Goal: Task Accomplishment & Management: Manage account settings

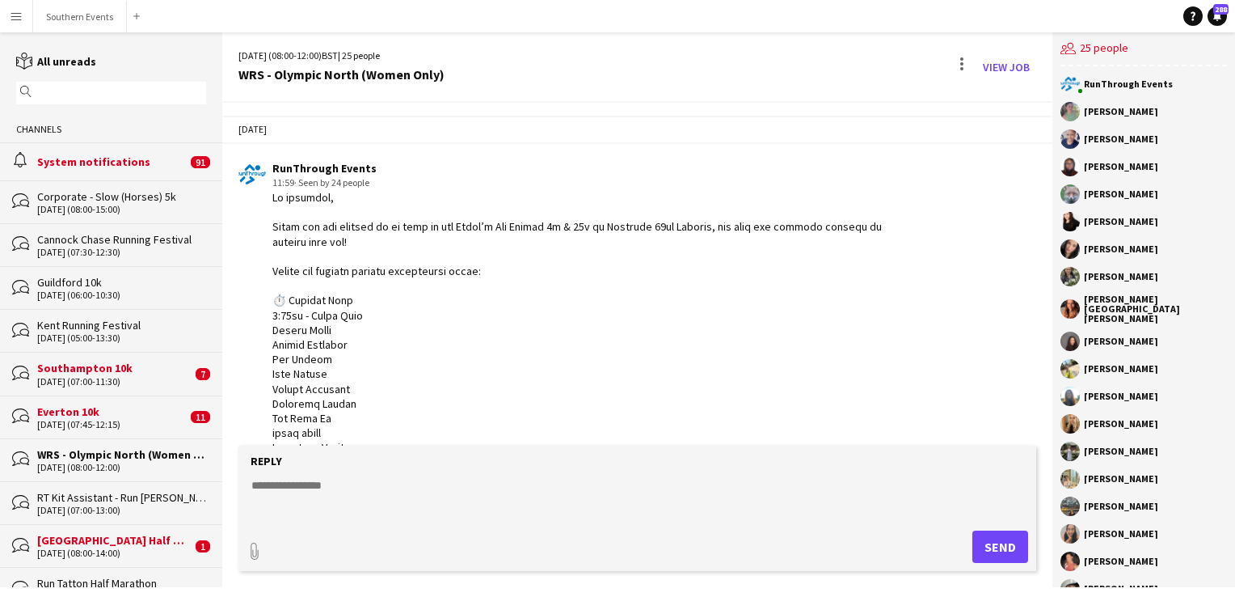
scroll to position [3120, 0]
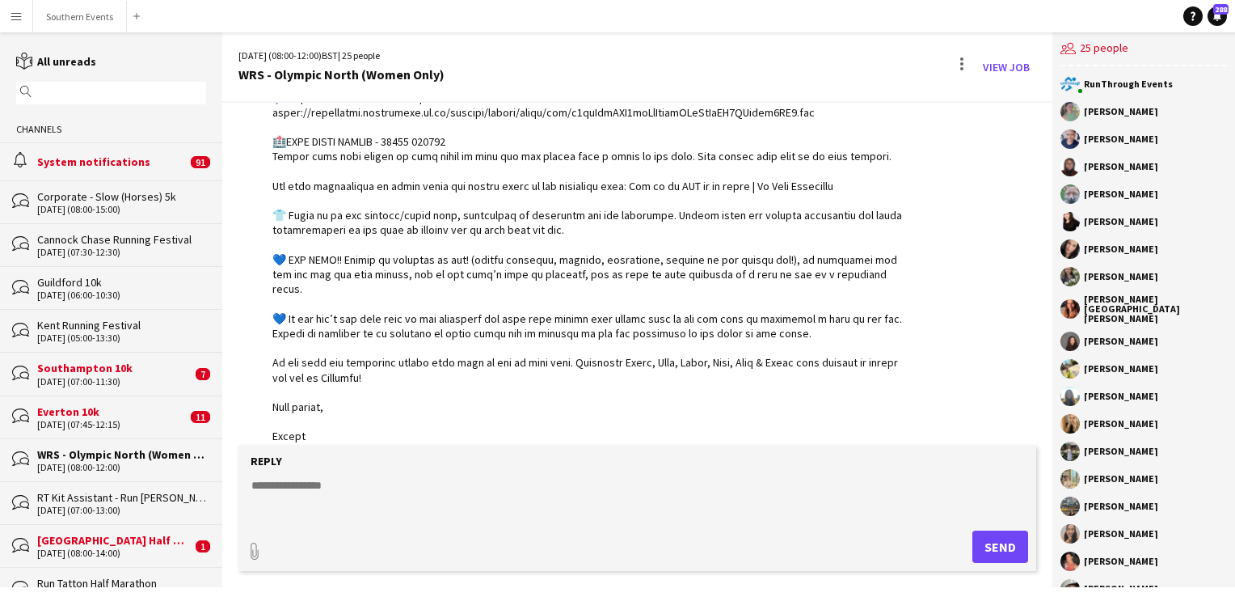
click at [103, 86] on input "text" at bounding box center [119, 93] width 167 height 15
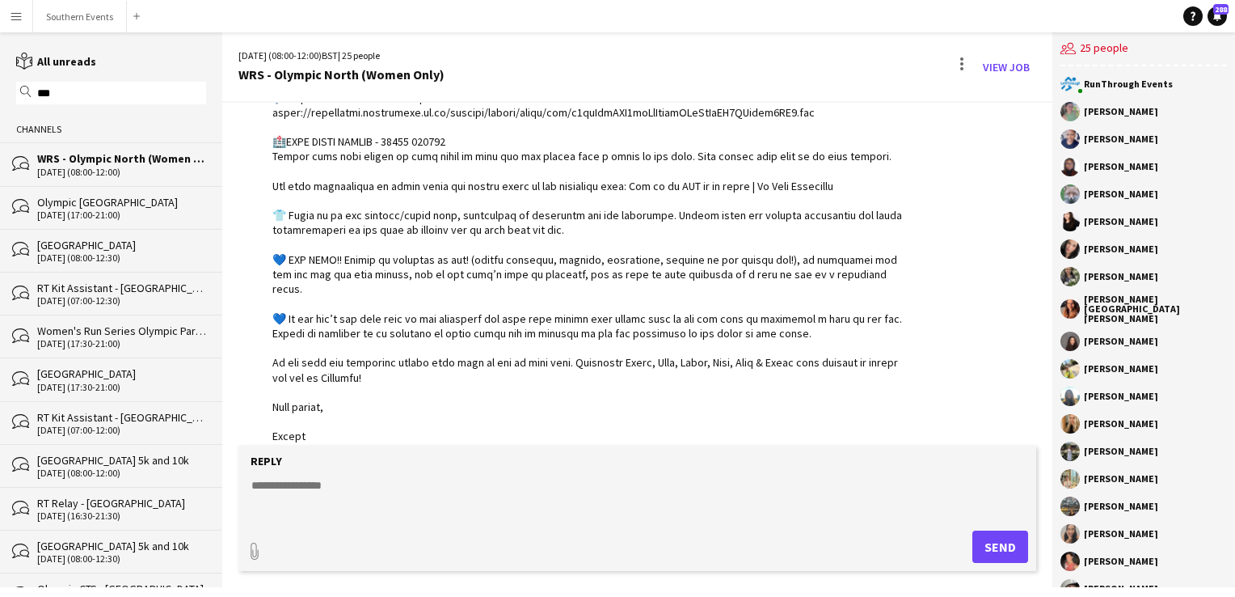
type input "***"
click at [106, 200] on div "Olympic [GEOGRAPHIC_DATA]" at bounding box center [121, 202] width 169 height 15
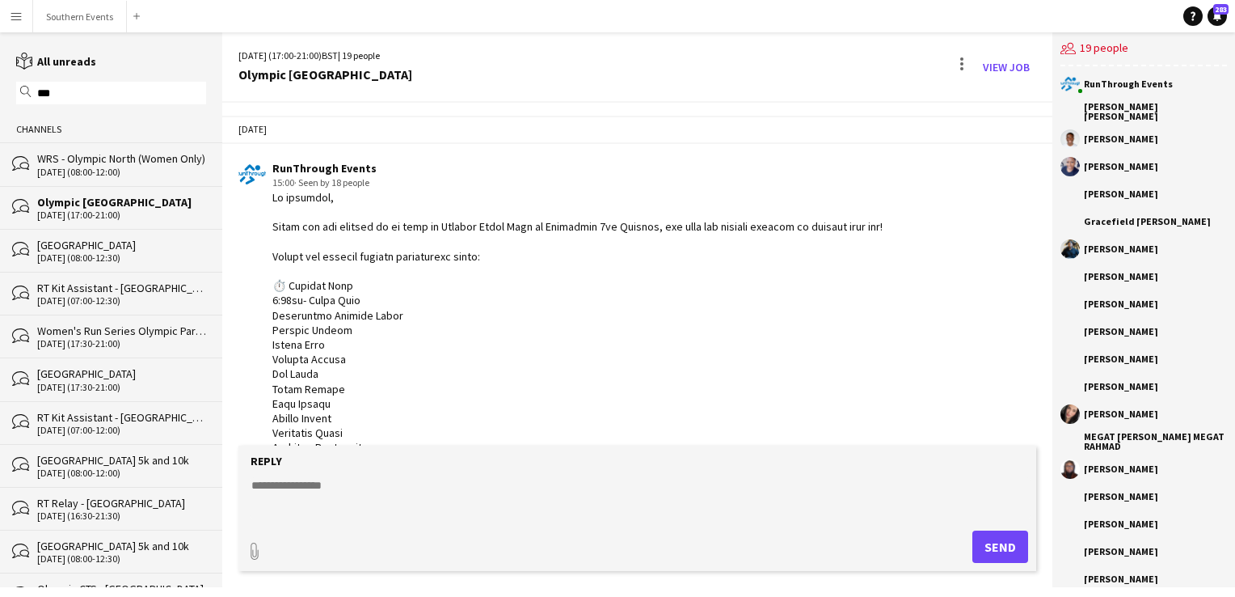
scroll to position [1839, 0]
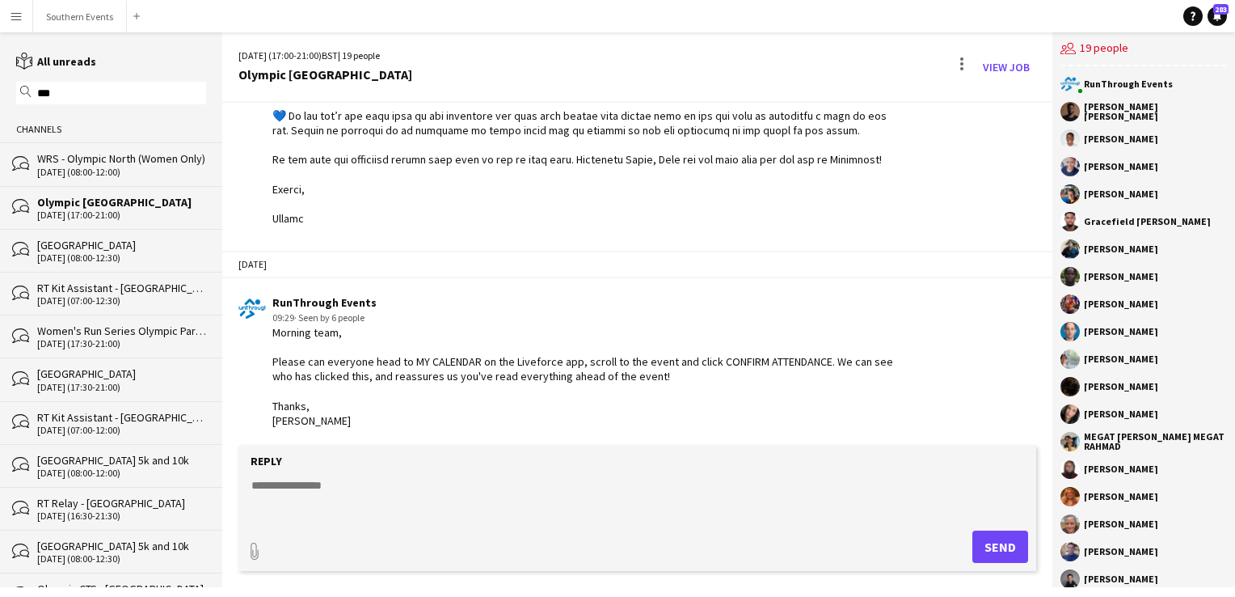
click at [308, 485] on textarea at bounding box center [641, 498] width 782 height 42
paste textarea "**********"
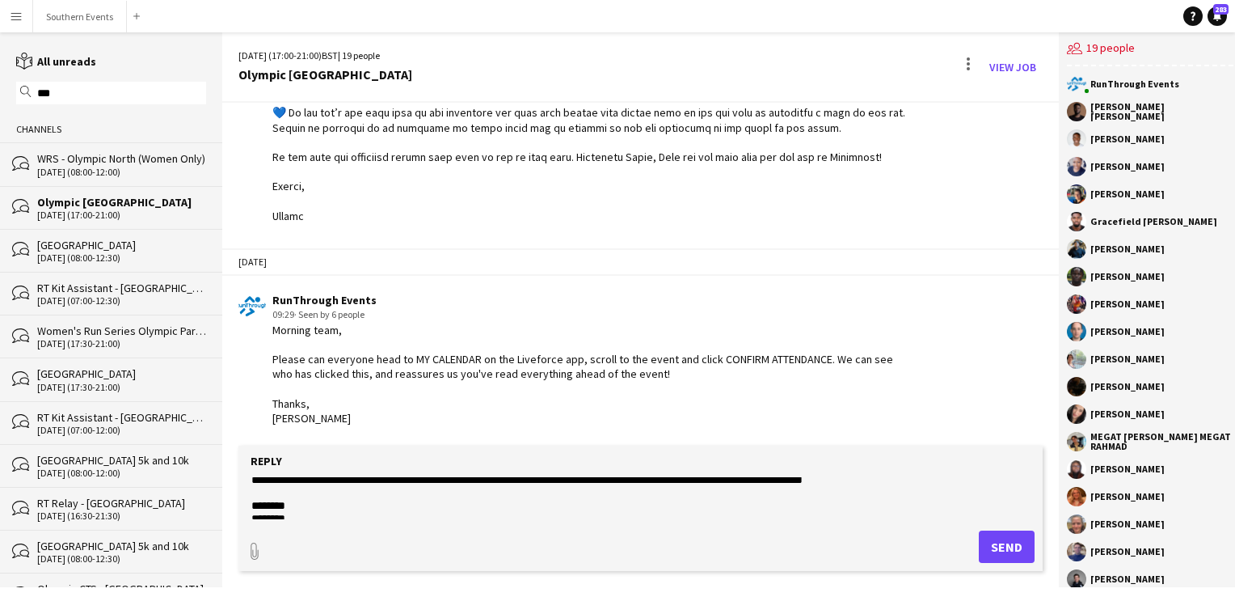
scroll to position [182, 0]
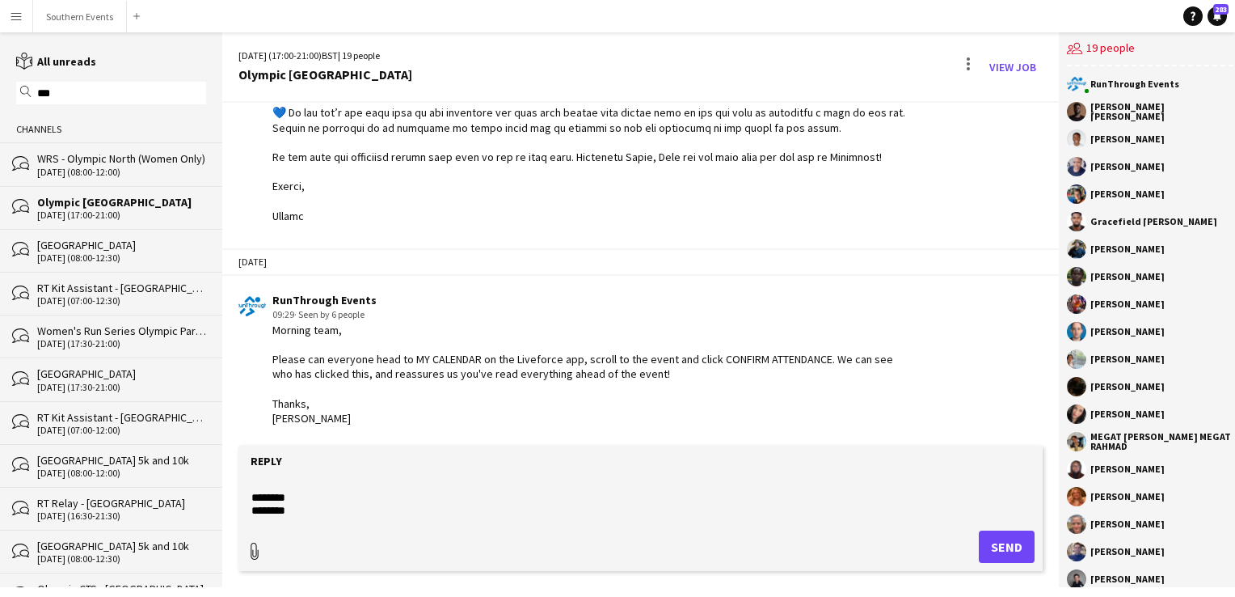
type textarea "**********"
type input "**********"
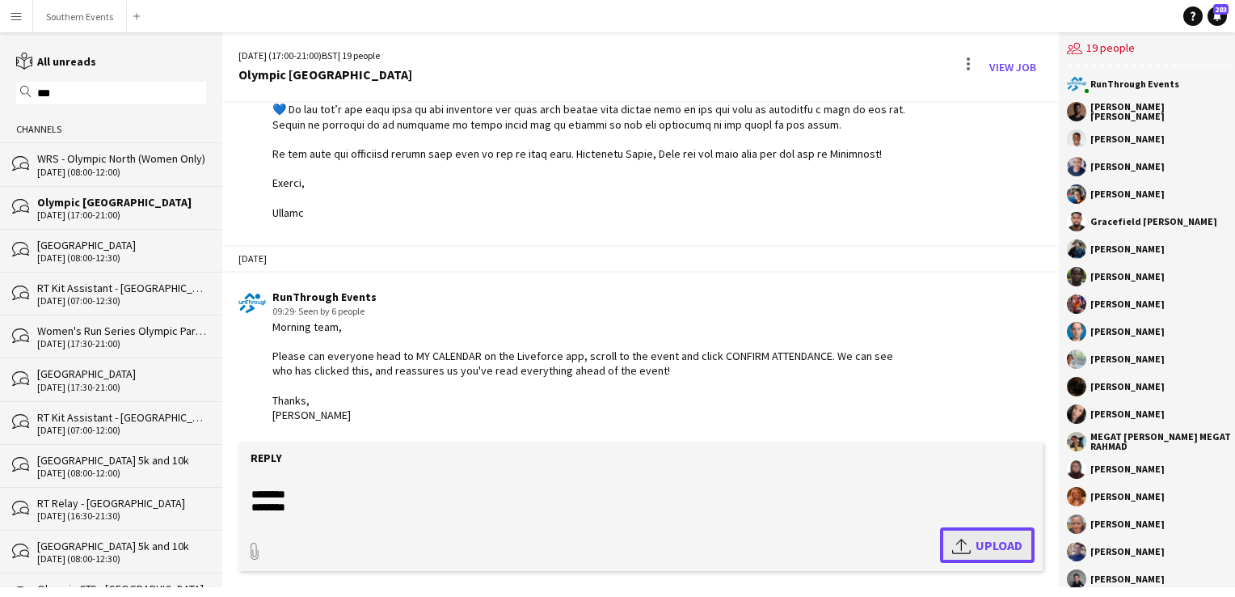
click at [984, 551] on span "Upload Upload" at bounding box center [987, 544] width 70 height 19
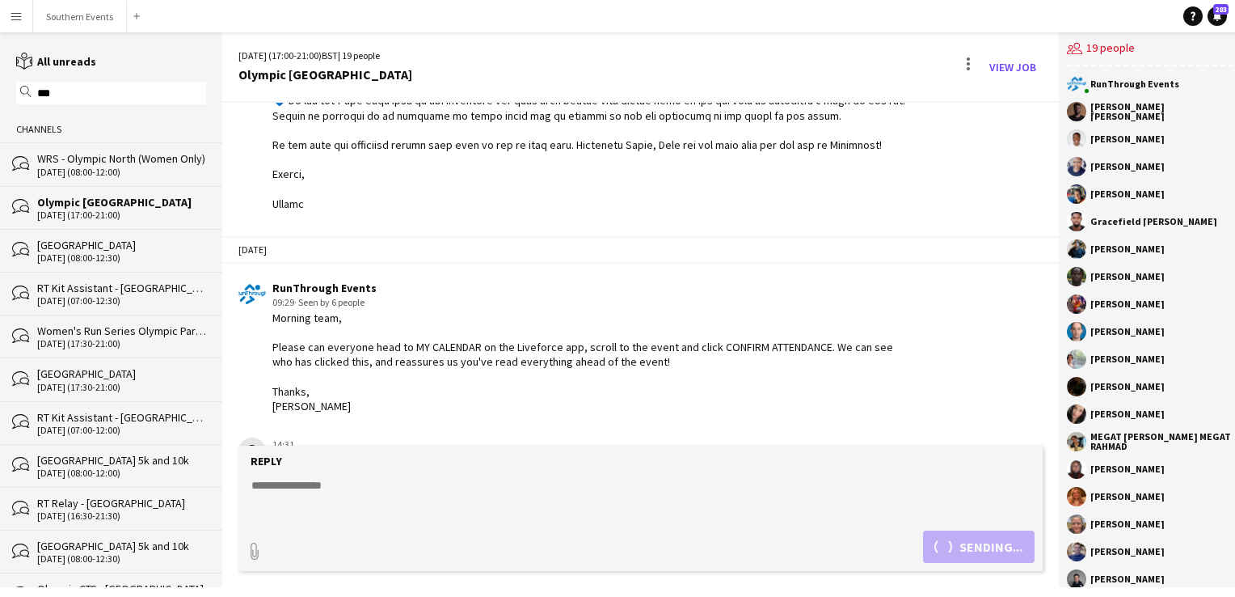
scroll to position [2212, 0]
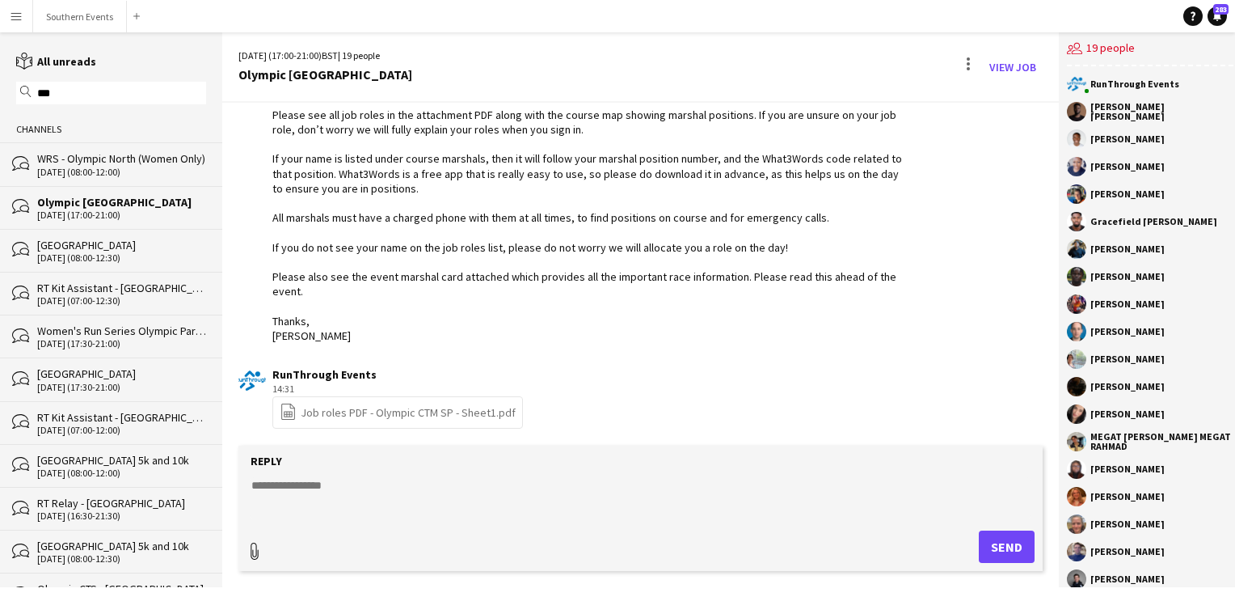
type input "**********"
click at [970, 545] on span "Upload Upload" at bounding box center [987, 544] width 70 height 19
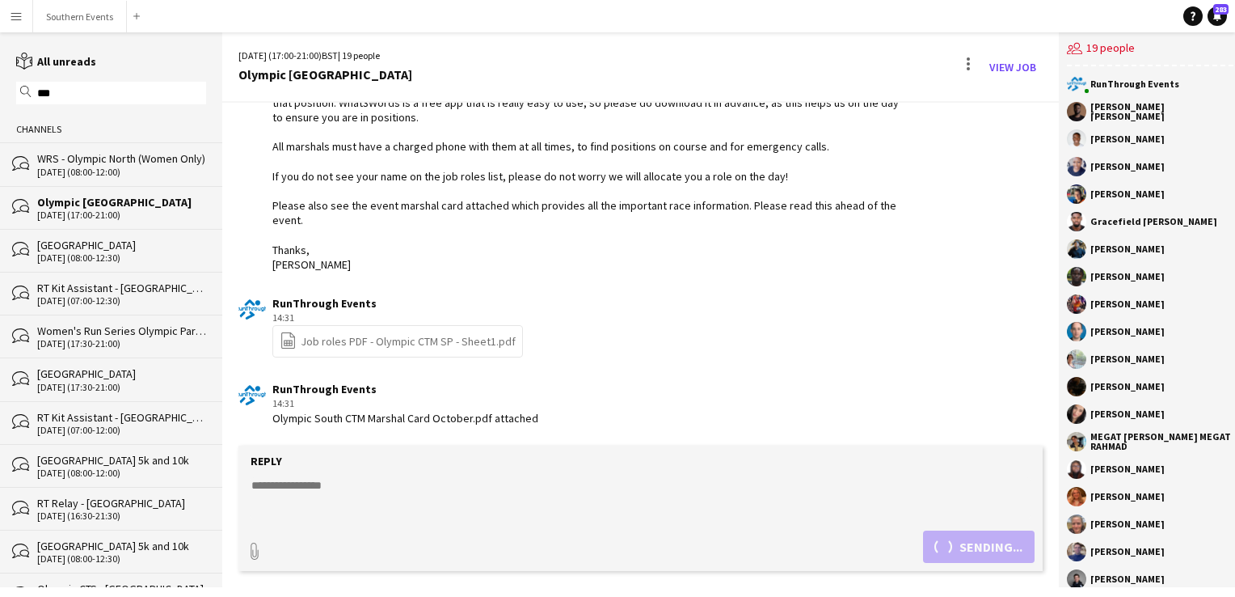
scroll to position [2451, 0]
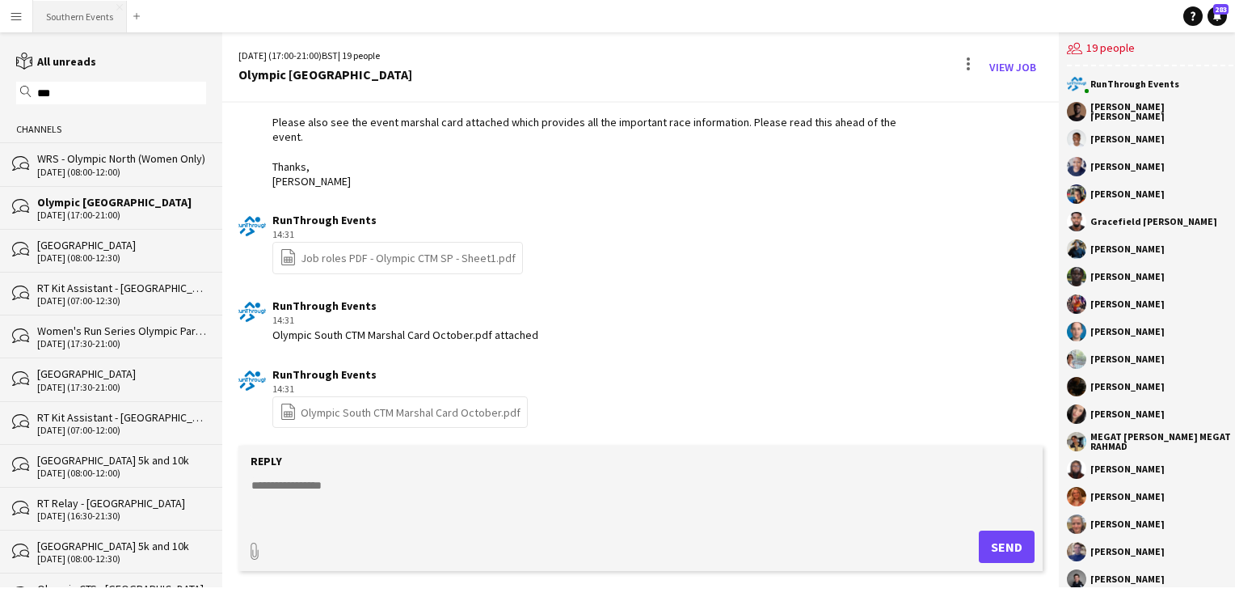
click at [76, 23] on button "Southern Events Close" at bounding box center [80, 17] width 94 height 32
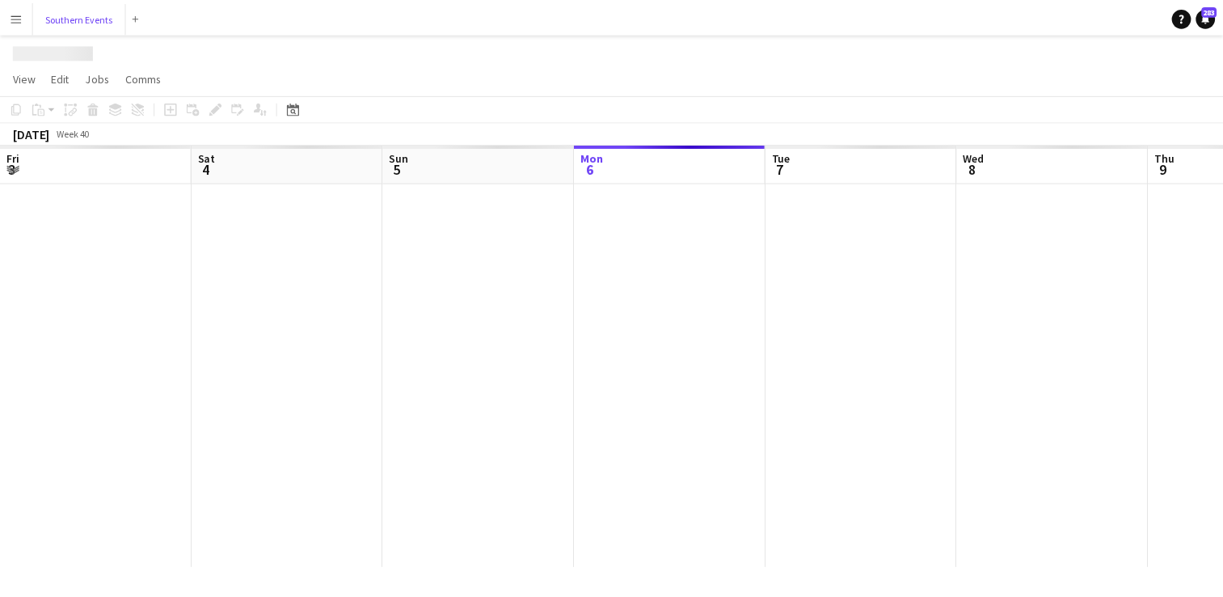
scroll to position [0, 386]
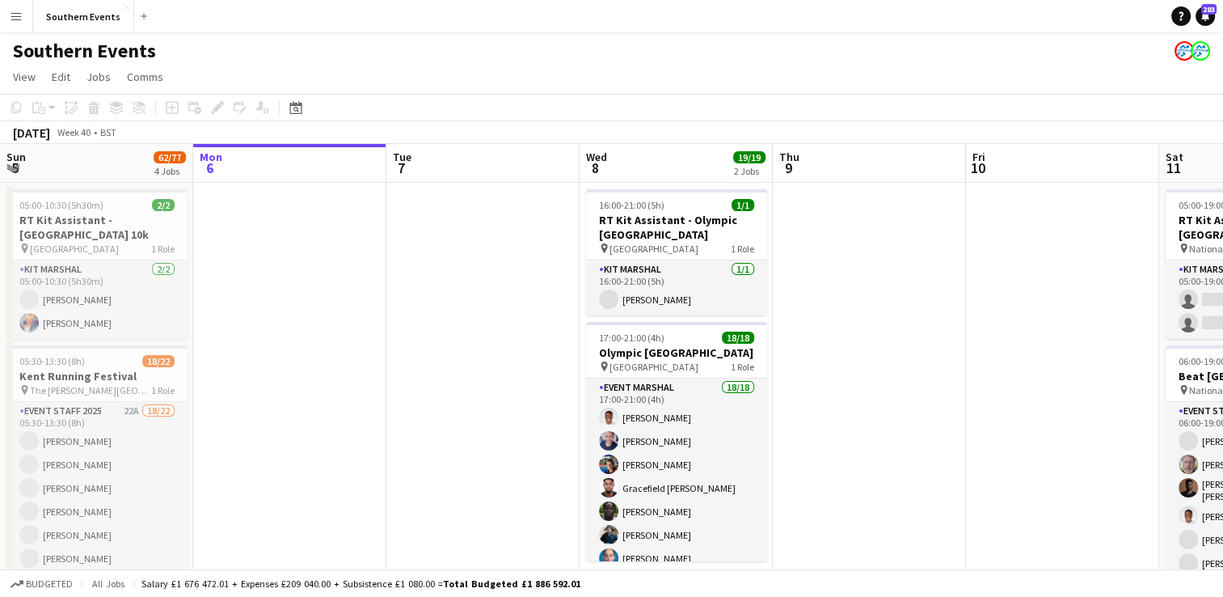
drag, startPoint x: 565, startPoint y: 335, endPoint x: 1199, endPoint y: 257, distance: 638.6
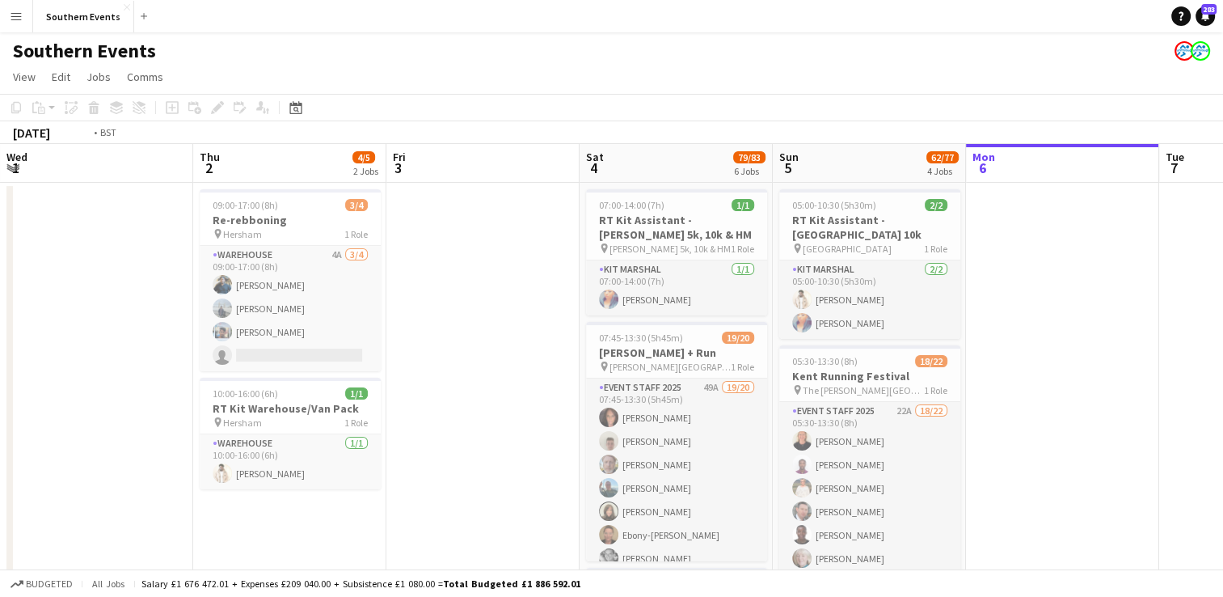
scroll to position [0, 237]
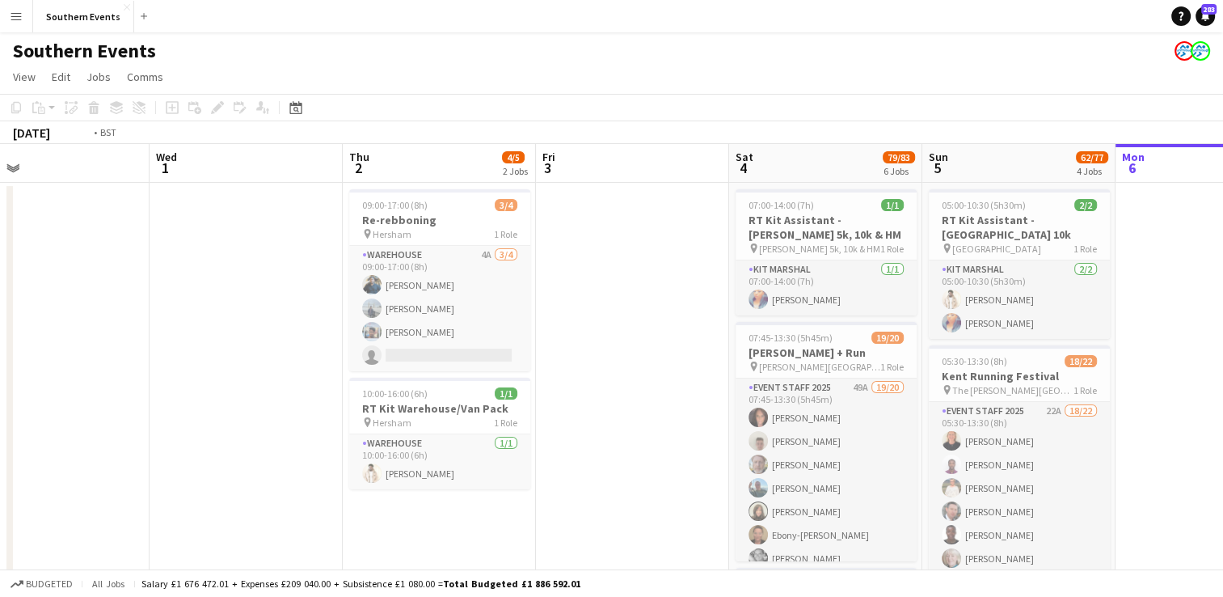
drag, startPoint x: 303, startPoint y: 356, endPoint x: 1184, endPoint y: 294, distance: 883.3
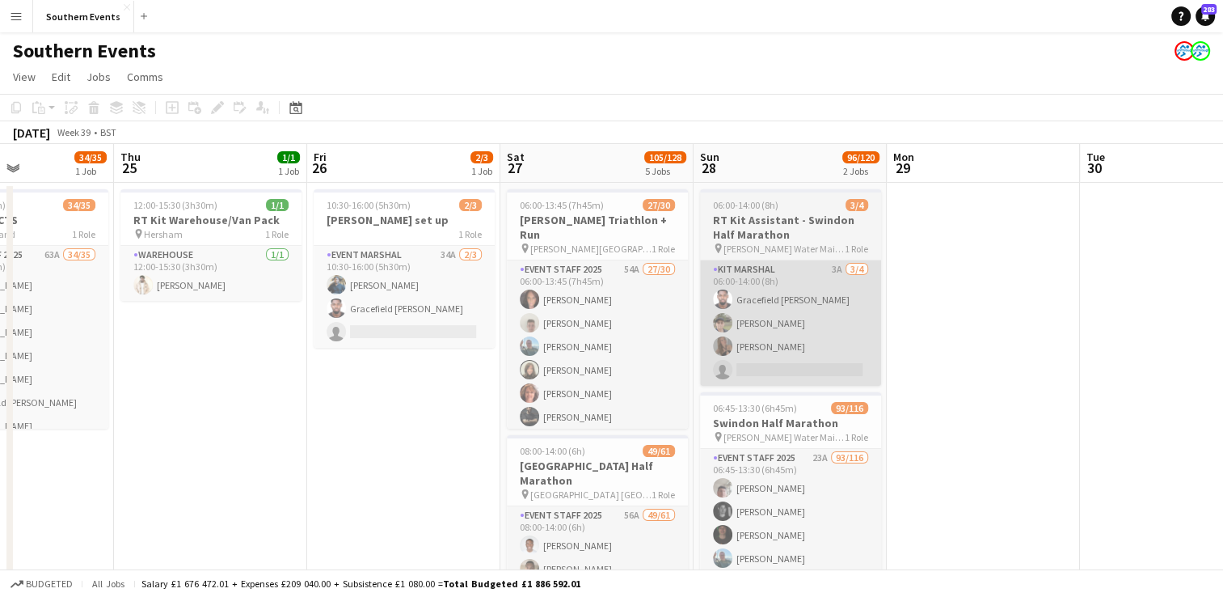
drag, startPoint x: 315, startPoint y: 358, endPoint x: 902, endPoint y: 308, distance: 589.0
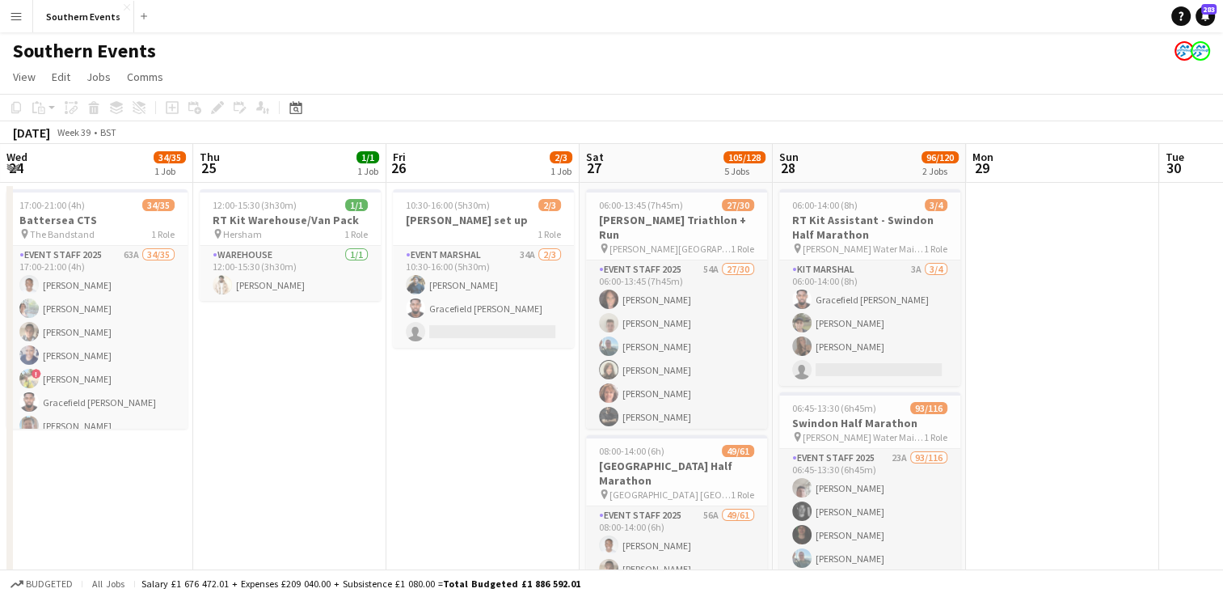
scroll to position [0, 200]
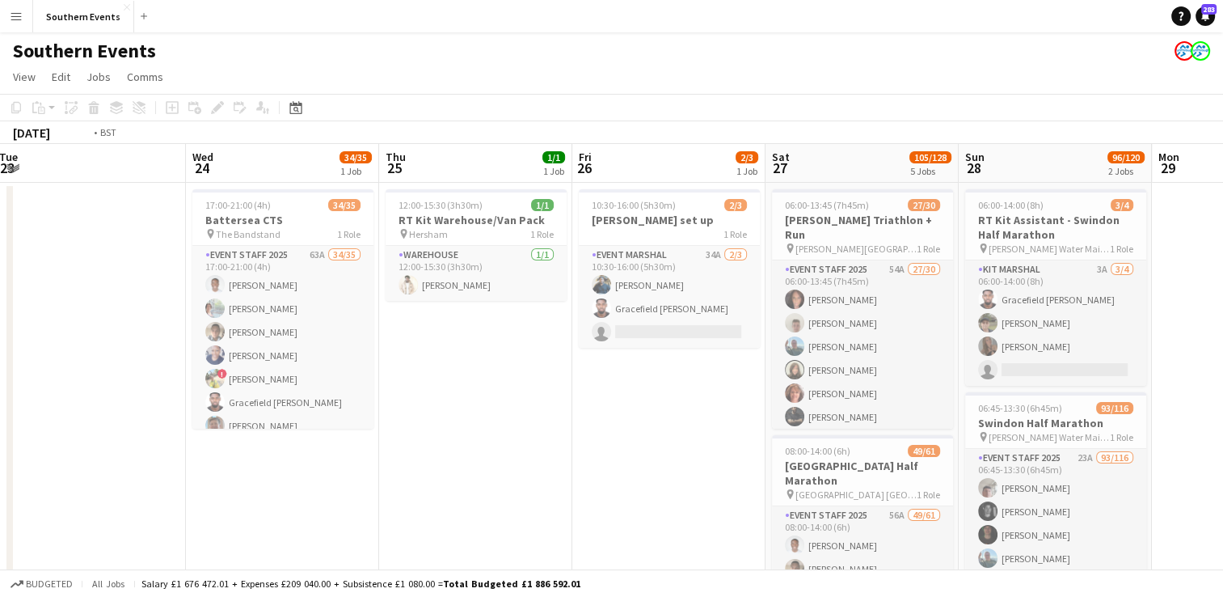
drag, startPoint x: 325, startPoint y: 374, endPoint x: 542, endPoint y: 340, distance: 219.3
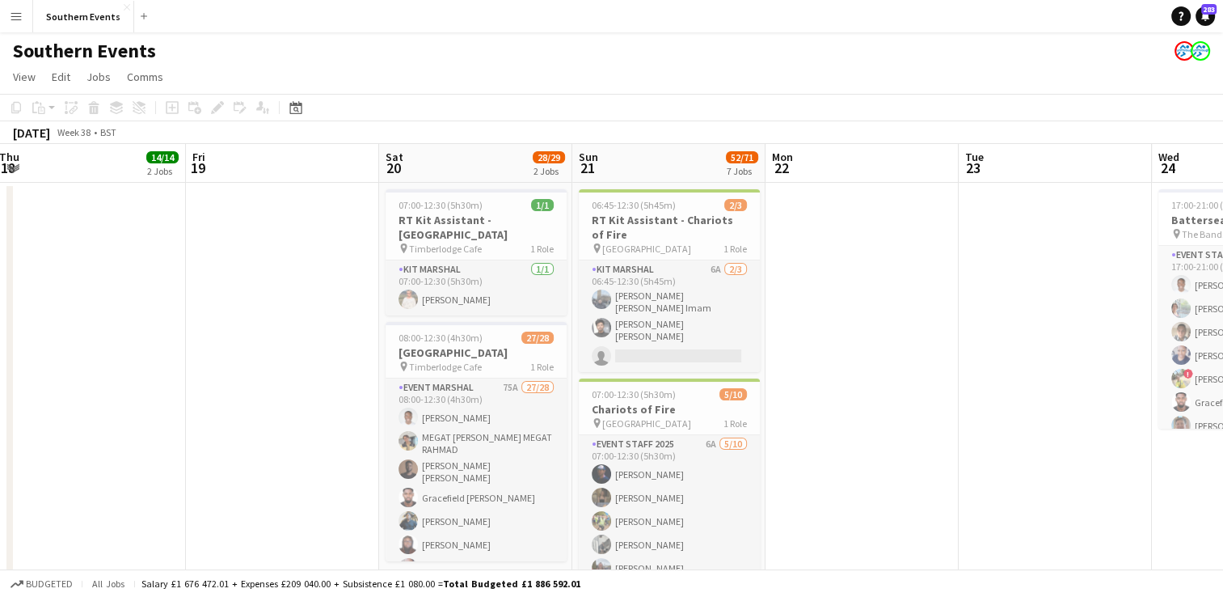
scroll to position [0, 0]
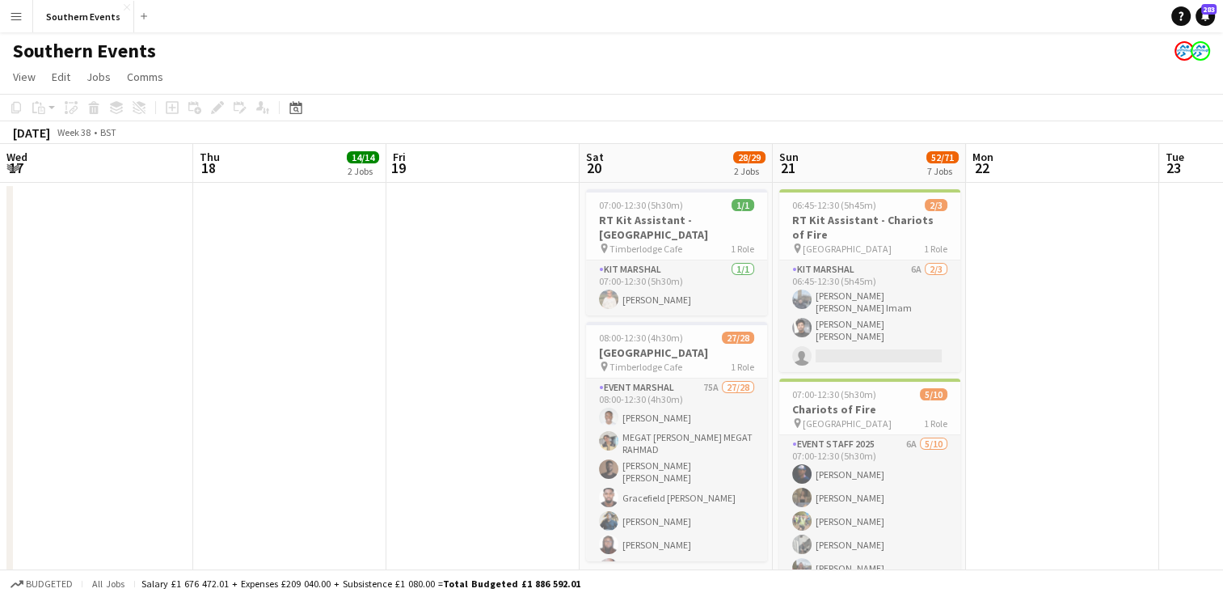
drag, startPoint x: 1238, startPoint y: 253, endPoint x: 1115, endPoint y: 260, distance: 123.1
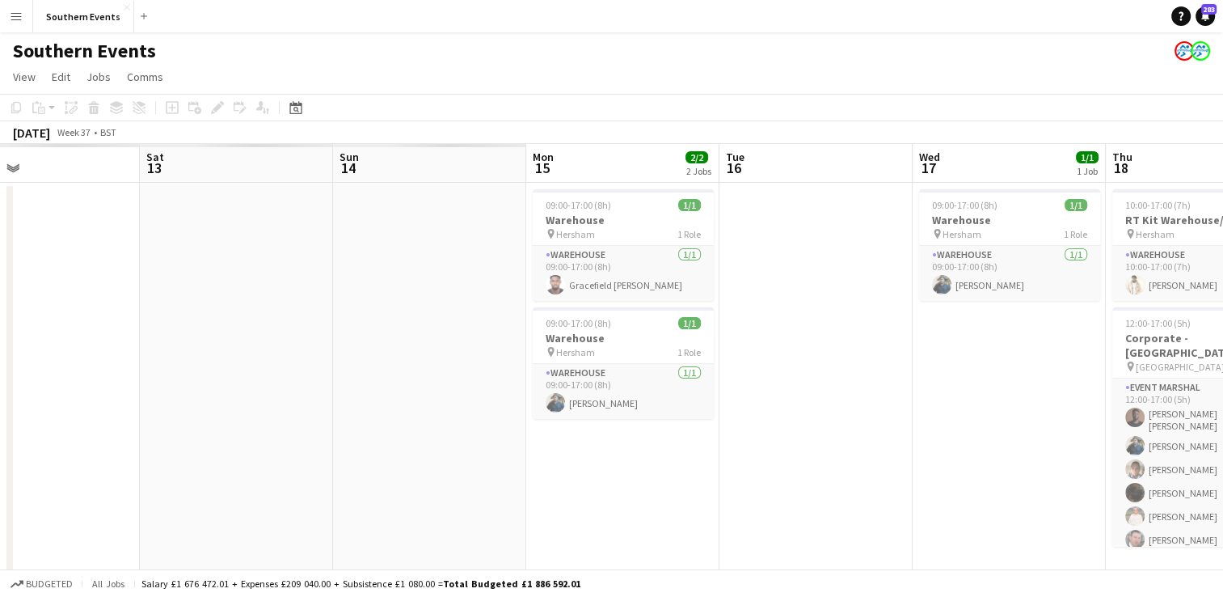
drag, startPoint x: 396, startPoint y: 340, endPoint x: 1238, endPoint y: 222, distance: 849.8
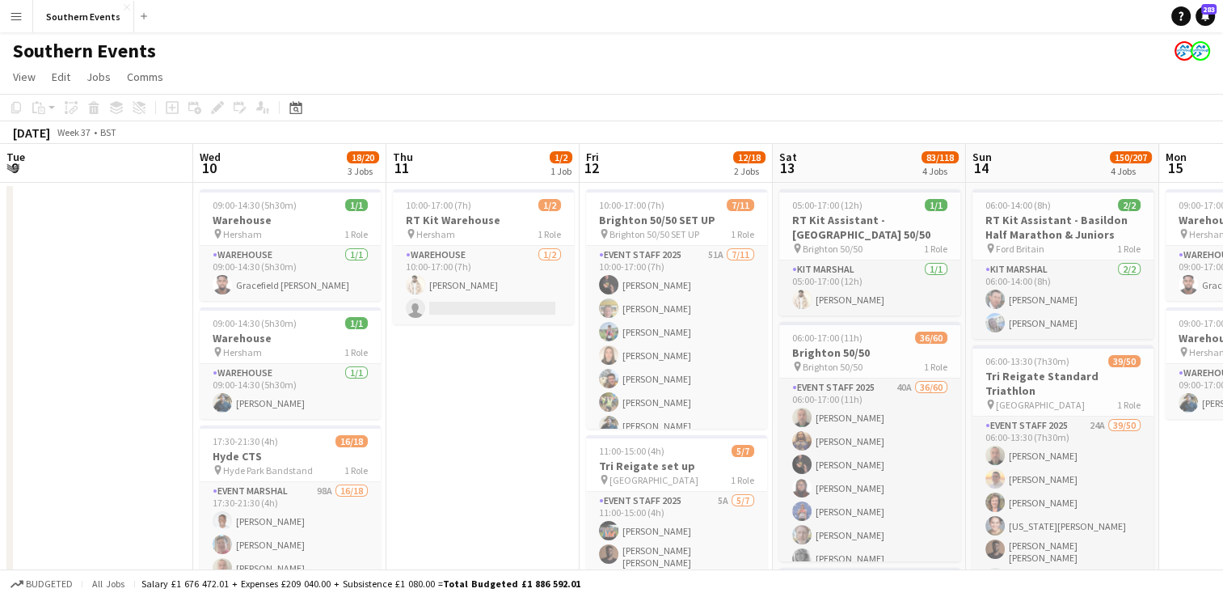
drag, startPoint x: 1009, startPoint y: 247, endPoint x: 876, endPoint y: 260, distance: 133.3
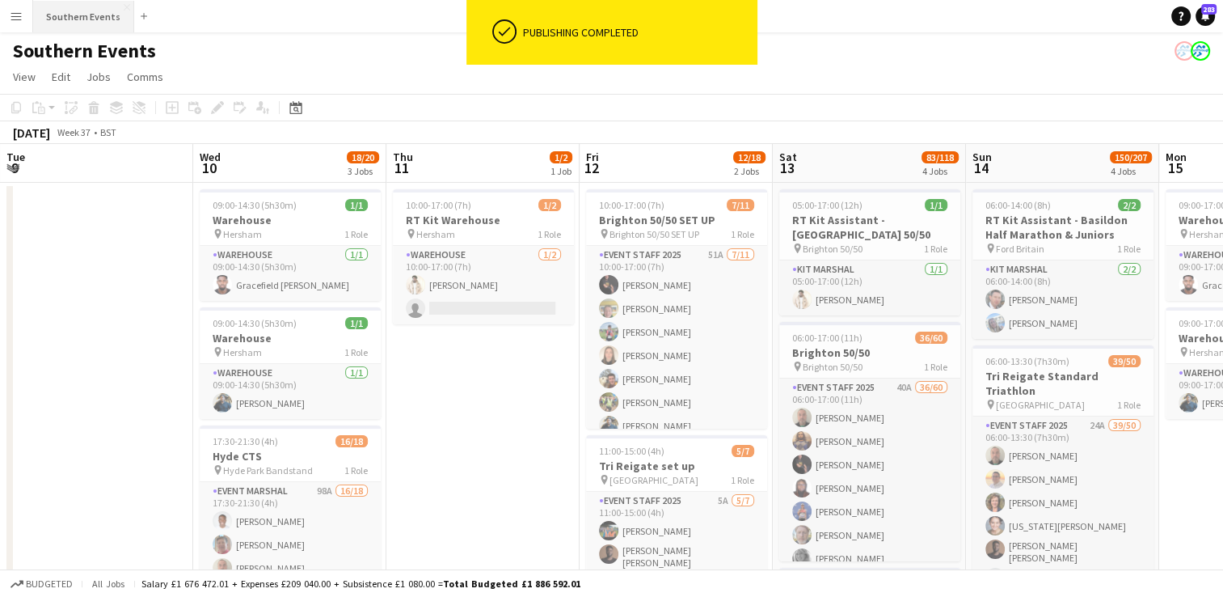
click at [52, 15] on button "Southern Events Close" at bounding box center [83, 17] width 101 height 32
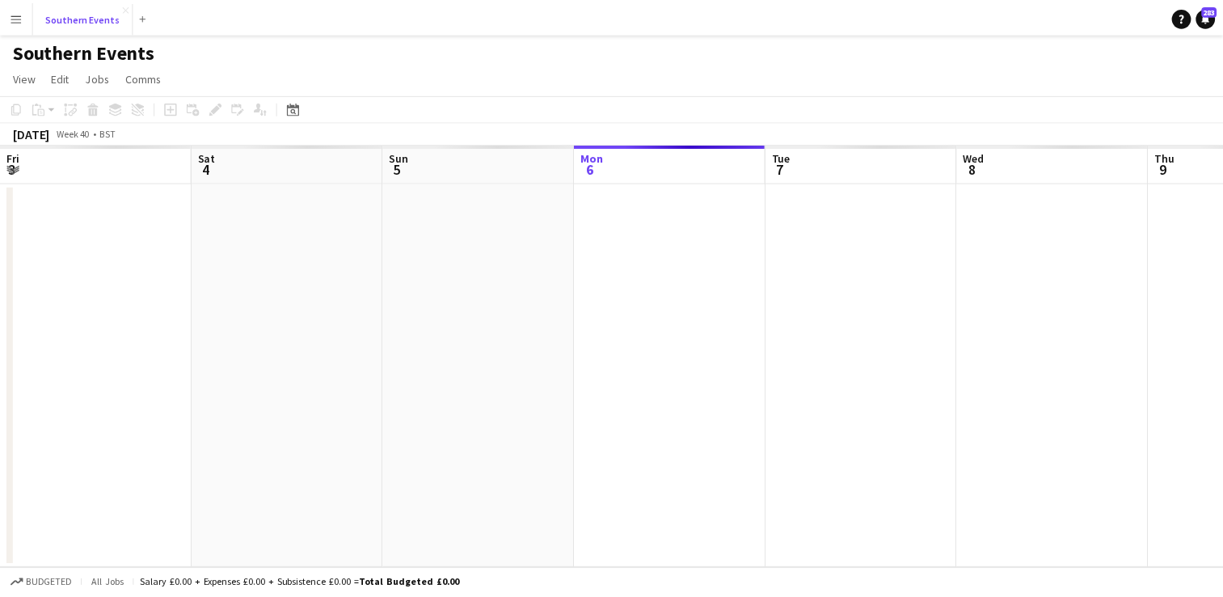
scroll to position [0, 386]
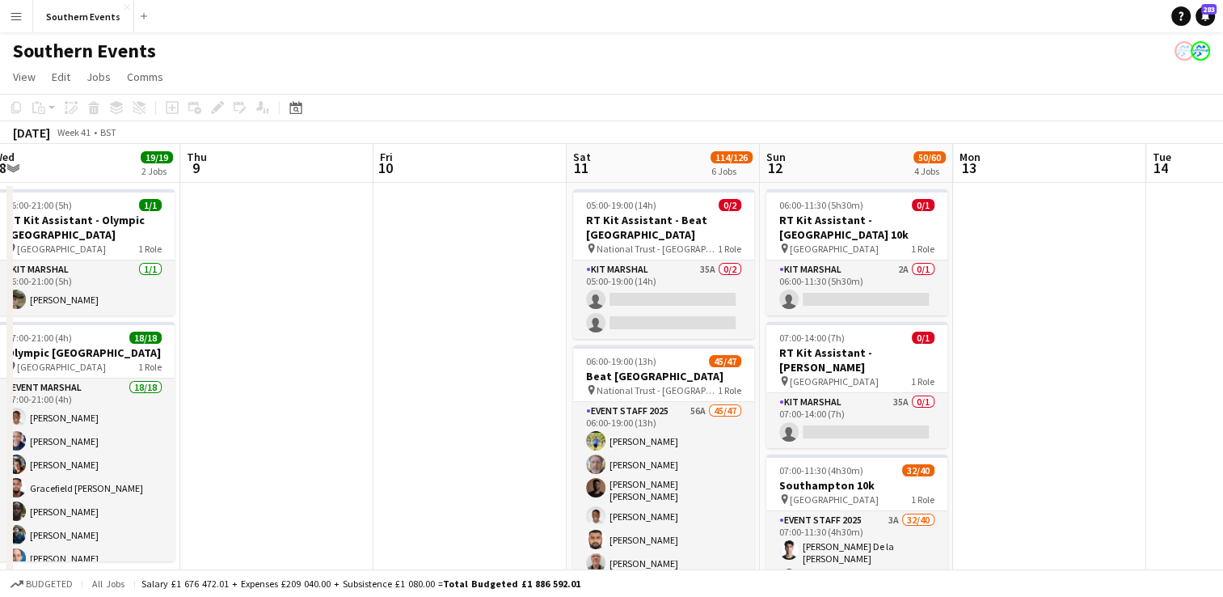
drag, startPoint x: 776, startPoint y: 369, endPoint x: 331, endPoint y: 394, distance: 445.3
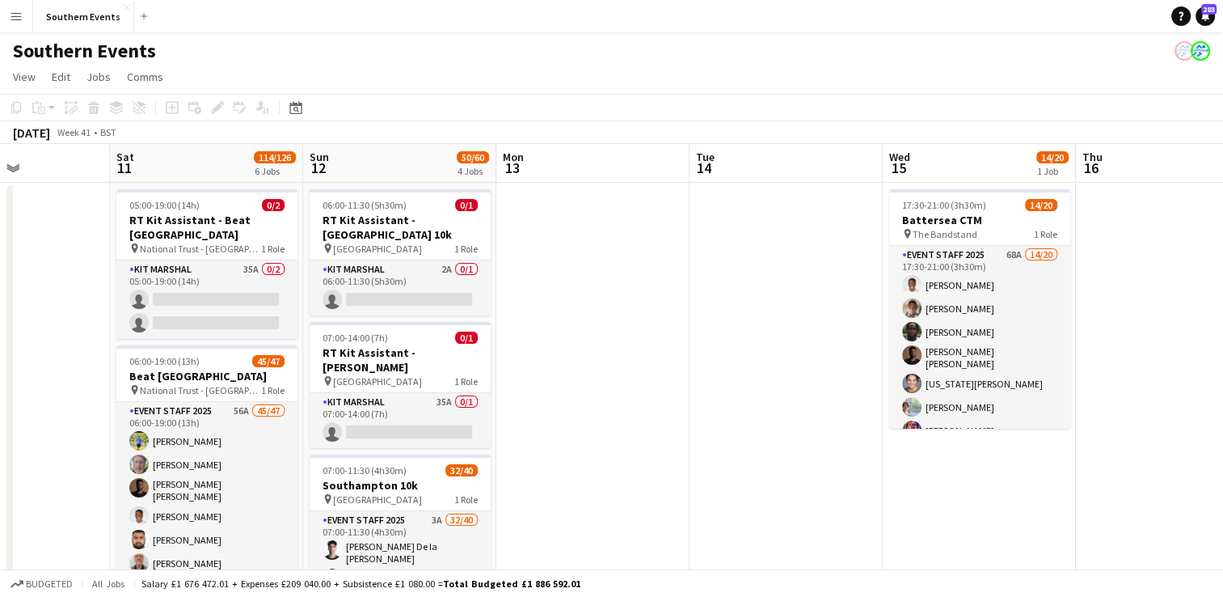
drag, startPoint x: 1029, startPoint y: 328, endPoint x: 402, endPoint y: 386, distance: 630.0
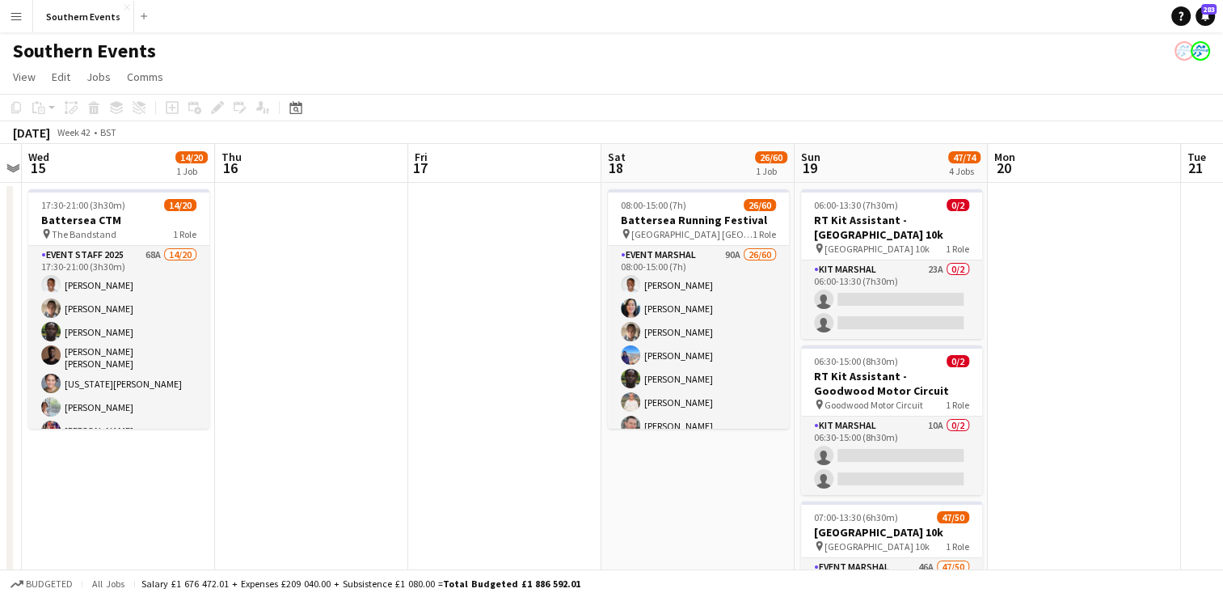
drag, startPoint x: 682, startPoint y: 348, endPoint x: 317, endPoint y: 377, distance: 366.6
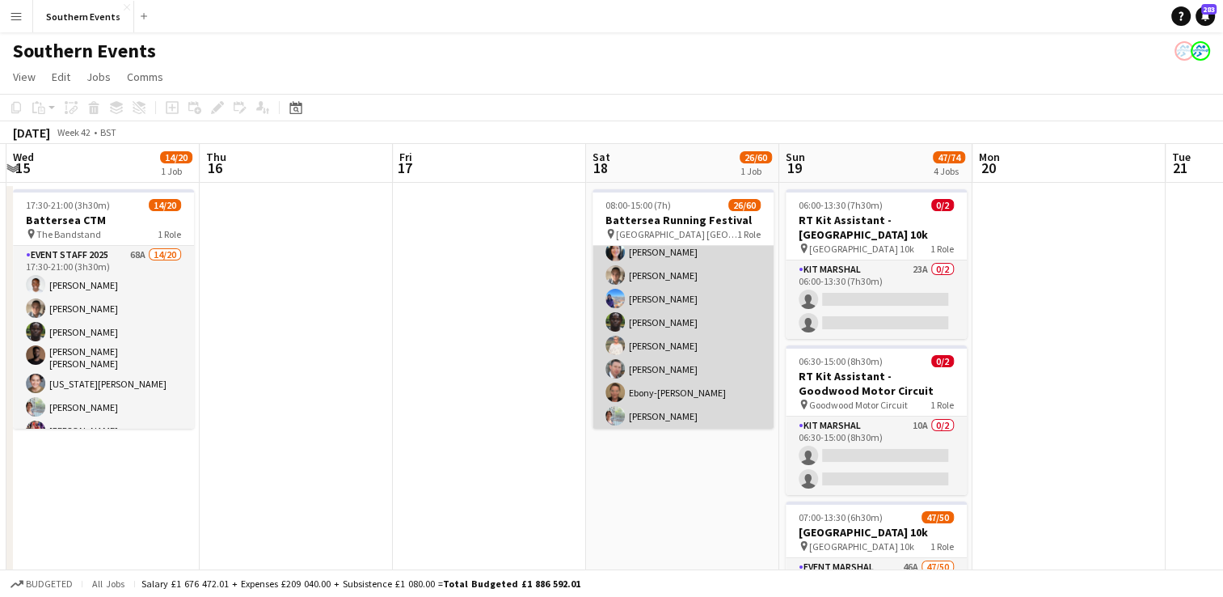
scroll to position [0, 0]
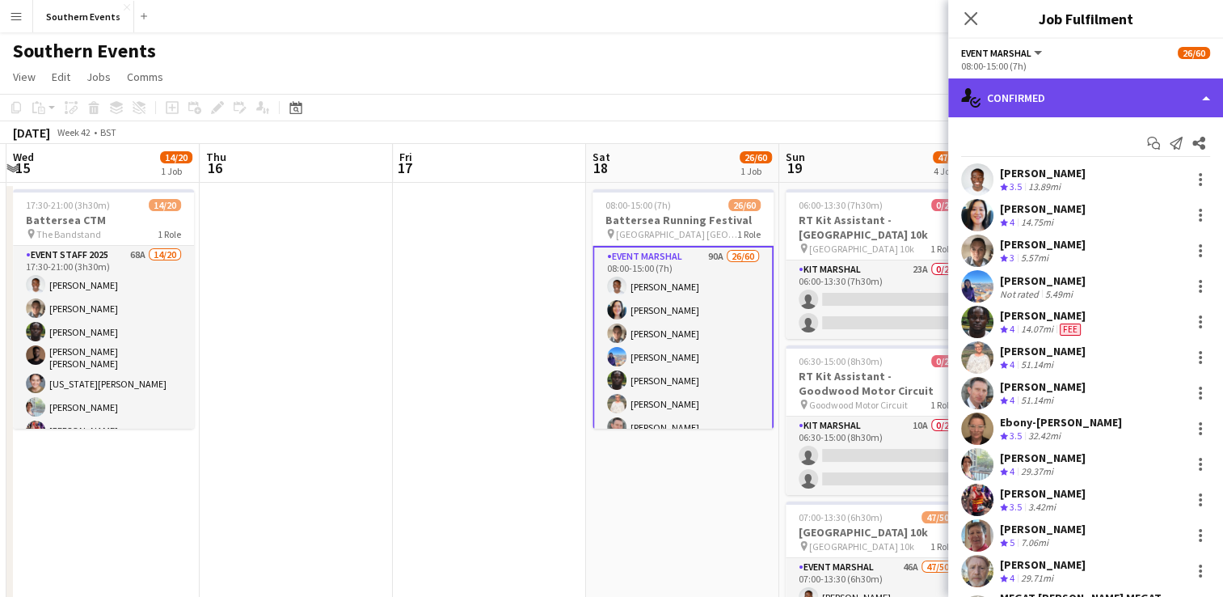
click at [1064, 96] on div "single-neutral-actions-check-2 Confirmed" at bounding box center [1085, 97] width 275 height 39
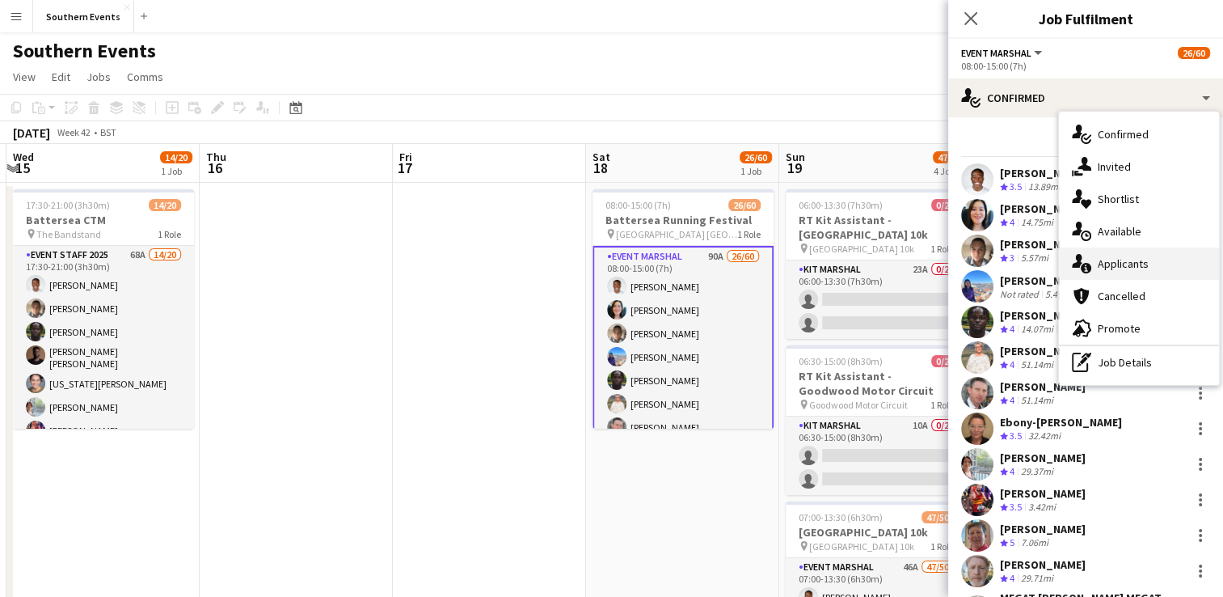
click at [1123, 267] on span "Applicants" at bounding box center [1123, 263] width 51 height 15
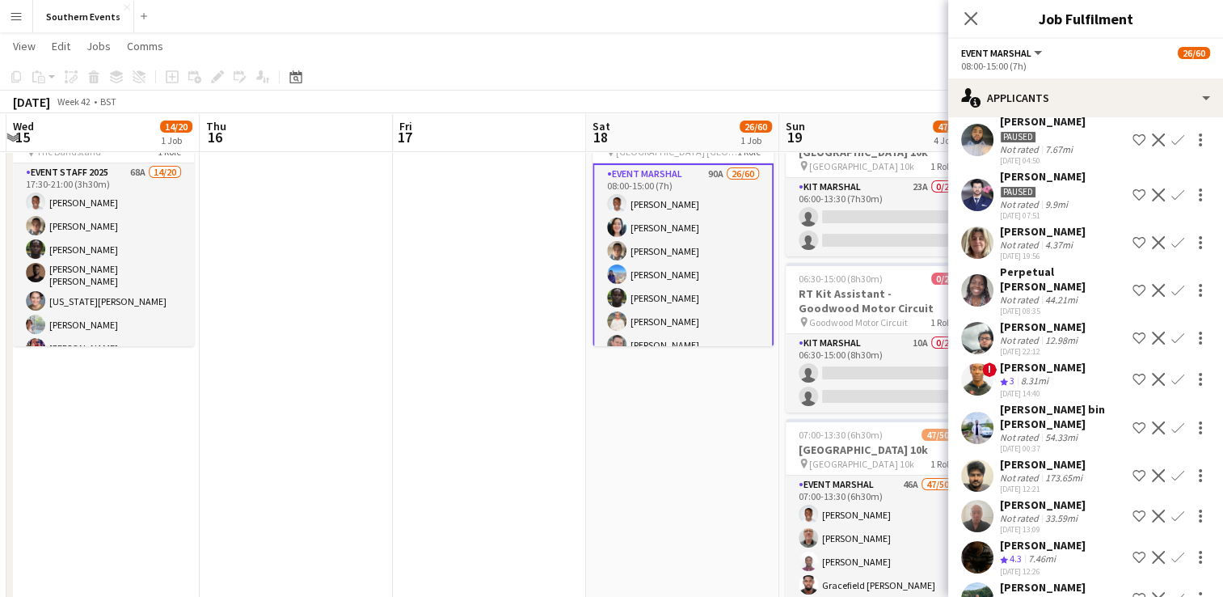
scroll to position [1213, 0]
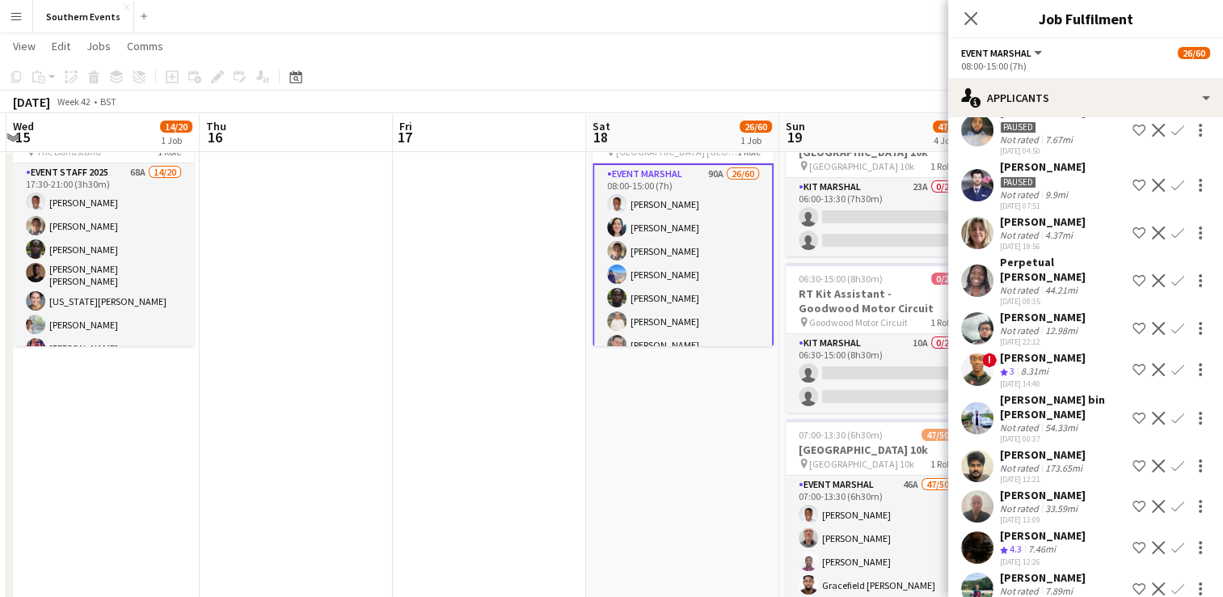
click at [1171, 239] on app-icon "Confirm" at bounding box center [1177, 232] width 13 height 13
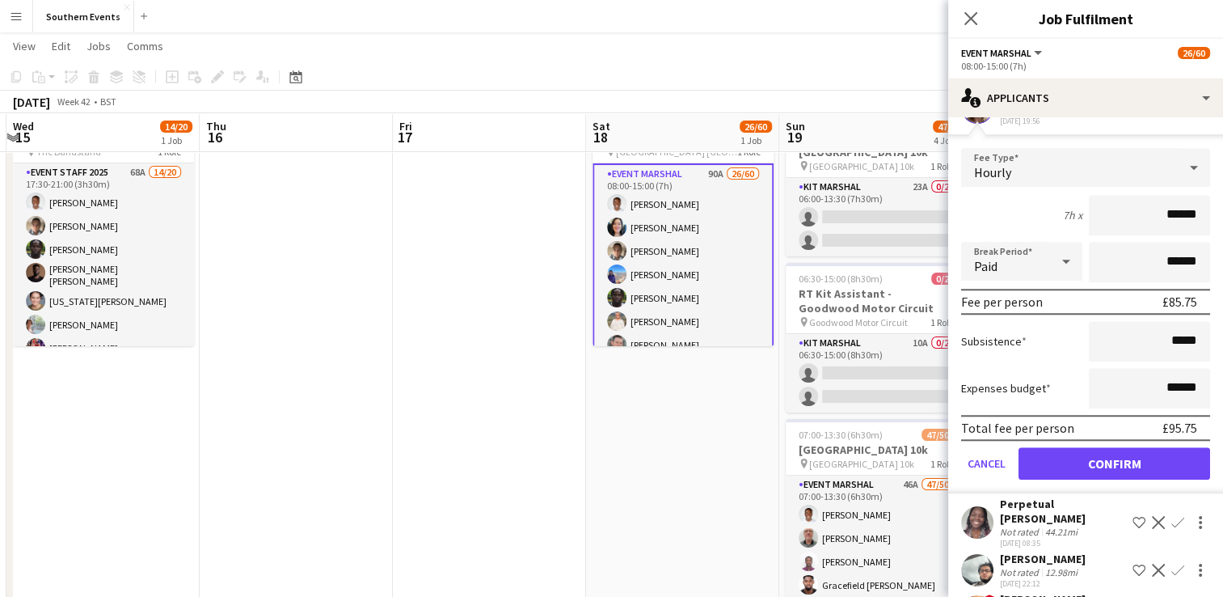
scroll to position [1455, 0]
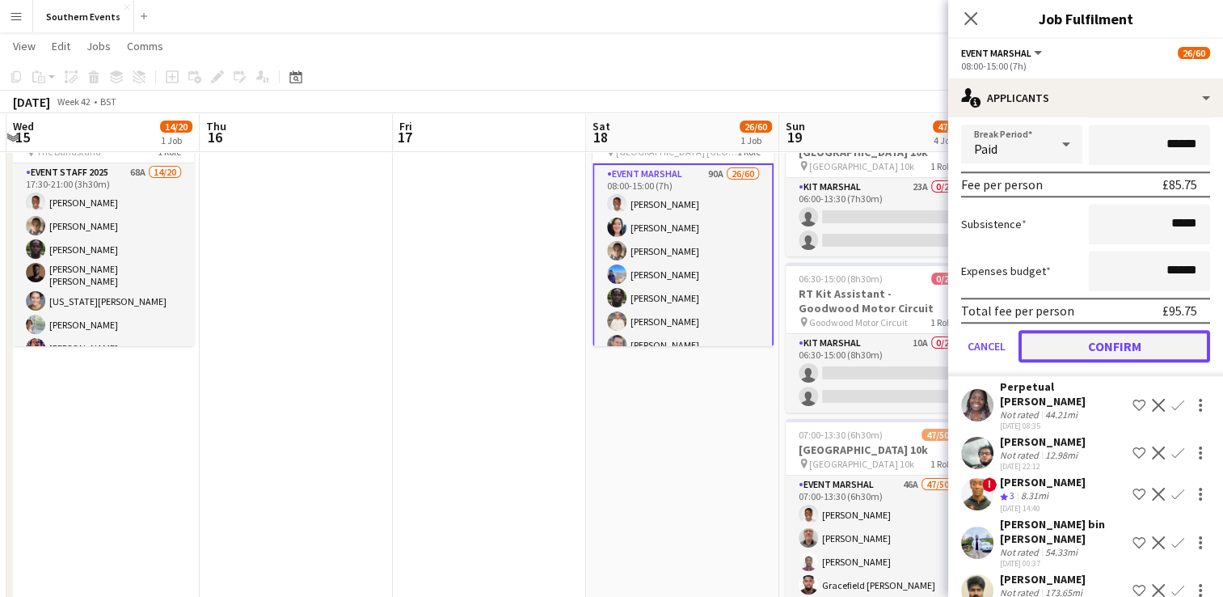
click at [1082, 362] on button "Confirm" at bounding box center [1115, 346] width 192 height 32
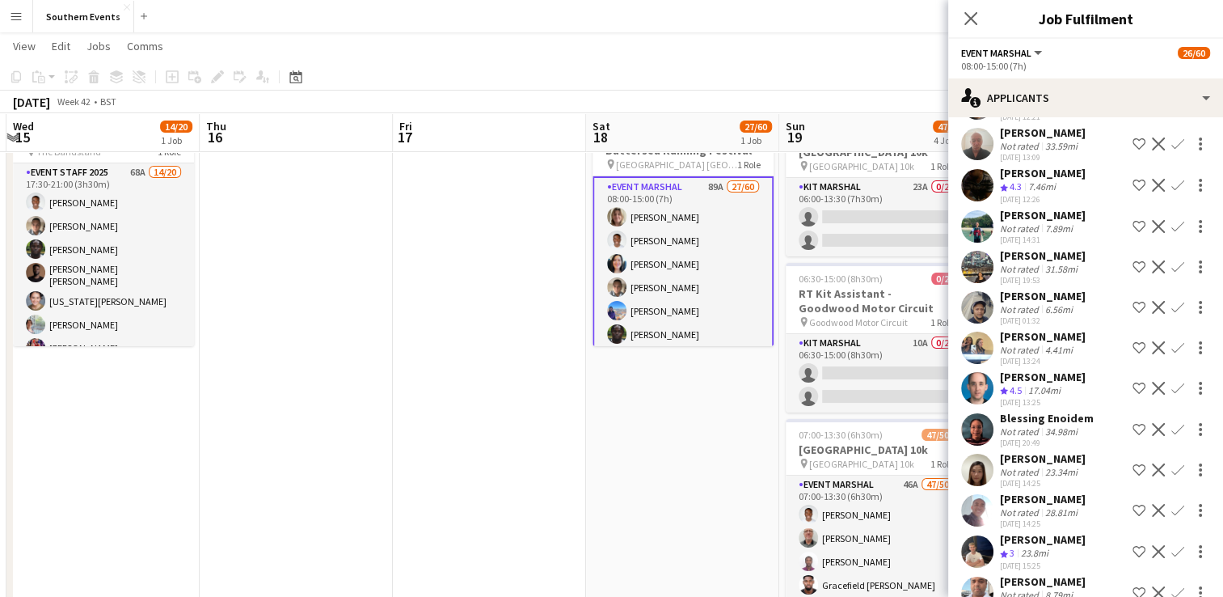
scroll to position [1615, 0]
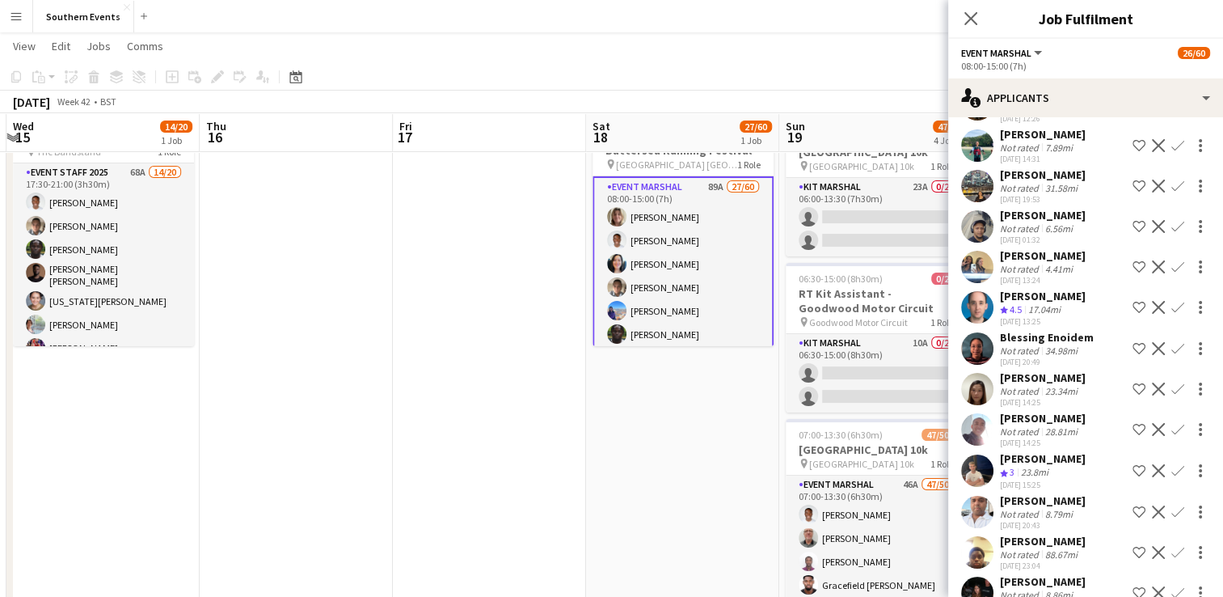
click at [1171, 314] on app-icon "Confirm" at bounding box center [1177, 307] width 13 height 13
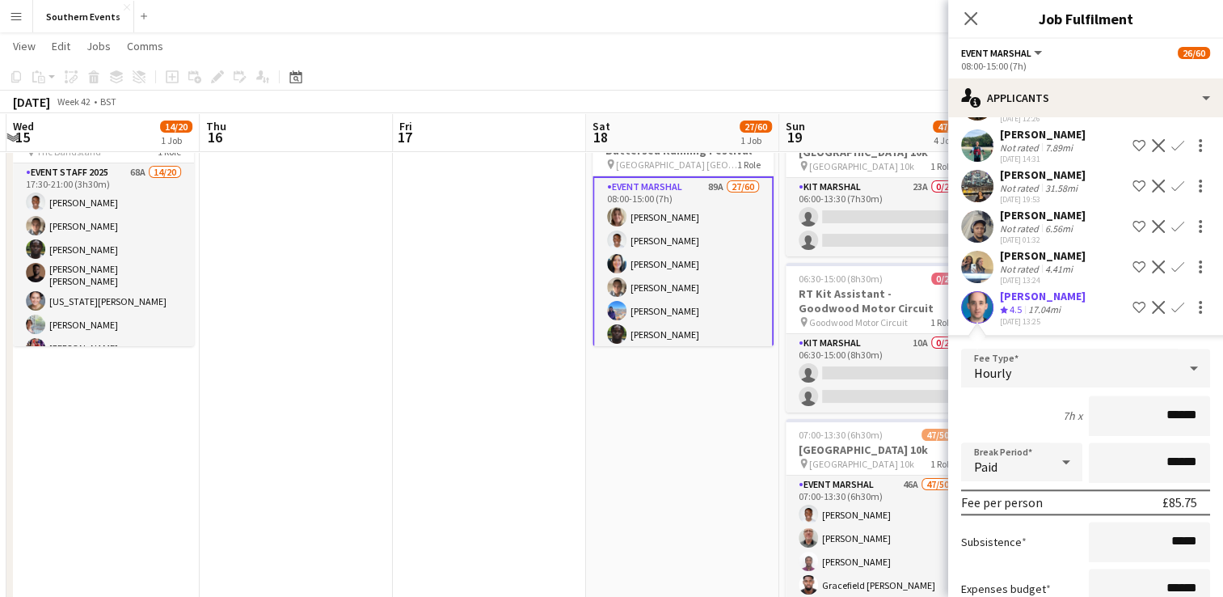
scroll to position [1858, 0]
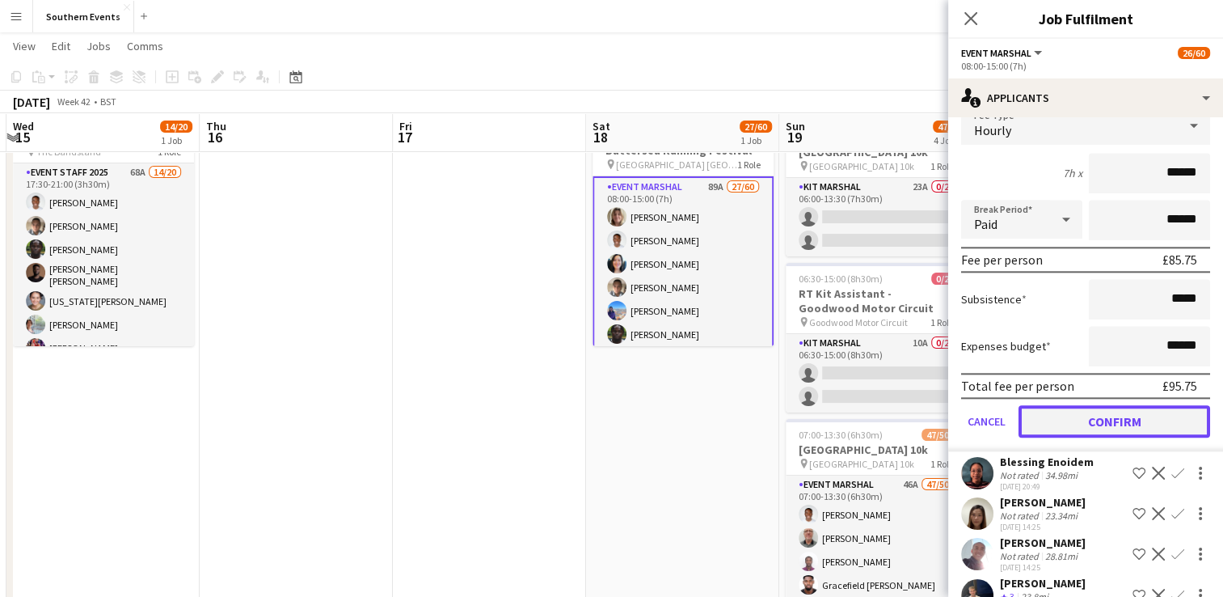
click at [1087, 437] on button "Confirm" at bounding box center [1115, 421] width 192 height 32
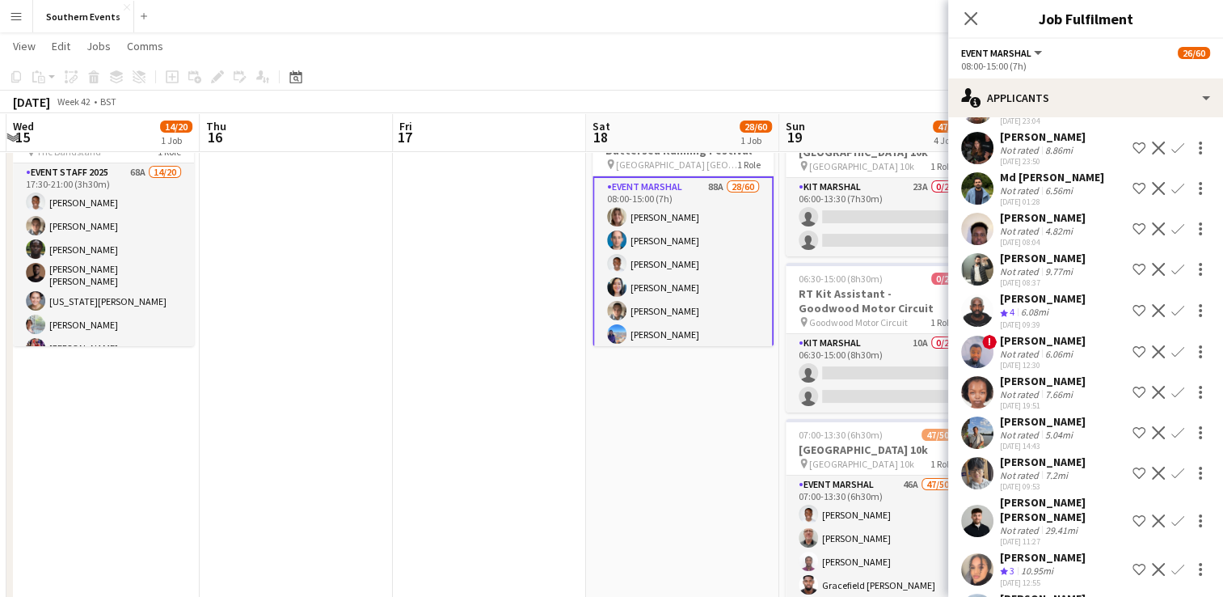
scroll to position [2099, 0]
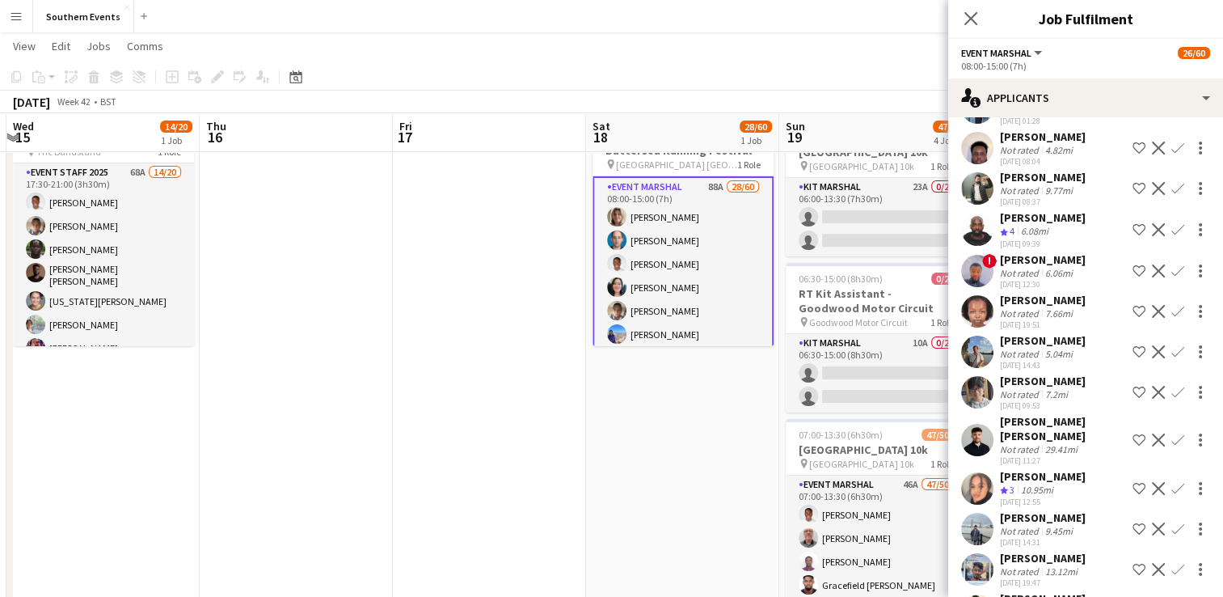
click at [1171, 236] on app-icon "Confirm" at bounding box center [1177, 229] width 13 height 13
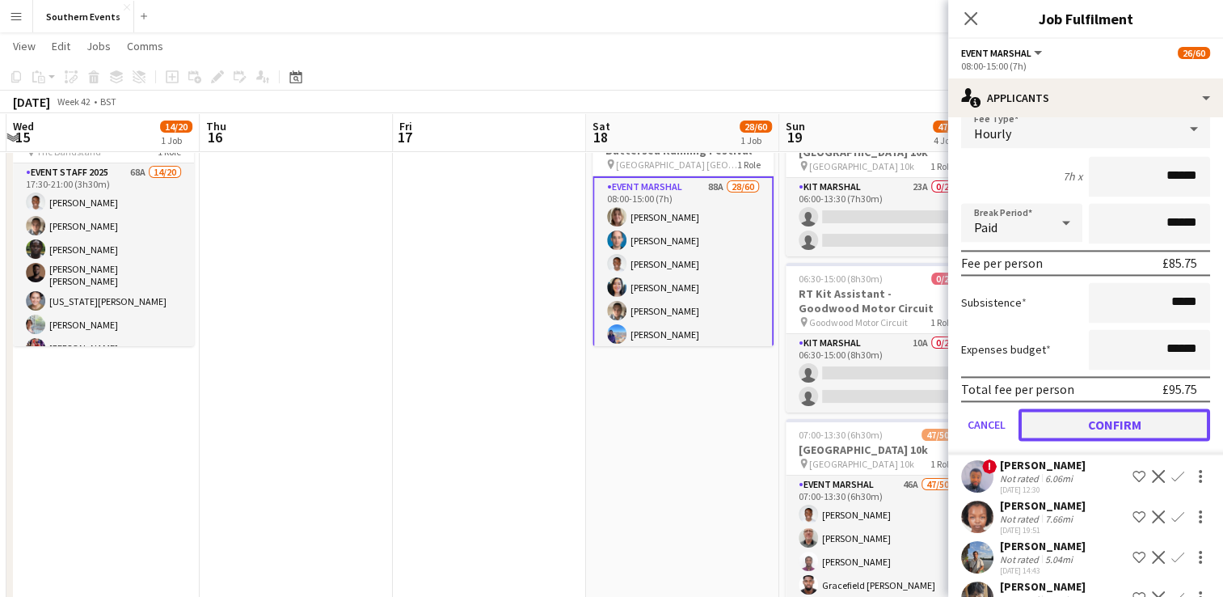
click at [1090, 441] on button "Confirm" at bounding box center [1115, 424] width 192 height 32
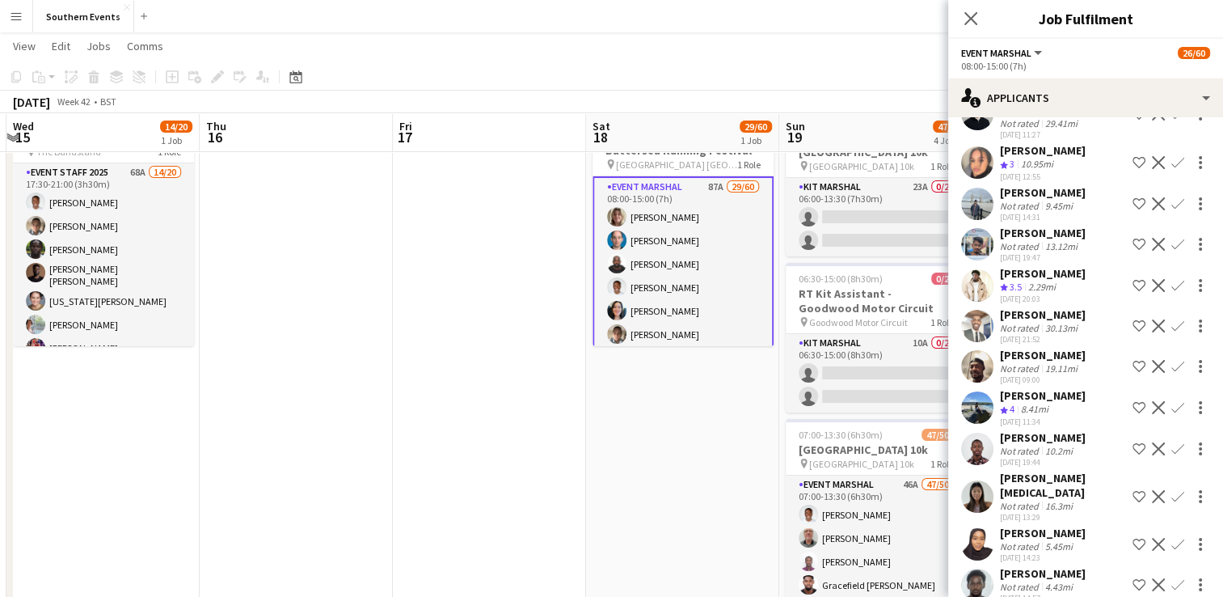
scroll to position [2420, 0]
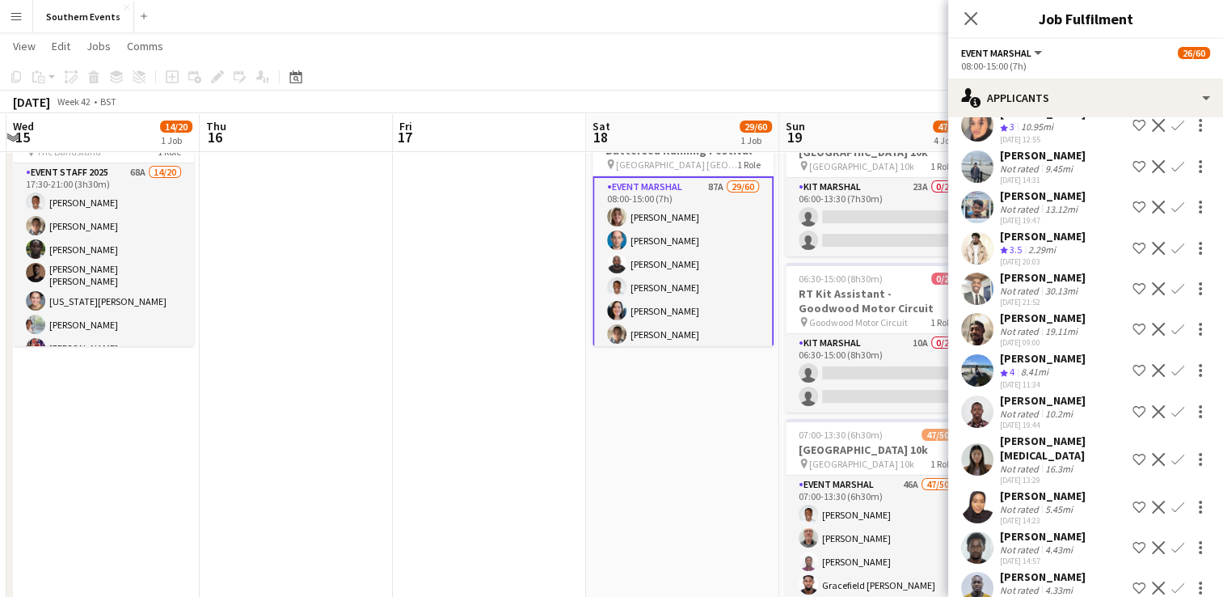
click at [1171, 255] on app-icon "Confirm" at bounding box center [1177, 248] width 13 height 13
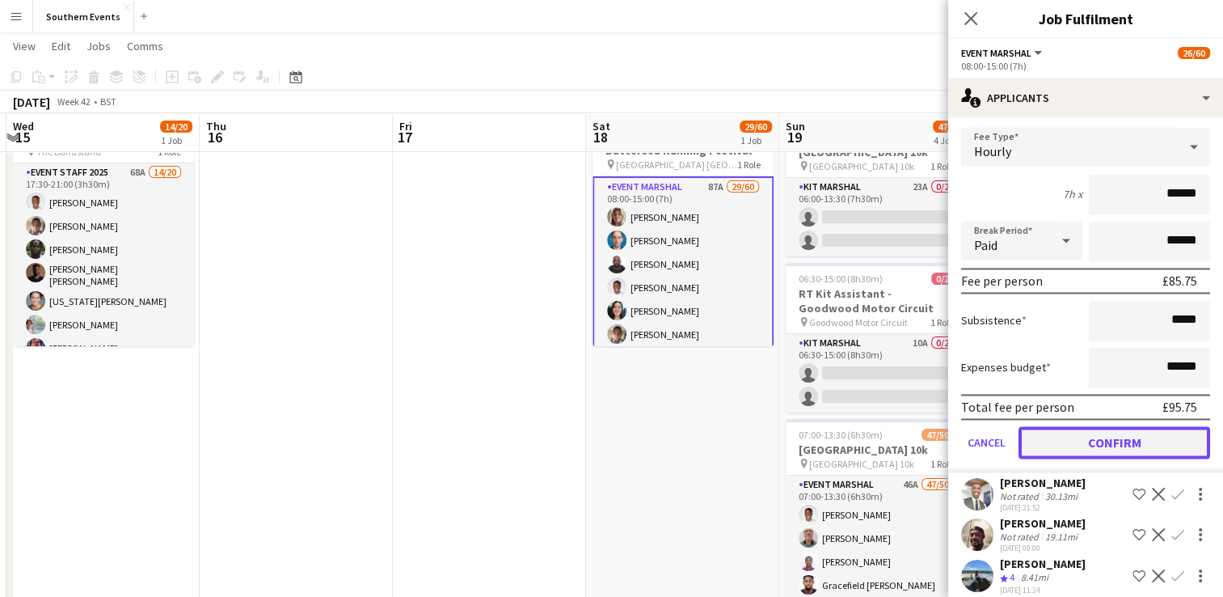
click at [1083, 455] on button "Confirm" at bounding box center [1115, 442] width 192 height 32
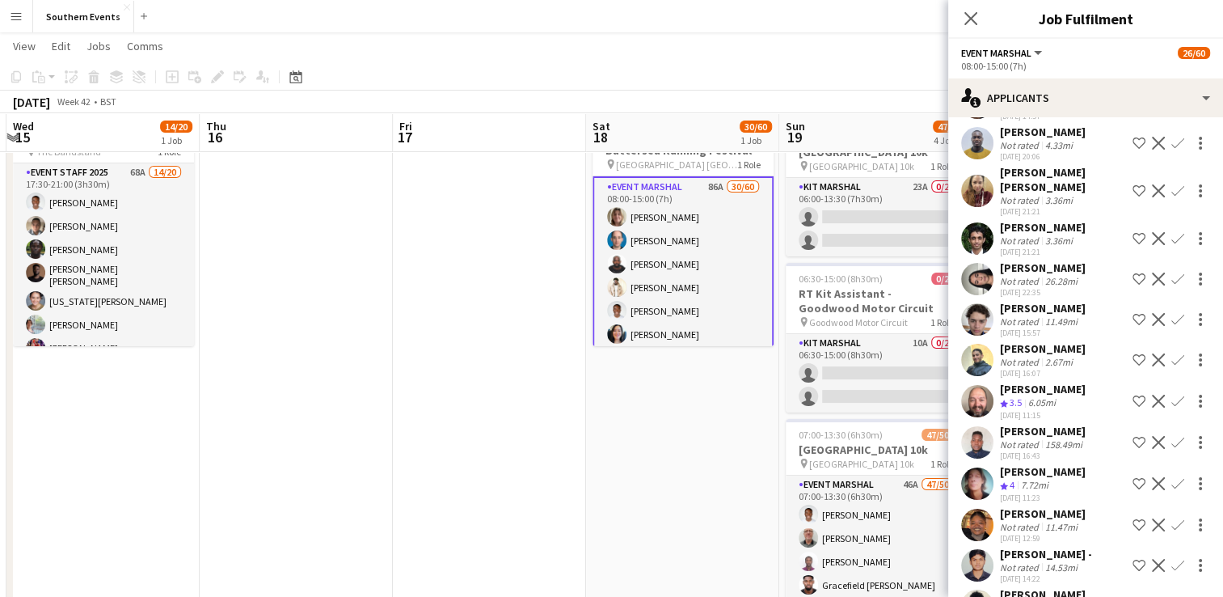
scroll to position [2903, 0]
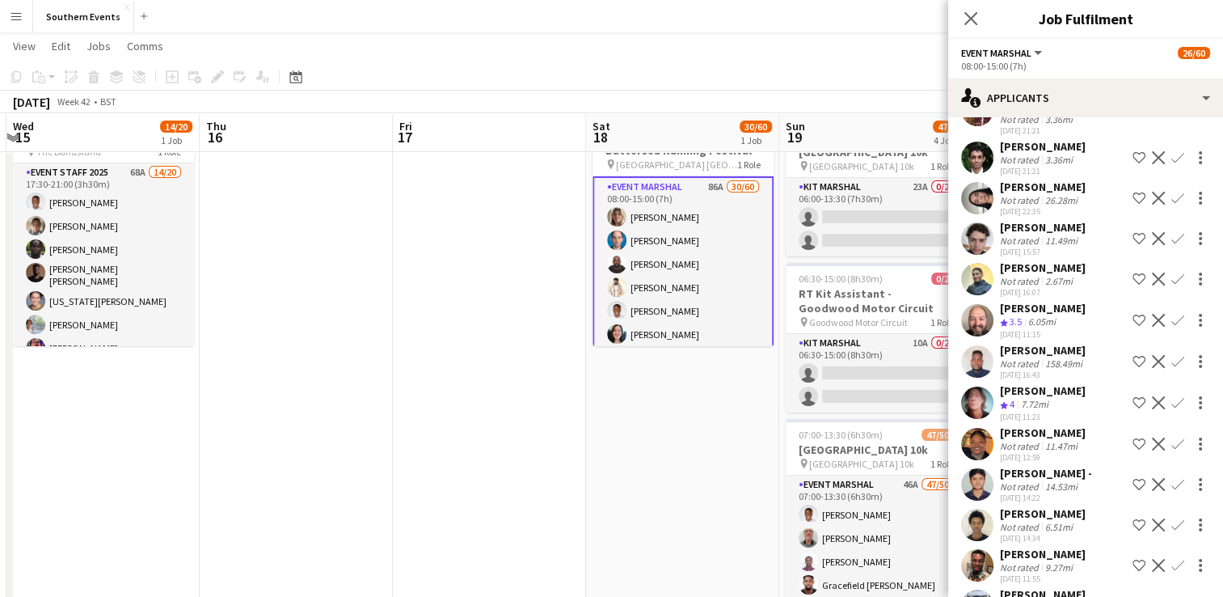
click at [1171, 327] on app-icon "Confirm" at bounding box center [1177, 320] width 13 height 13
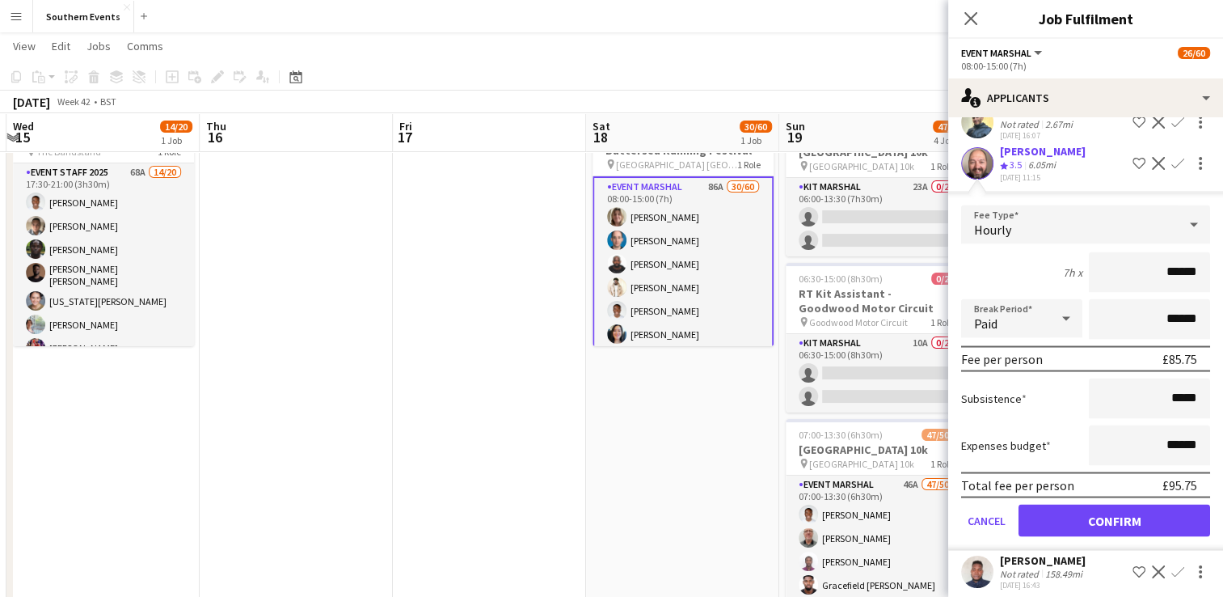
scroll to position [3065, 0]
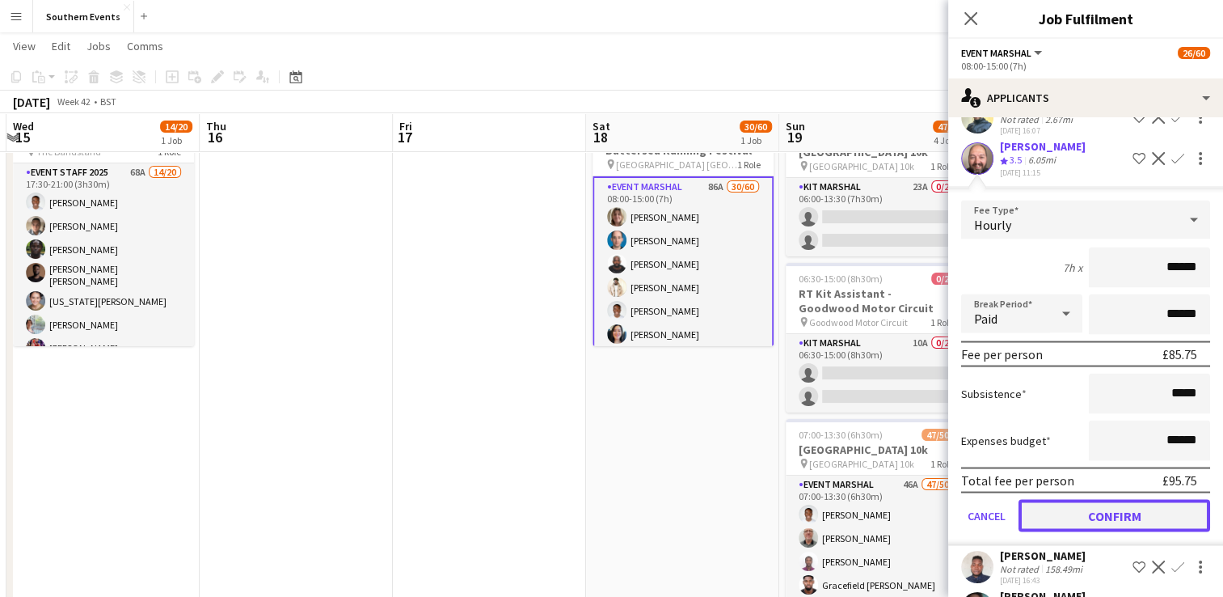
drag, startPoint x: 1106, startPoint y: 536, endPoint x: 1148, endPoint y: 423, distance: 120.7
click at [1106, 531] on button "Confirm" at bounding box center [1115, 515] width 192 height 32
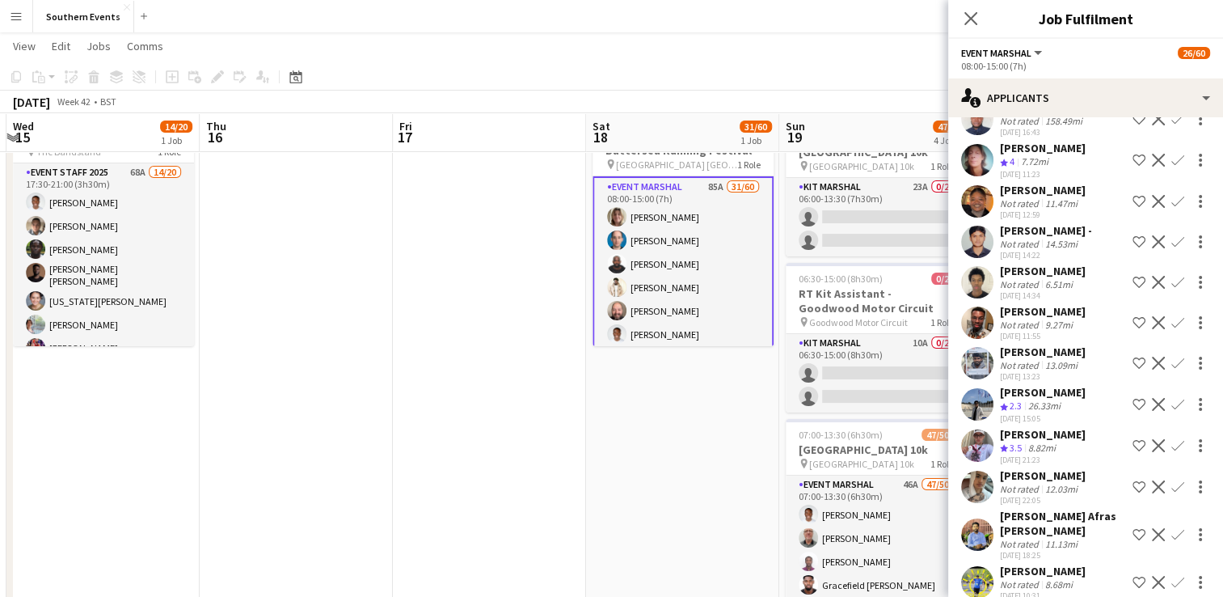
scroll to position [3091, 0]
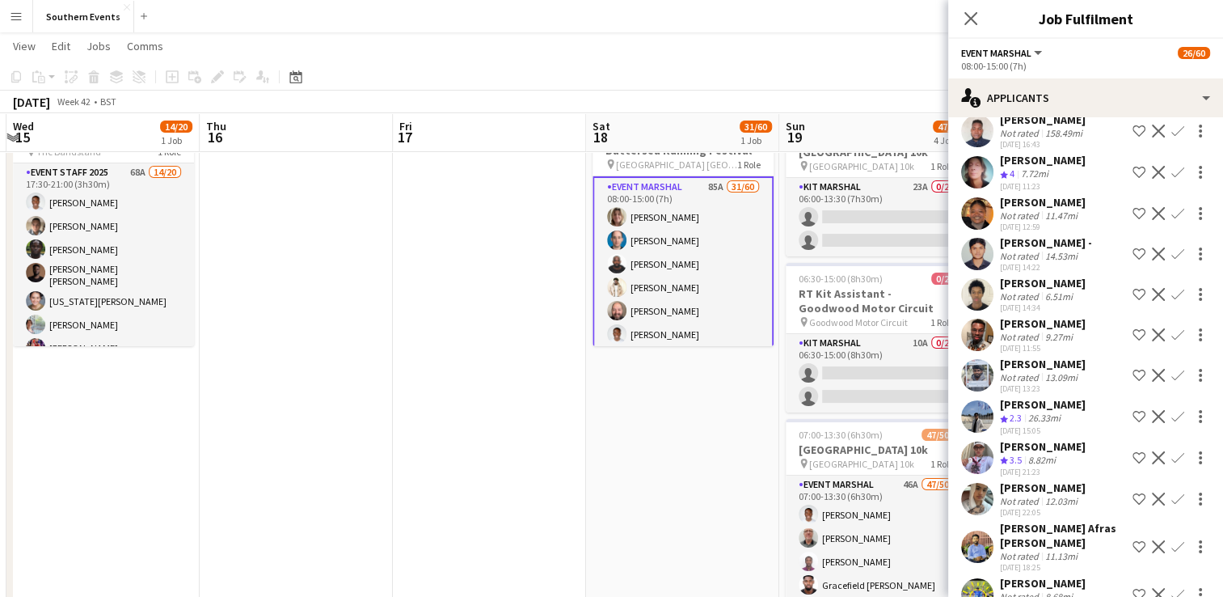
click at [1171, 179] on app-icon "Confirm" at bounding box center [1177, 172] width 13 height 13
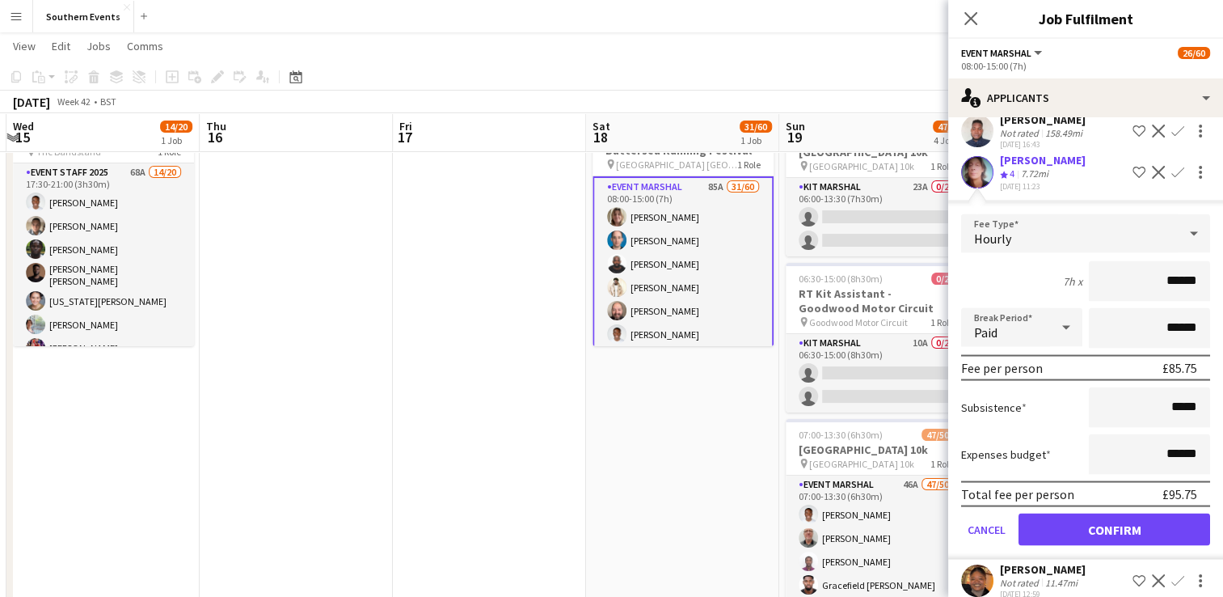
scroll to position [3172, 0]
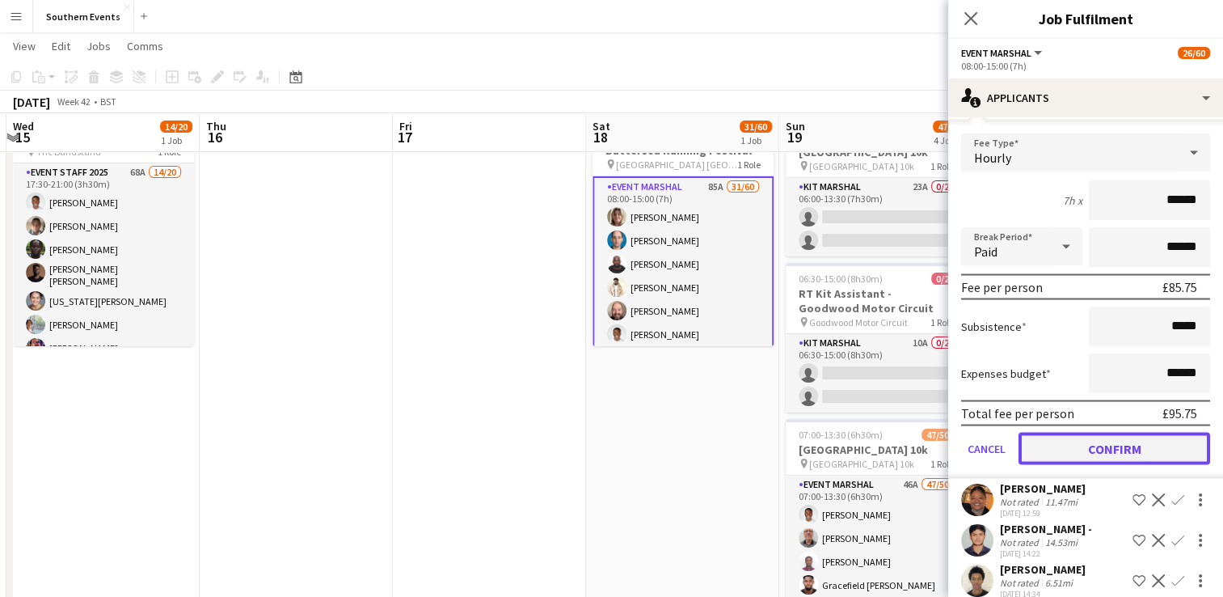
click at [1082, 464] on button "Confirm" at bounding box center [1115, 448] width 192 height 32
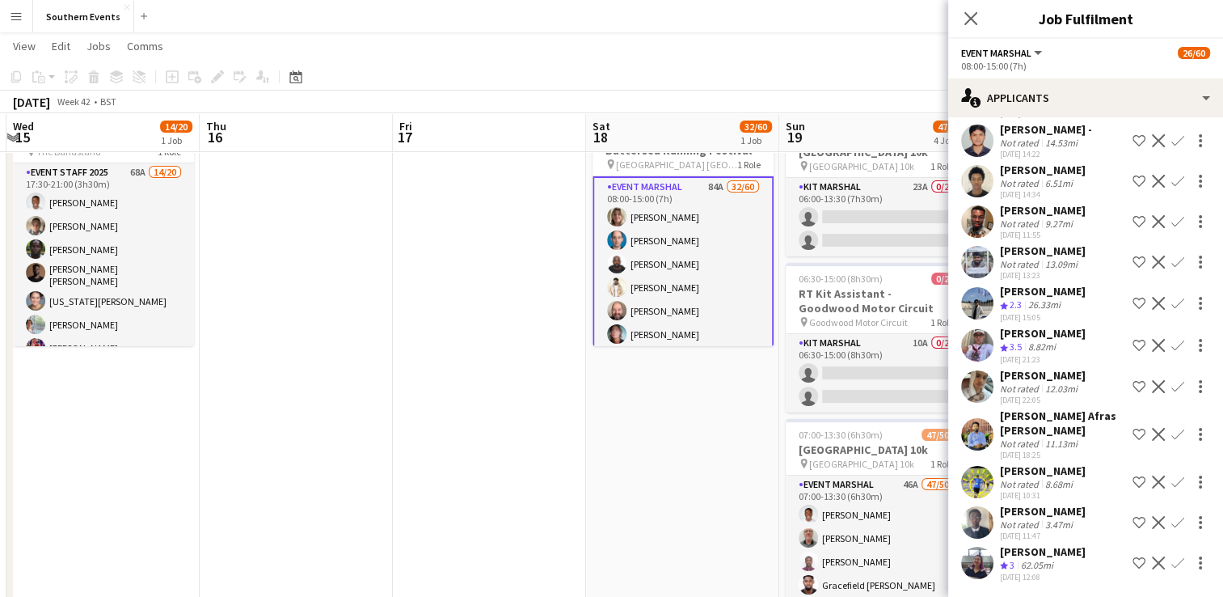
scroll to position [3211, 0]
click at [1171, 337] on app-icon "Confirm" at bounding box center [1177, 343] width 13 height 13
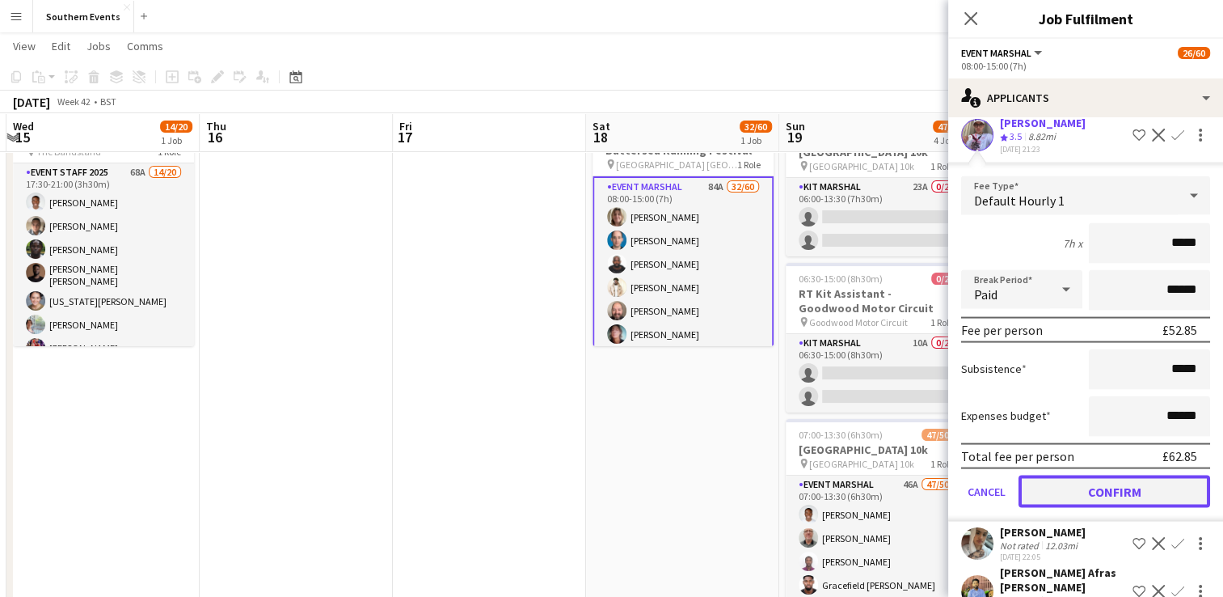
click at [1065, 508] on button "Confirm" at bounding box center [1115, 491] width 192 height 32
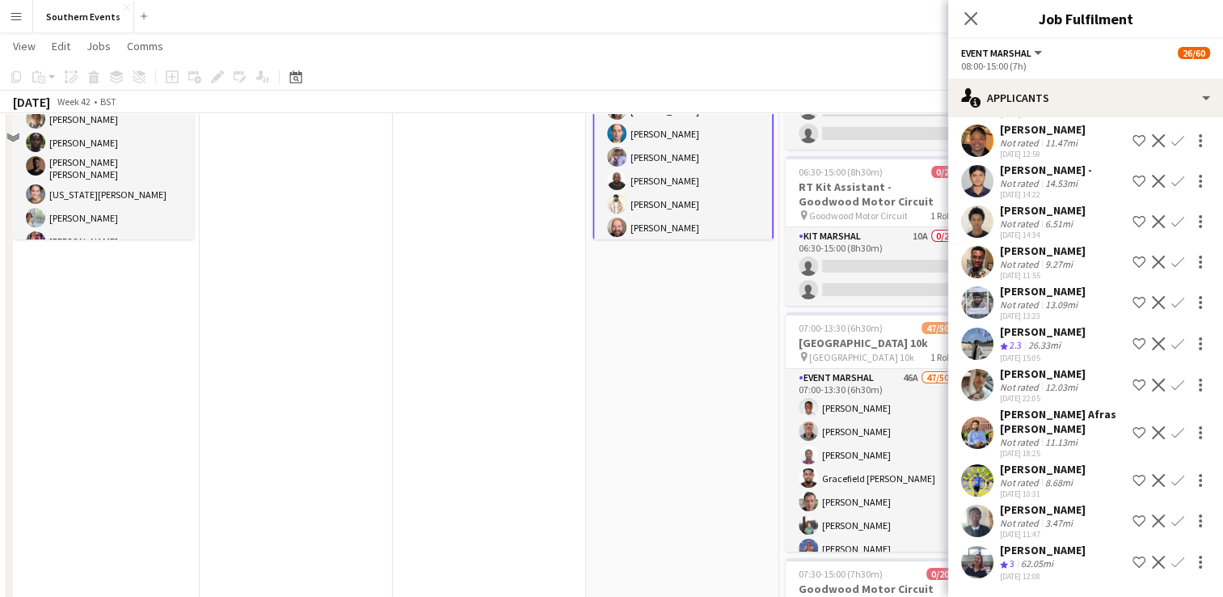
scroll to position [243, 0]
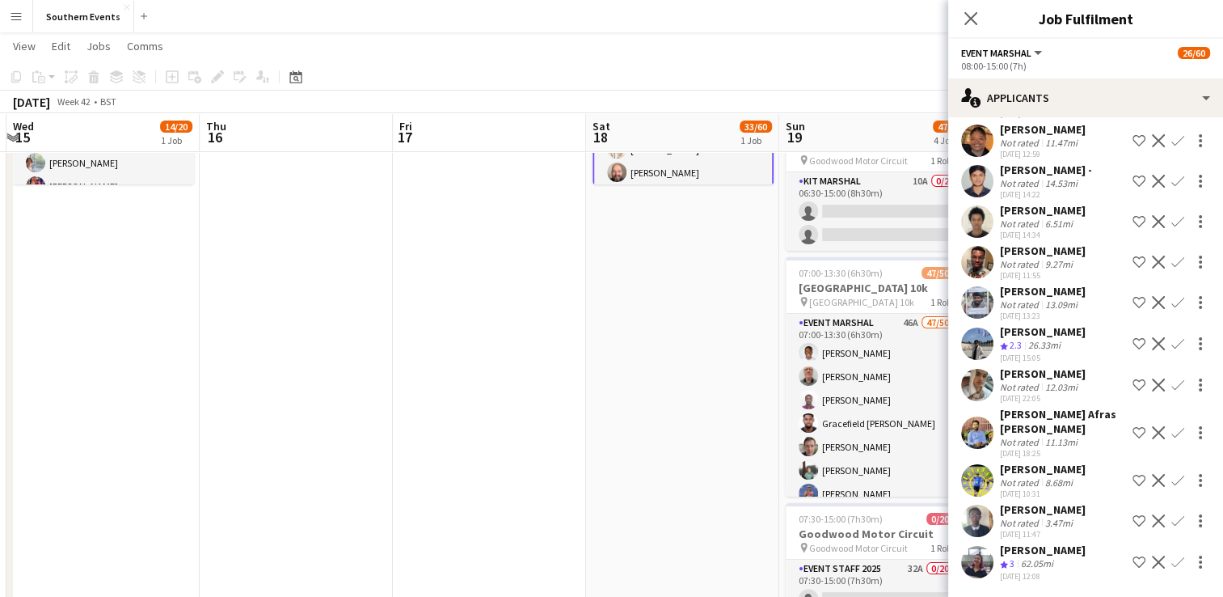
click at [1171, 561] on app-icon "Confirm" at bounding box center [1177, 561] width 13 height 13
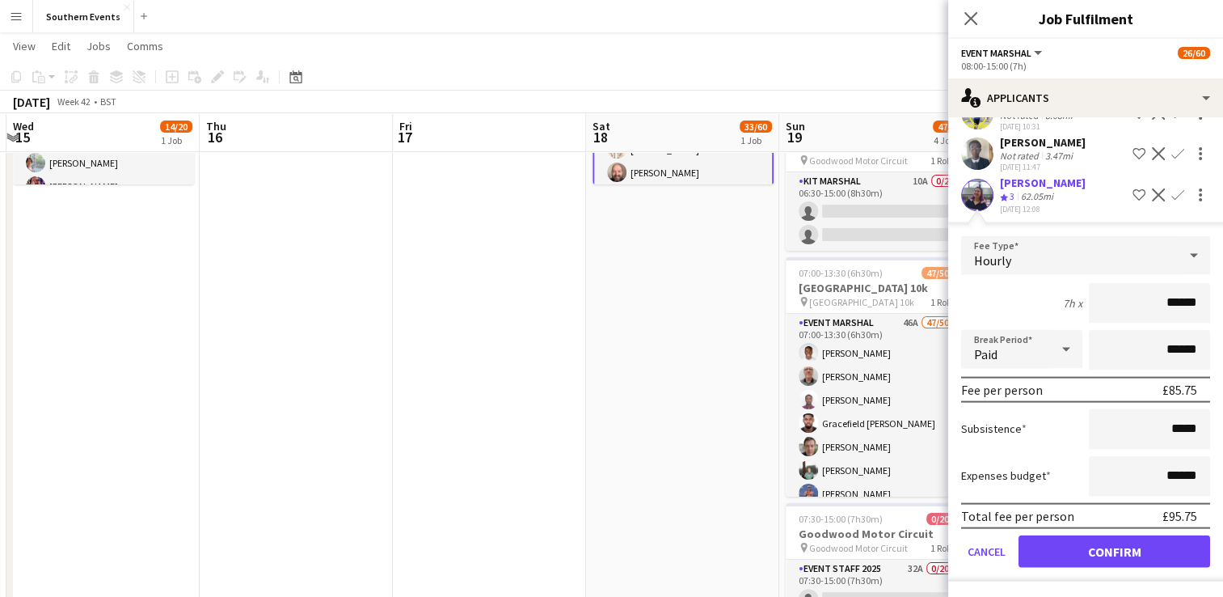
scroll to position [3535, 0]
click at [1081, 543] on button "Confirm" at bounding box center [1115, 551] width 192 height 32
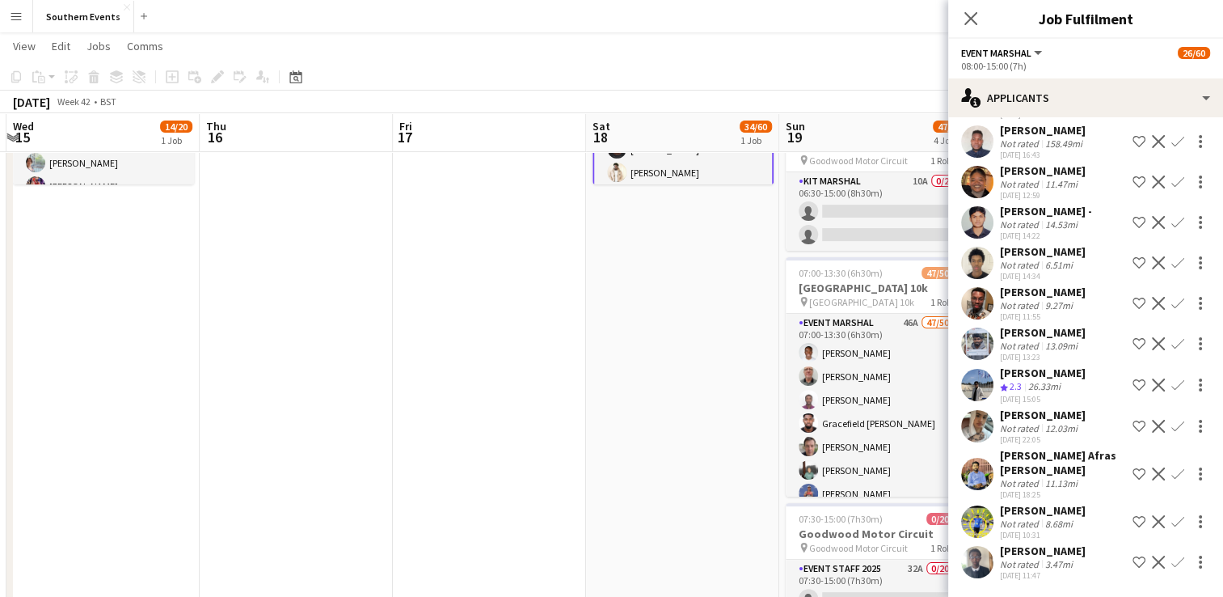
scroll to position [3129, 0]
click at [717, 423] on app-date-cell "Updated 08:00-15:00 (7h) 34/60 Battersea Running Festival pin Millennium Arena …" at bounding box center [682, 592] width 193 height 1306
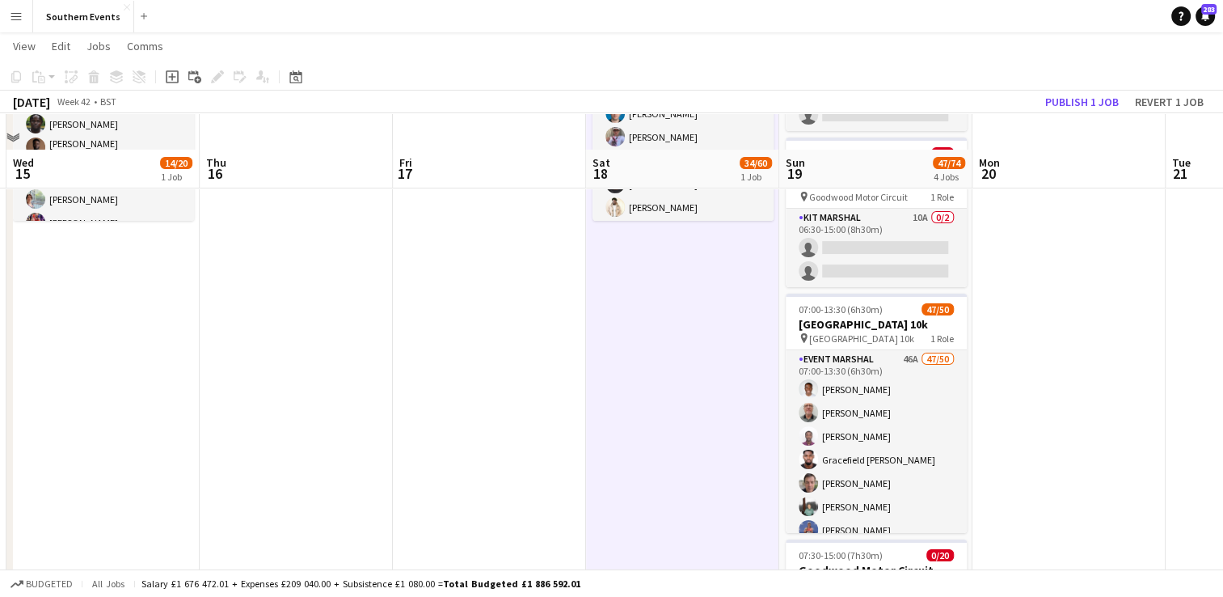
scroll to position [0, 0]
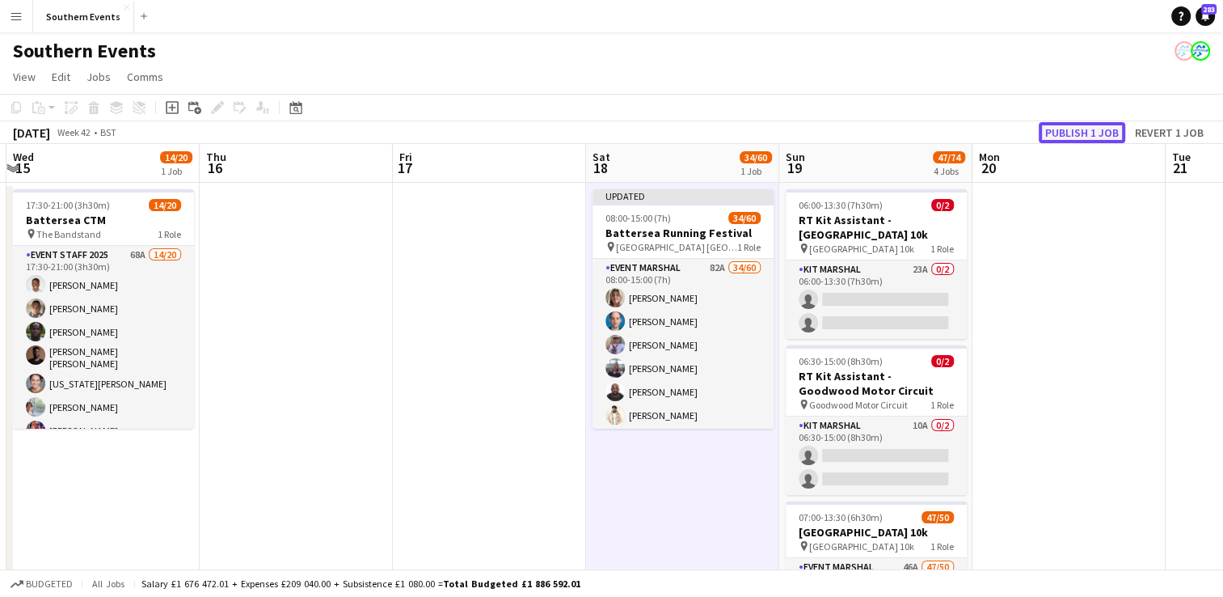
click at [1096, 126] on button "Publish 1 job" at bounding box center [1082, 132] width 87 height 21
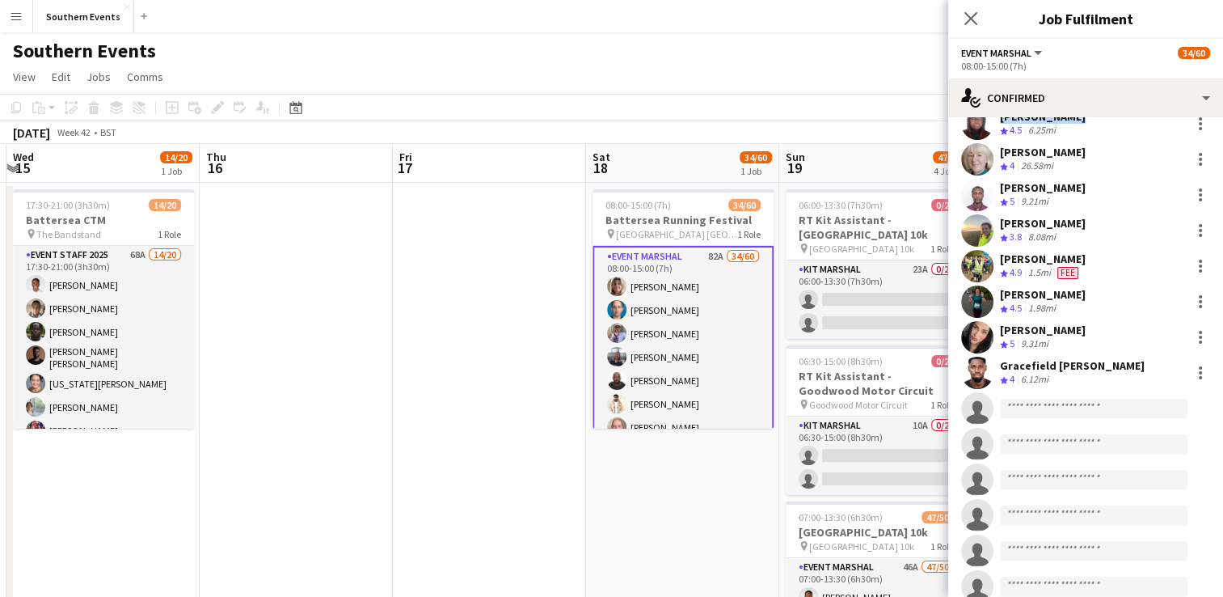
scroll to position [965, 0]
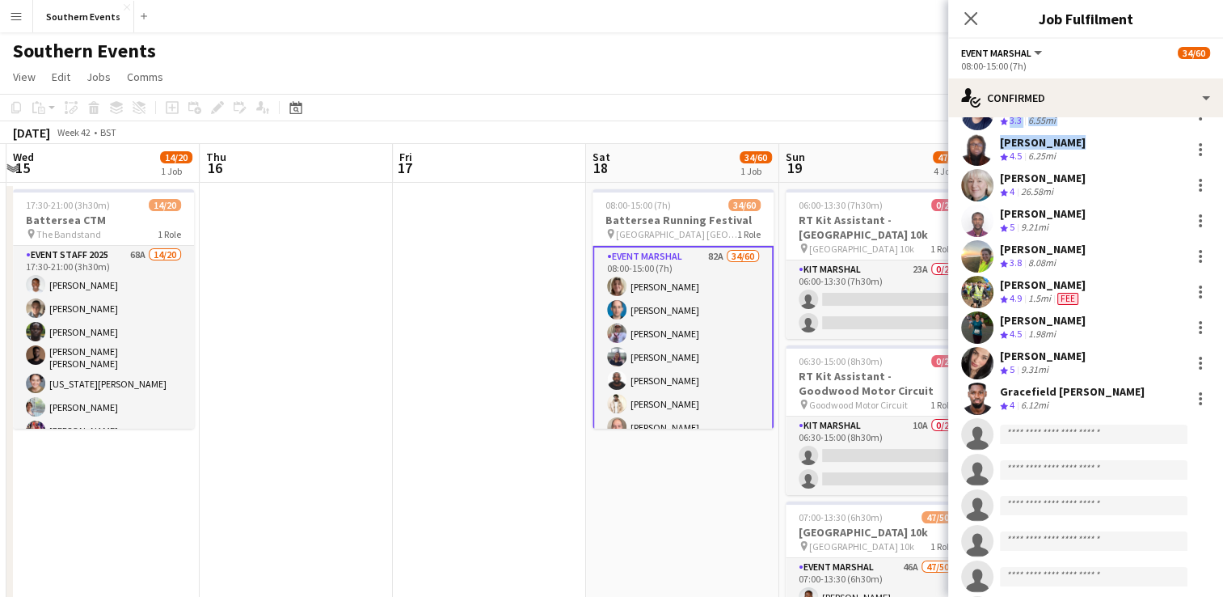
drag, startPoint x: 999, startPoint y: 174, endPoint x: 1132, endPoint y: 390, distance: 253.3
click at [1132, 390] on div "[PERSON_NAME] Not rated 4.37mi [PERSON_NAME] Crew rating 4.5 17.04mi [PERSON_NA…" at bounding box center [1085, 268] width 275 height 2141
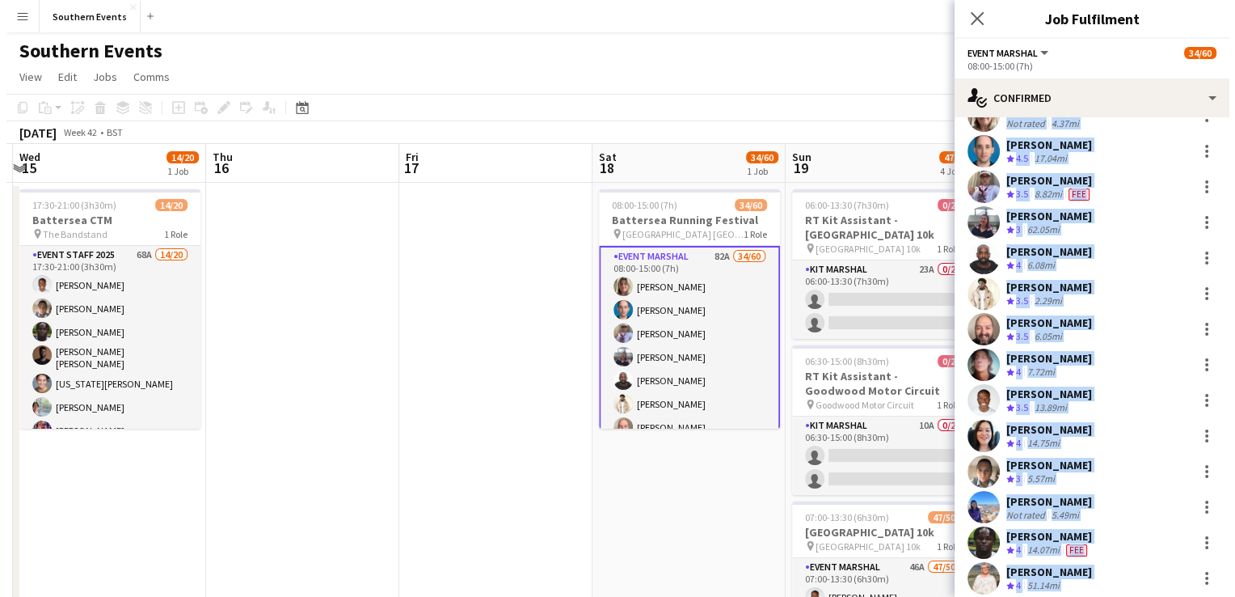
scroll to position [0, 0]
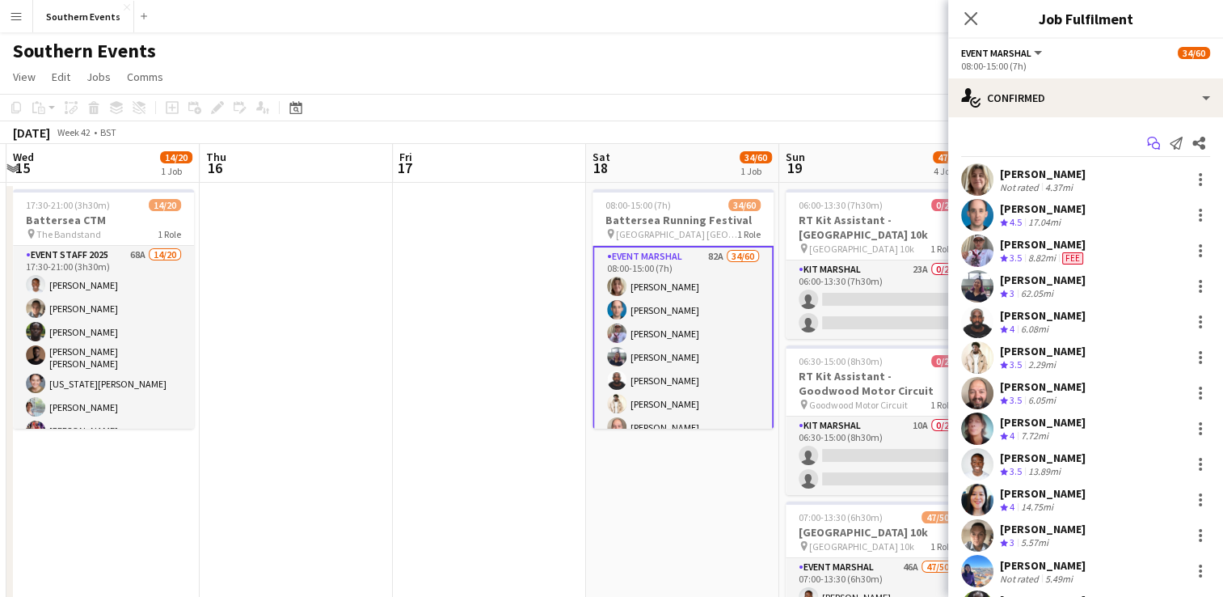
click at [1147, 141] on icon "Start chat" at bounding box center [1153, 143] width 13 height 13
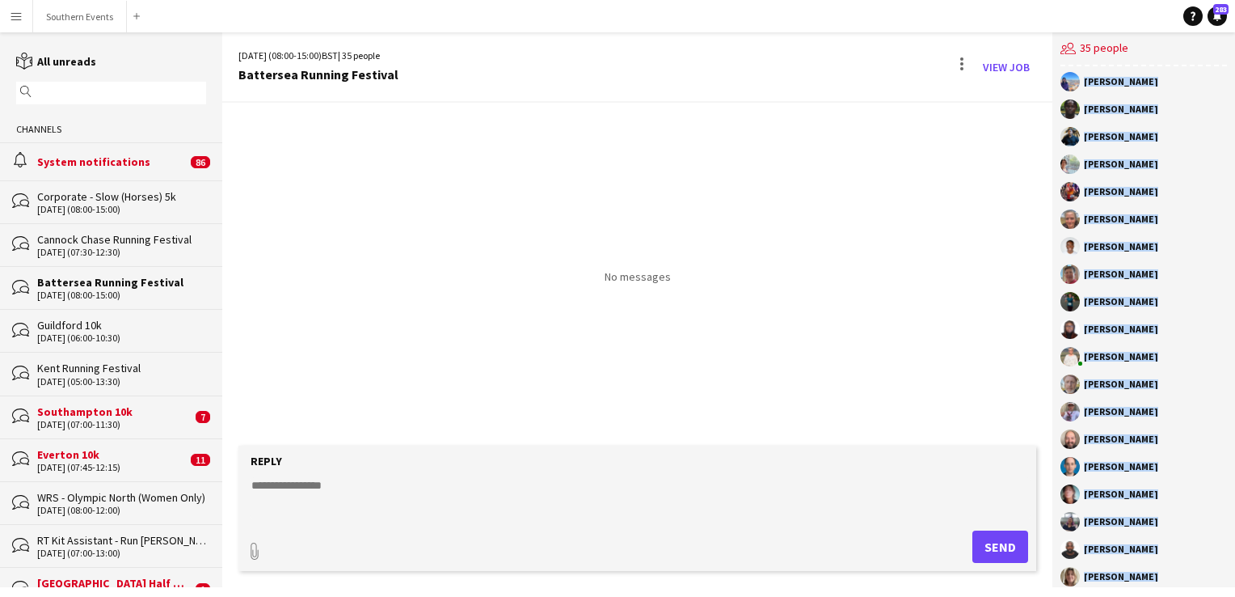
scroll to position [458, 0]
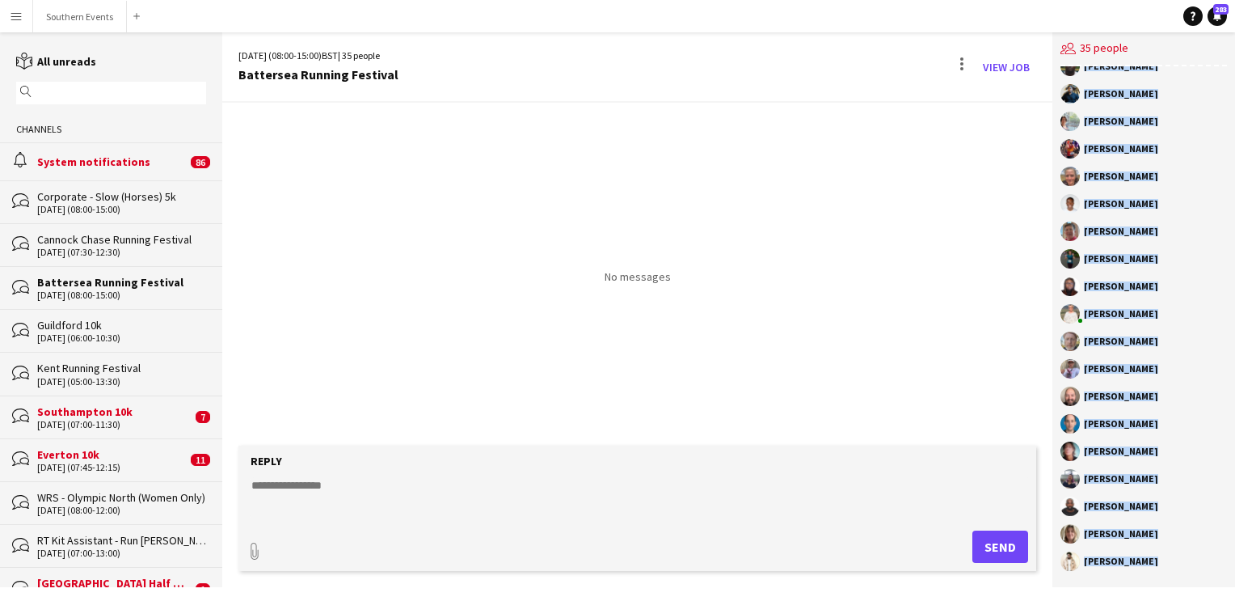
drag, startPoint x: 1084, startPoint y: 98, endPoint x: 1161, endPoint y: 610, distance: 518.3
click at [1161, 596] on html "Menu Boards Boards Boards All jobs Status Workforce Workforce My Workforce Recr…" at bounding box center [617, 298] width 1235 height 597
copy div "[PERSON_NAME] [PERSON_NAME] RunThrough Events [PERSON_NAME] [PERSON_NAME] [PERS…"
click at [84, 21] on button "Southern Events Close" at bounding box center [80, 17] width 94 height 32
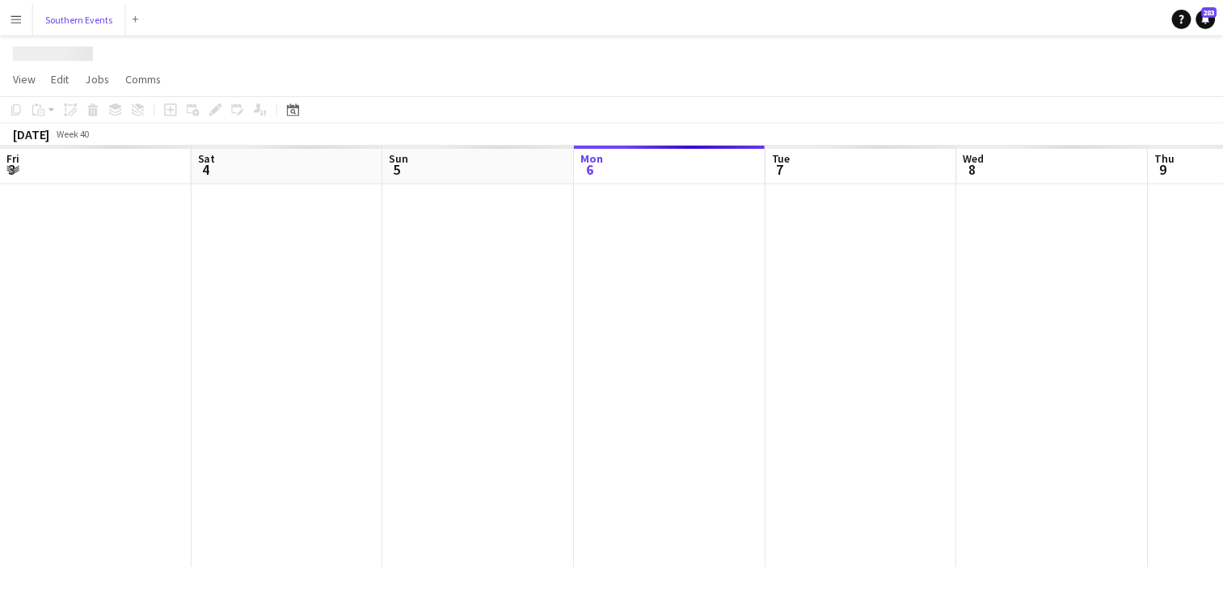
scroll to position [0, 386]
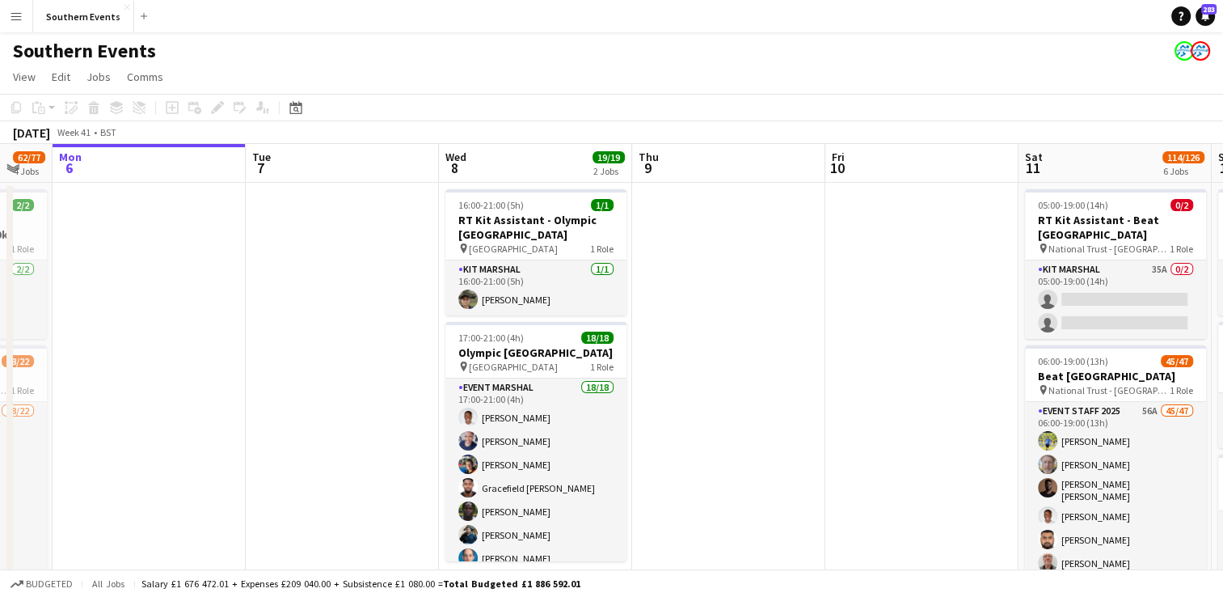
drag, startPoint x: 1007, startPoint y: 384, endPoint x: 65, endPoint y: 446, distance: 944.7
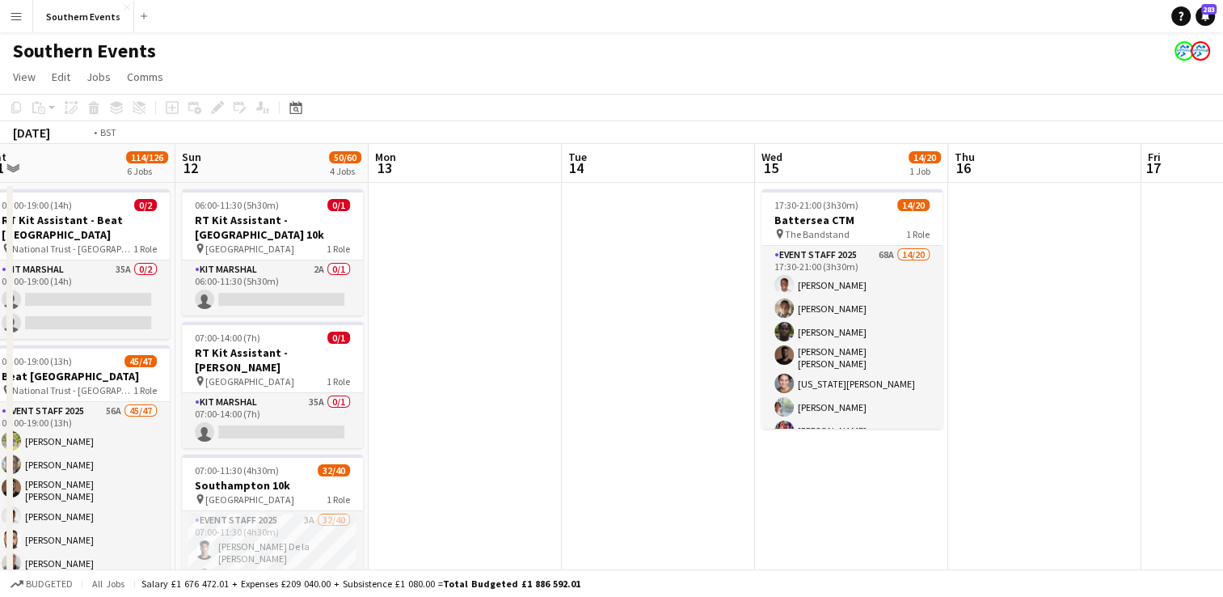
drag, startPoint x: 750, startPoint y: 348, endPoint x: 58, endPoint y: 416, distance: 695.4
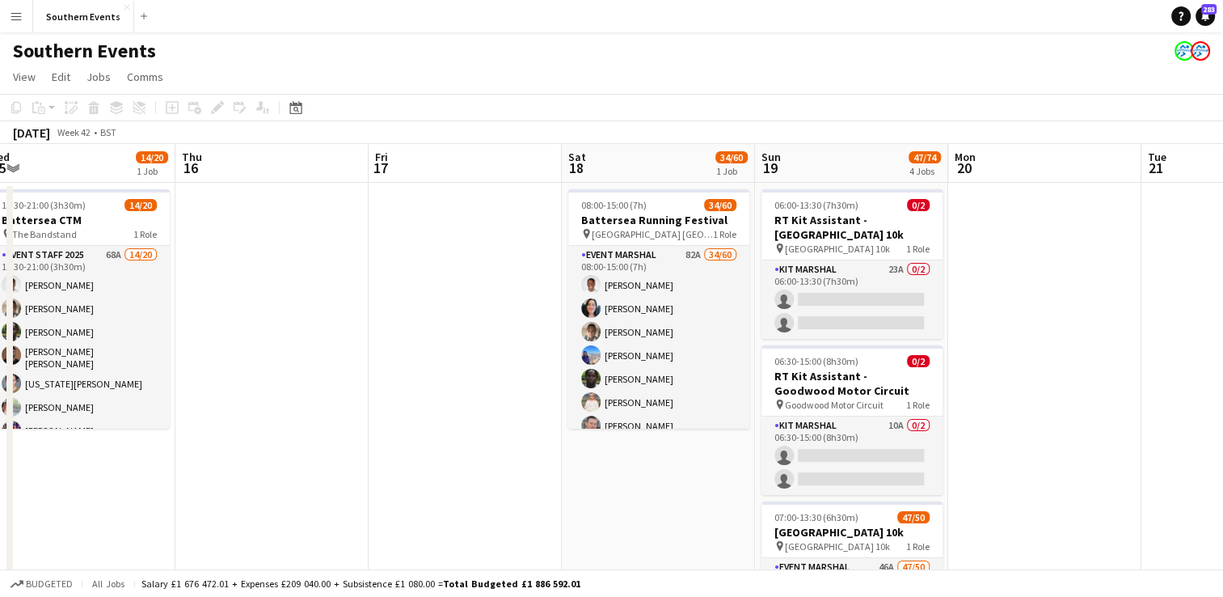
scroll to position [0, 484]
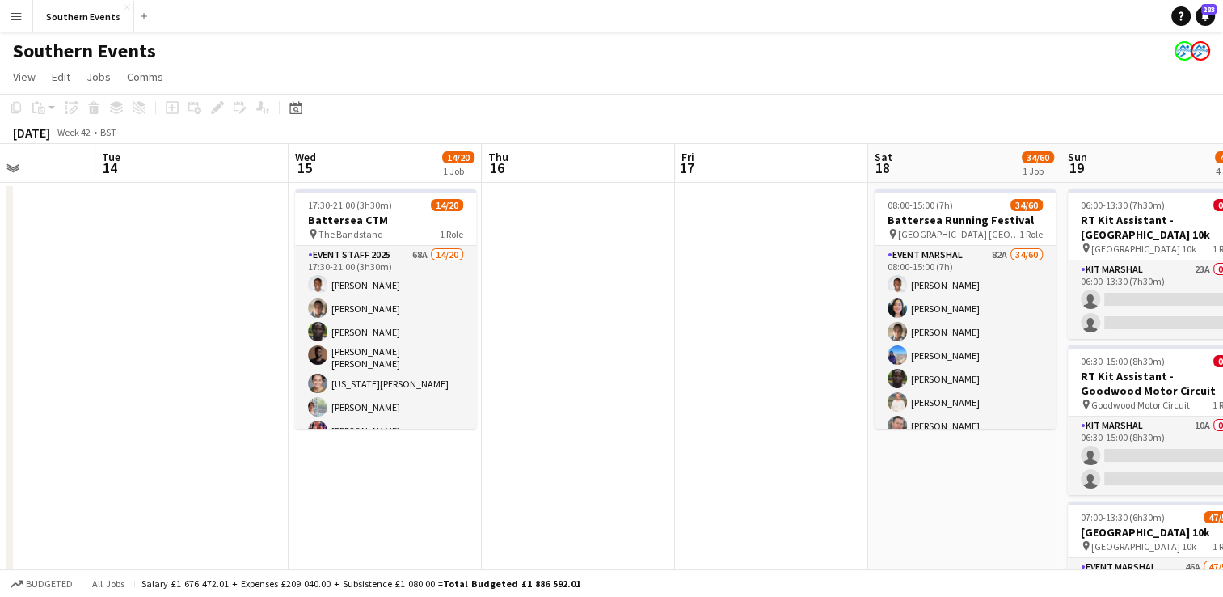
drag, startPoint x: 655, startPoint y: 340, endPoint x: 403, endPoint y: 384, distance: 256.1
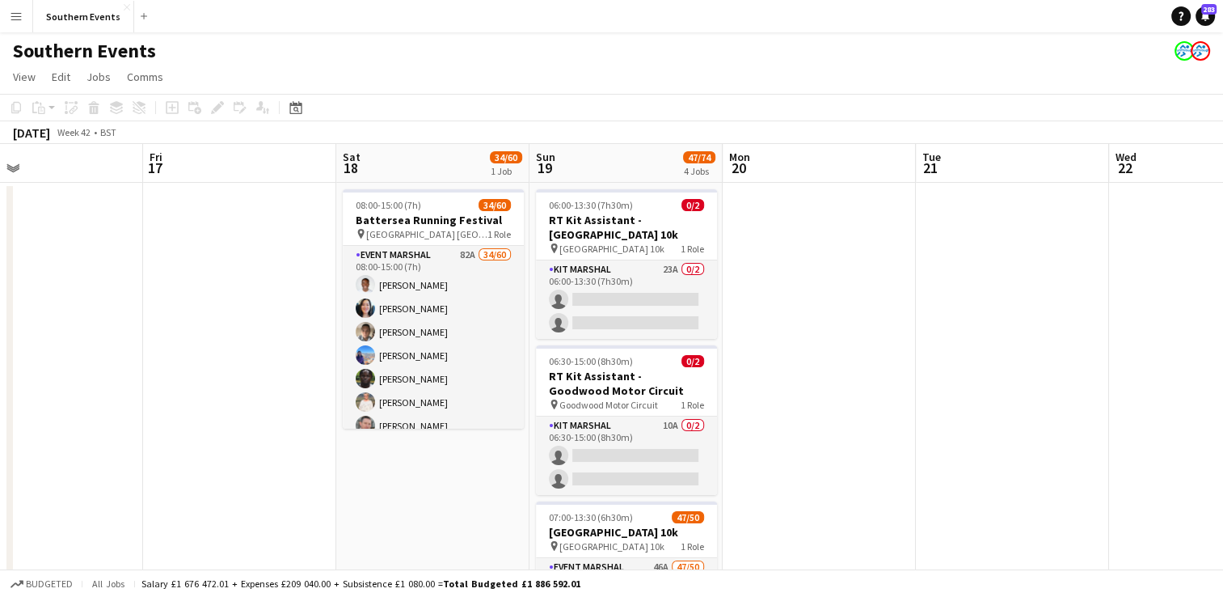
drag, startPoint x: 466, startPoint y: 311, endPoint x: 1092, endPoint y: 102, distance: 660.6
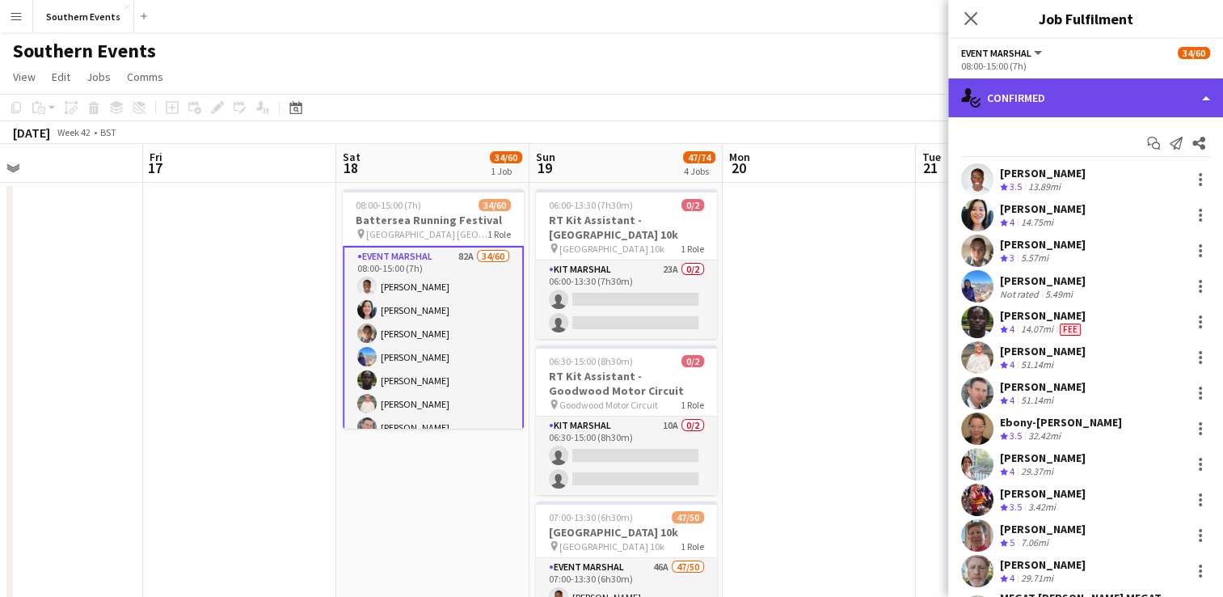
scroll to position [0, 436]
click at [1086, 97] on div "single-neutral-actions-check-2 Confirmed" at bounding box center [1085, 97] width 275 height 39
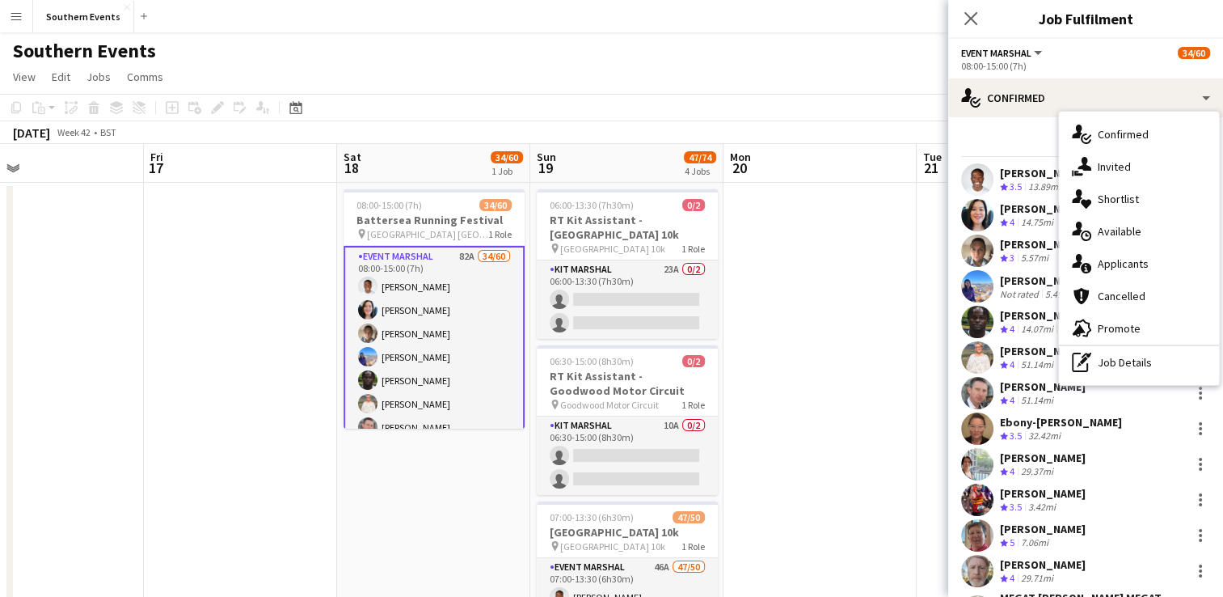
click at [1154, 260] on div "single-neutral-actions-information Applicants" at bounding box center [1139, 263] width 160 height 32
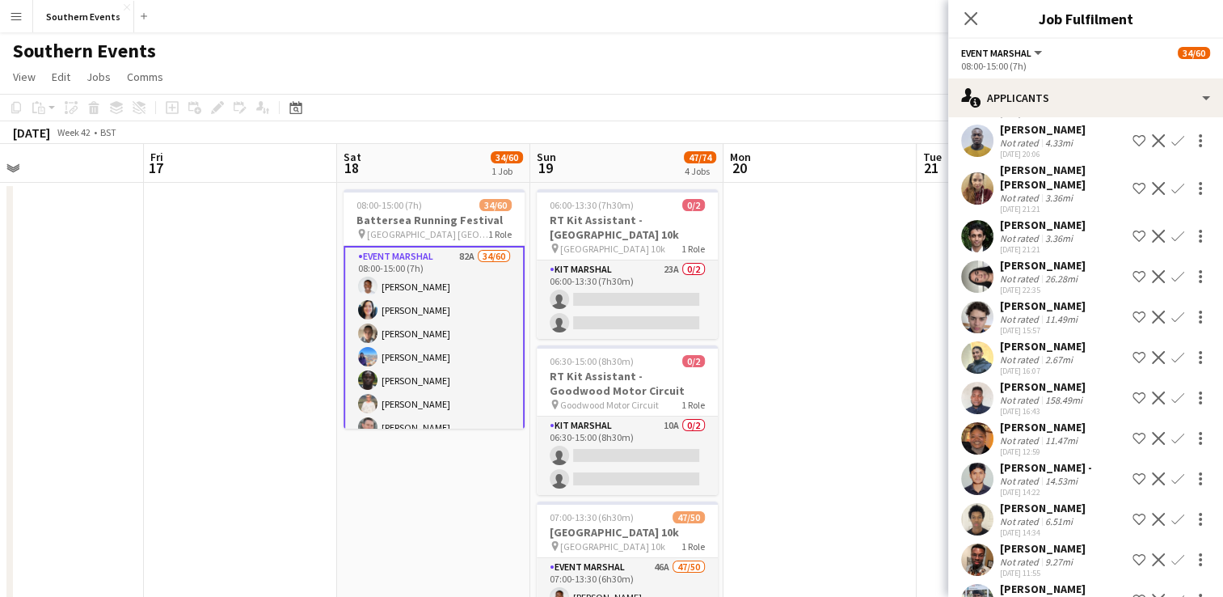
scroll to position [3129, 0]
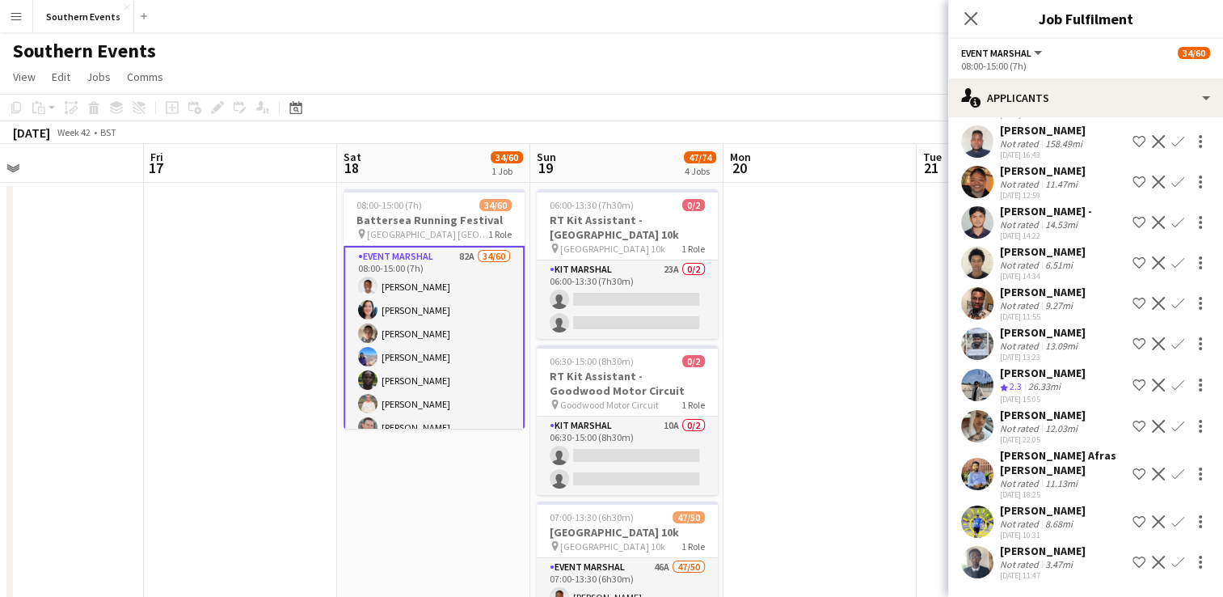
click at [1171, 175] on app-icon "Confirm" at bounding box center [1177, 181] width 13 height 13
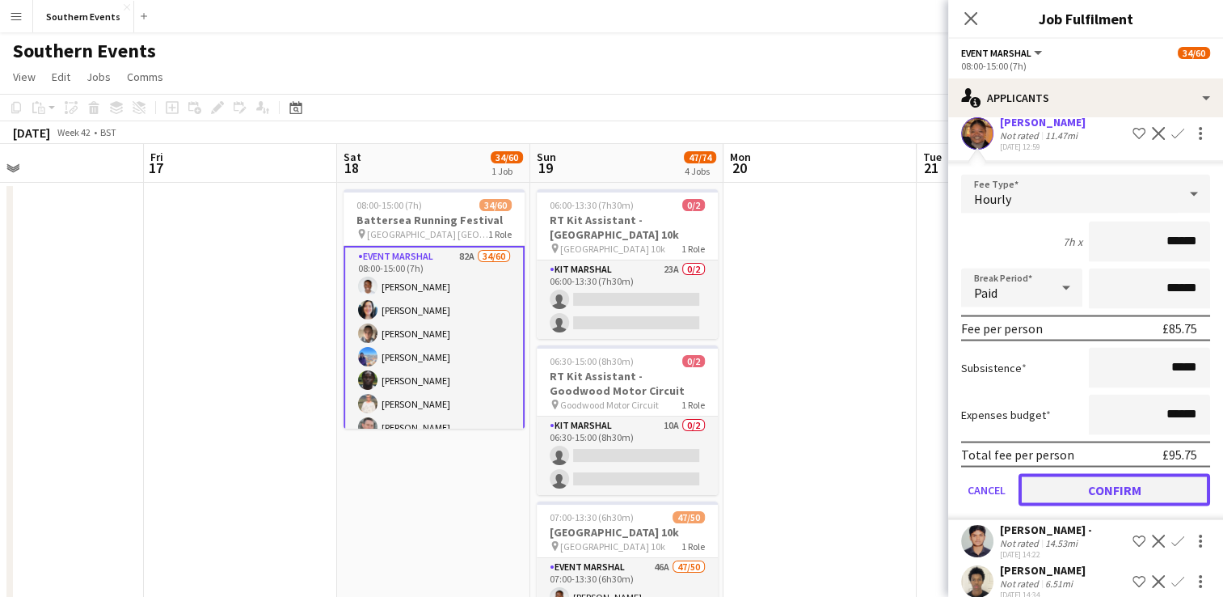
click at [1075, 505] on button "Confirm" at bounding box center [1115, 489] width 192 height 32
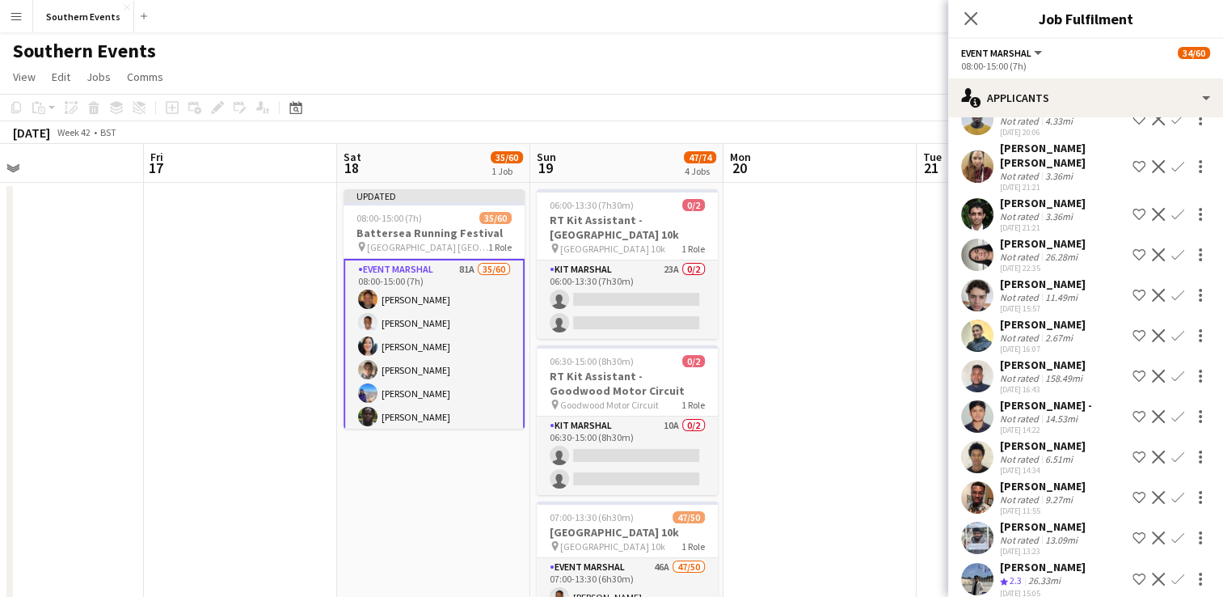
scroll to position [3089, 0]
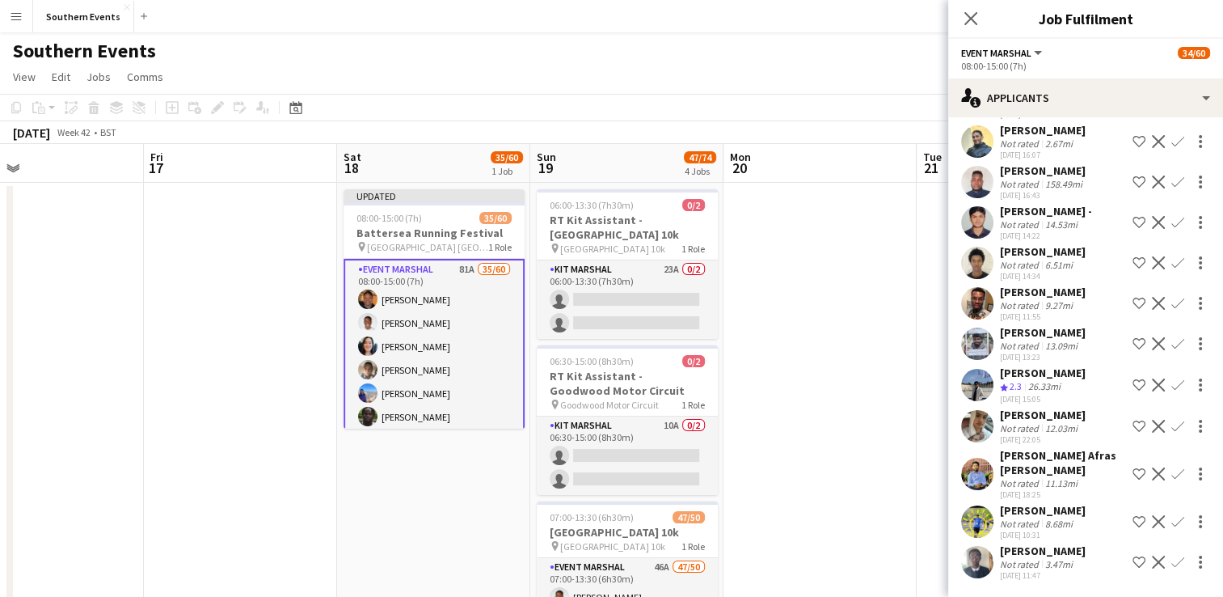
drag, startPoint x: 1163, startPoint y: 413, endPoint x: 1141, endPoint y: 426, distance: 26.1
click at [1171, 420] on app-icon "Confirm" at bounding box center [1177, 426] width 13 height 13
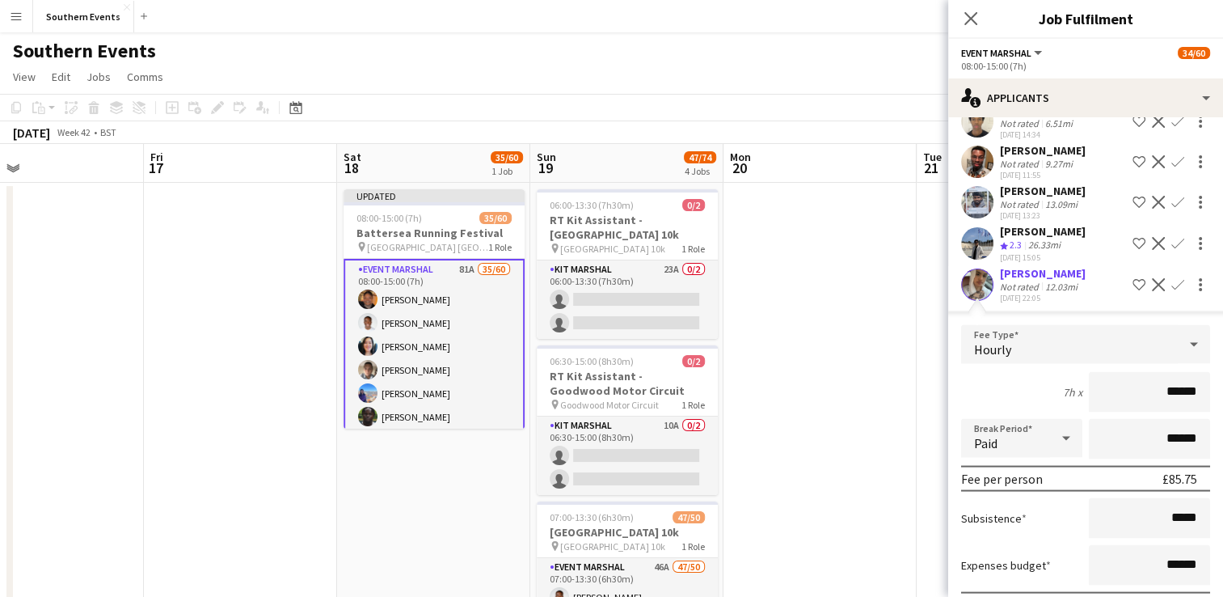
scroll to position [3251, 0]
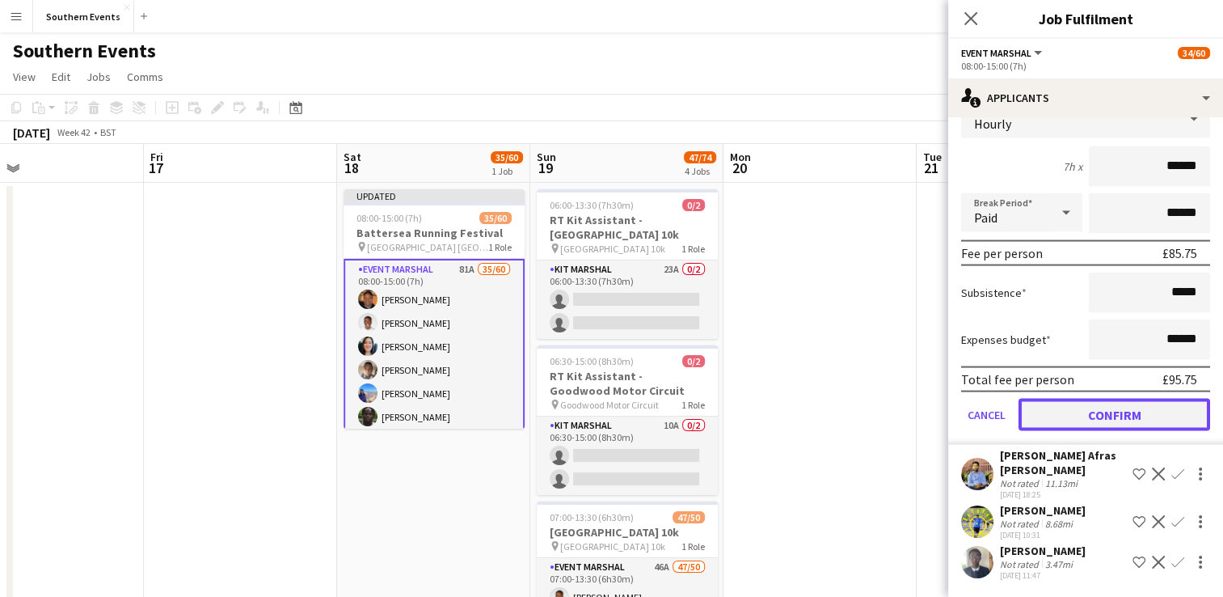
click at [1066, 431] on button "Confirm" at bounding box center [1115, 415] width 192 height 32
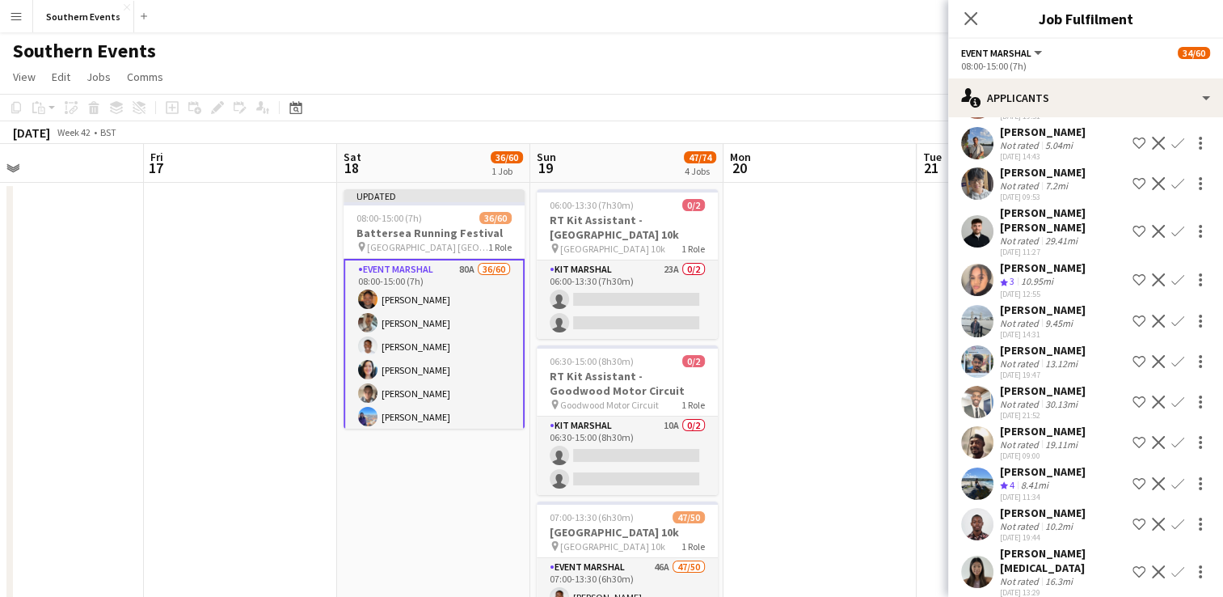
scroll to position [2241, 0]
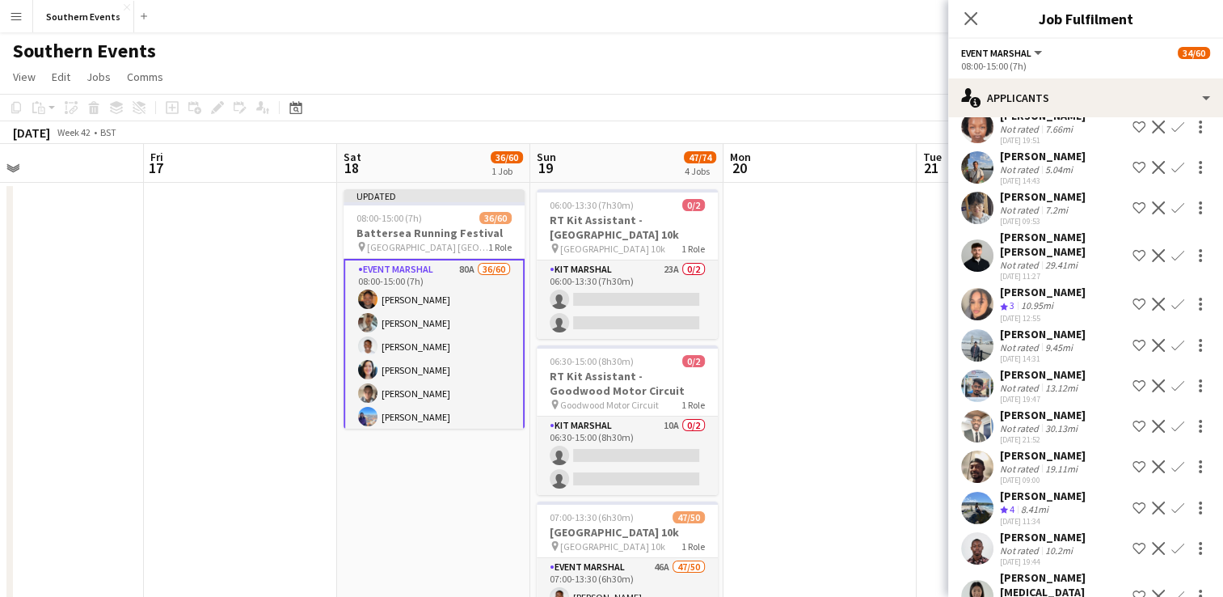
click at [1171, 310] on app-icon "Confirm" at bounding box center [1177, 303] width 13 height 13
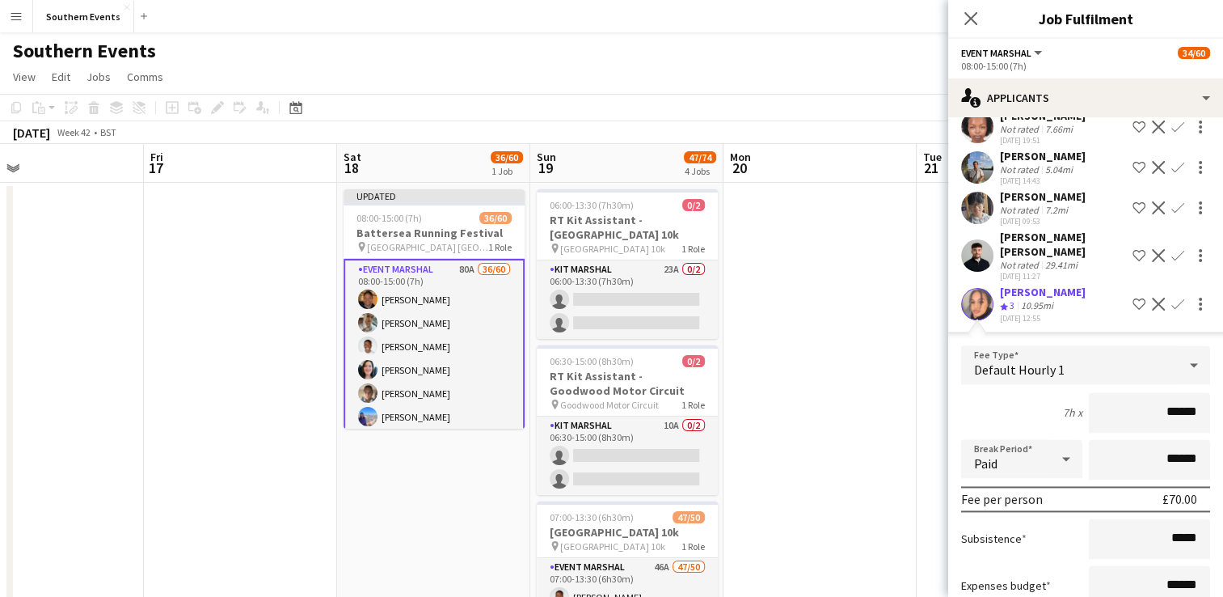
scroll to position [2322, 0]
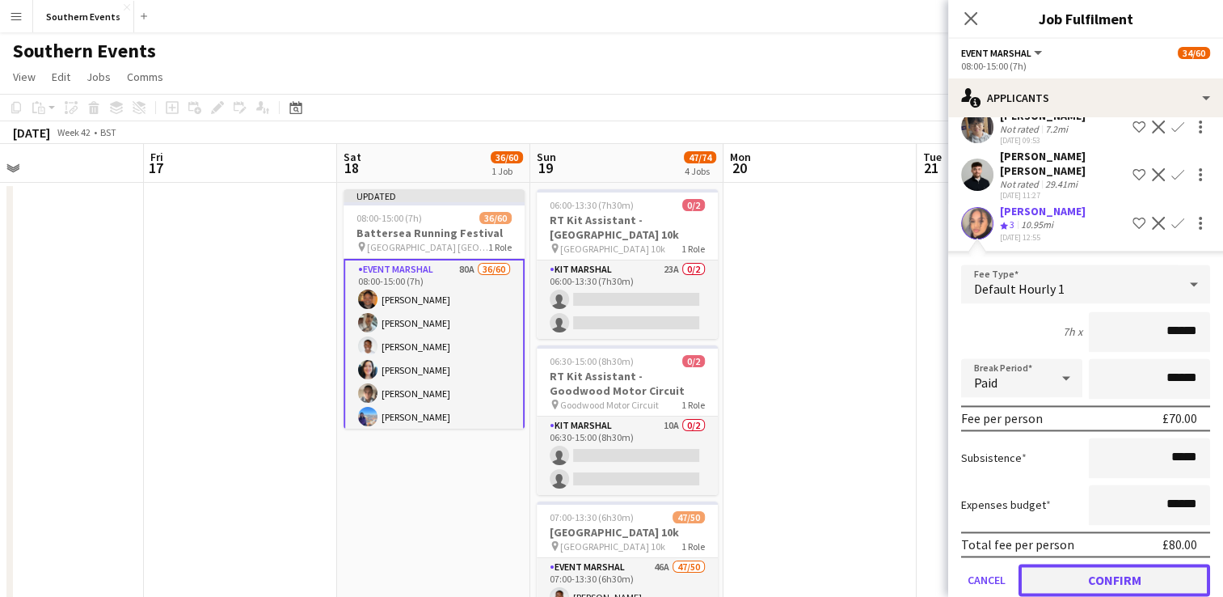
click at [1064, 592] on button "Confirm" at bounding box center [1115, 579] width 192 height 32
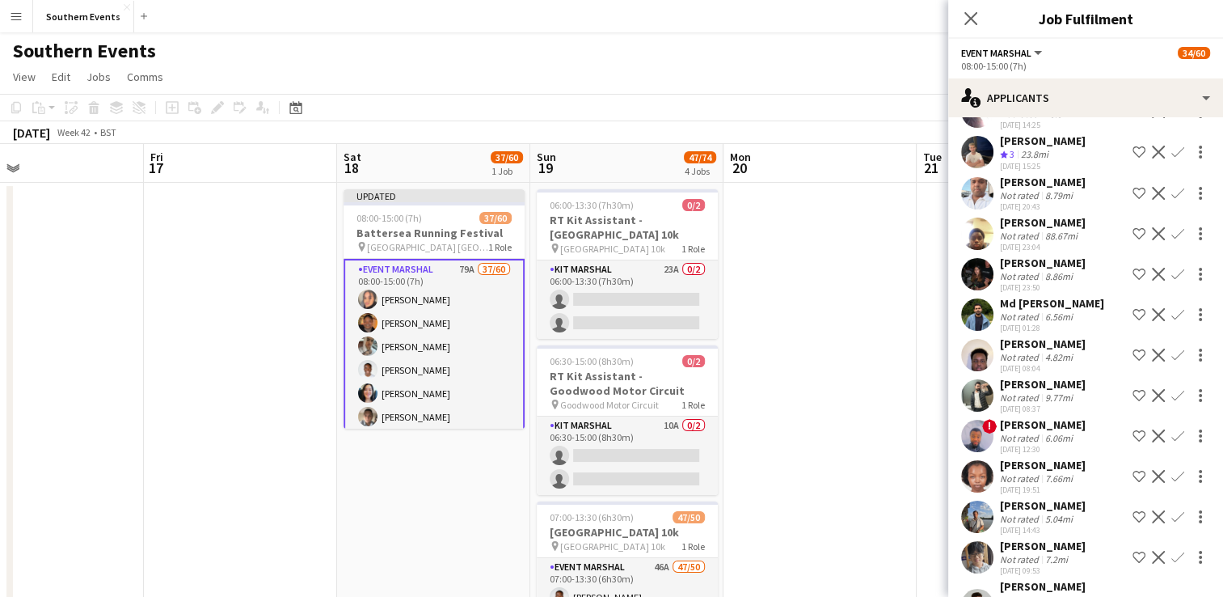
scroll to position [1837, 0]
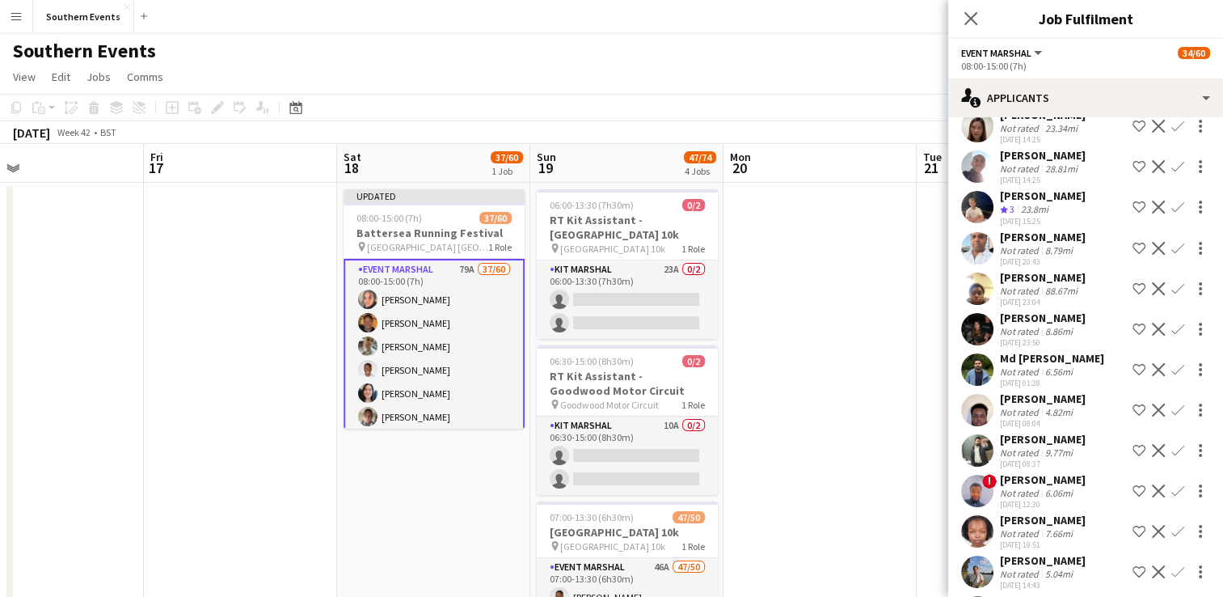
click at [1168, 217] on button "Confirm" at bounding box center [1177, 206] width 19 height 19
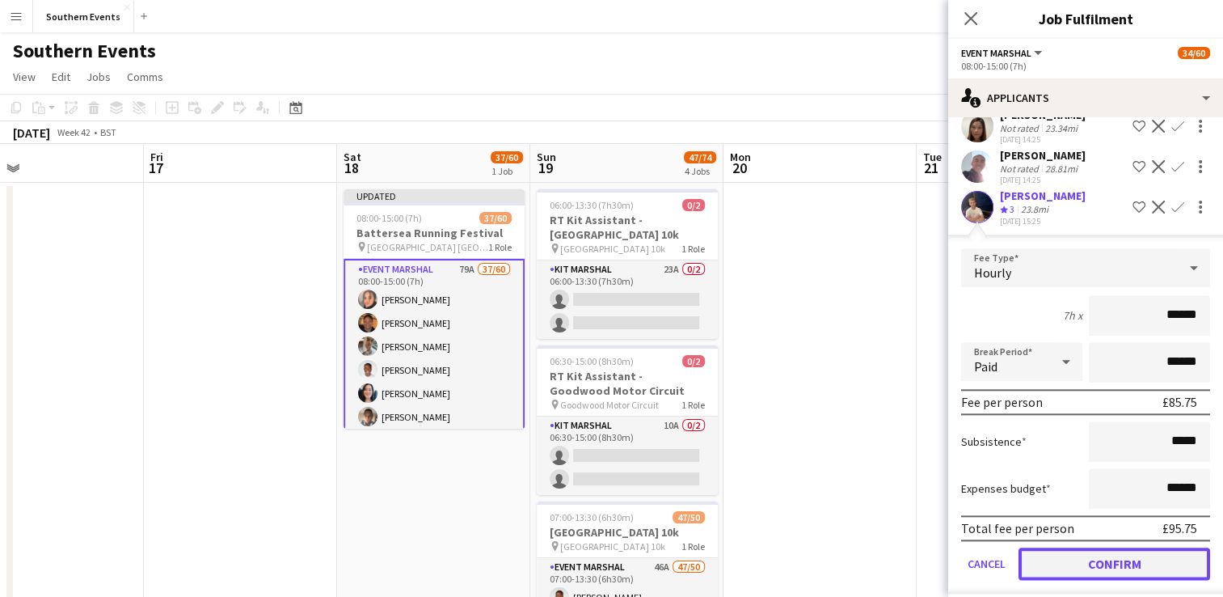
click at [1062, 580] on button "Confirm" at bounding box center [1115, 563] width 192 height 32
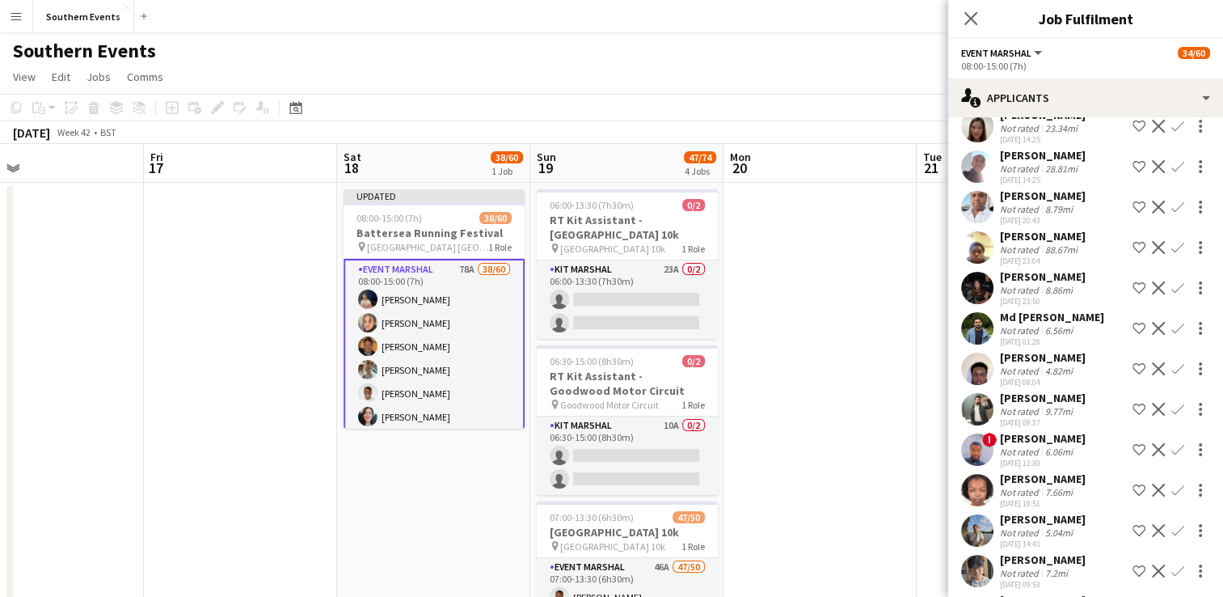
drag, startPoint x: 878, startPoint y: 416, endPoint x: 1026, endPoint y: 191, distance: 269.1
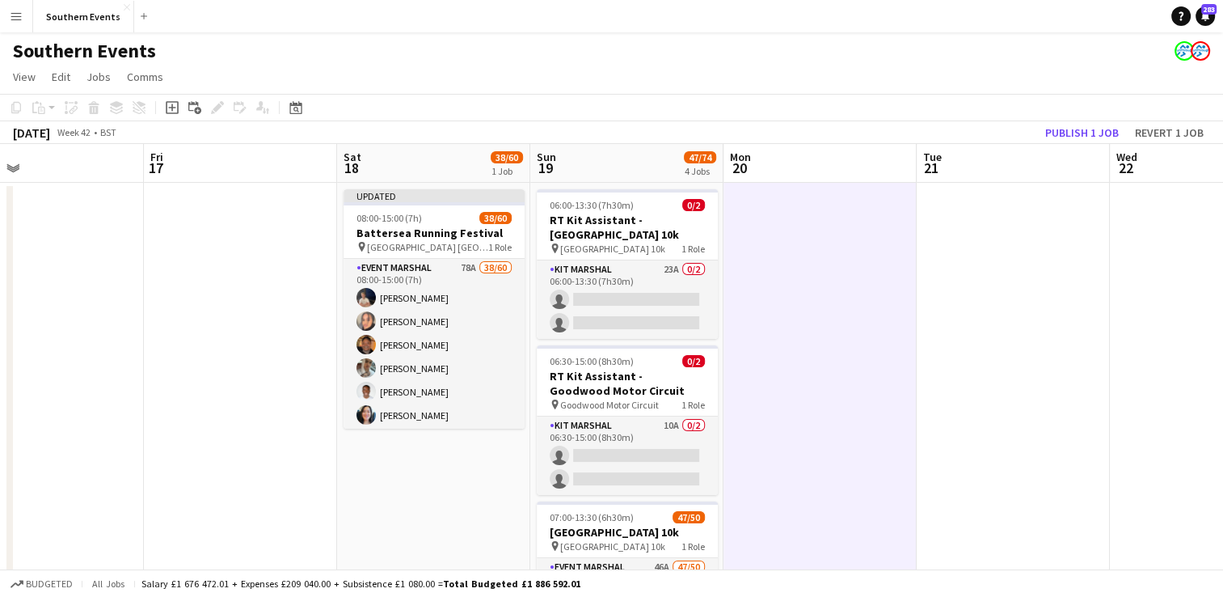
scroll to position [0, 437]
click at [1053, 125] on button "Publish 1 job" at bounding box center [1082, 132] width 87 height 21
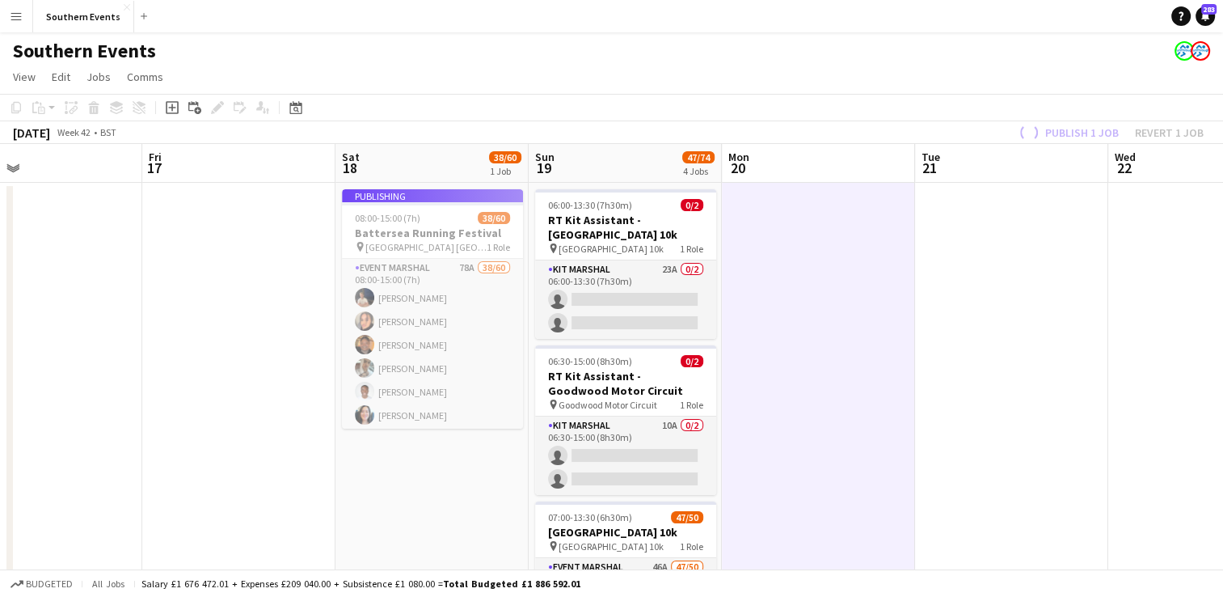
click at [437, 296] on app-job-card "Publishing 08:00-15:00 (7h) 38/60 Battersea Running Festival pin Millennium Are…" at bounding box center [432, 308] width 181 height 239
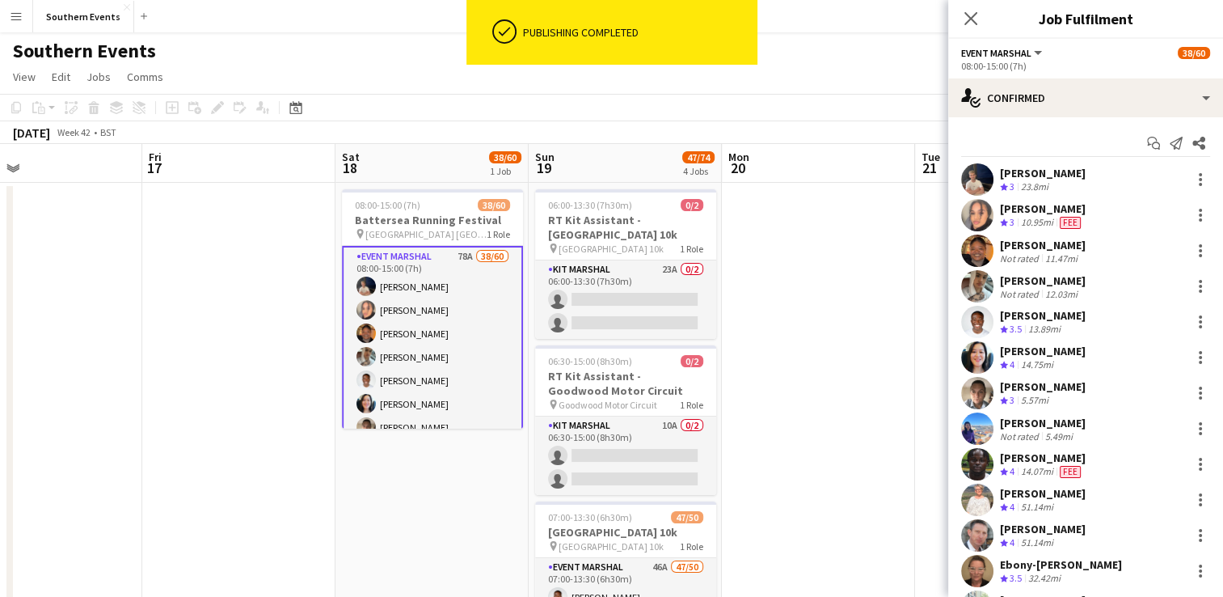
drag, startPoint x: 1006, startPoint y: 187, endPoint x: 1079, endPoint y: 282, distance: 120.5
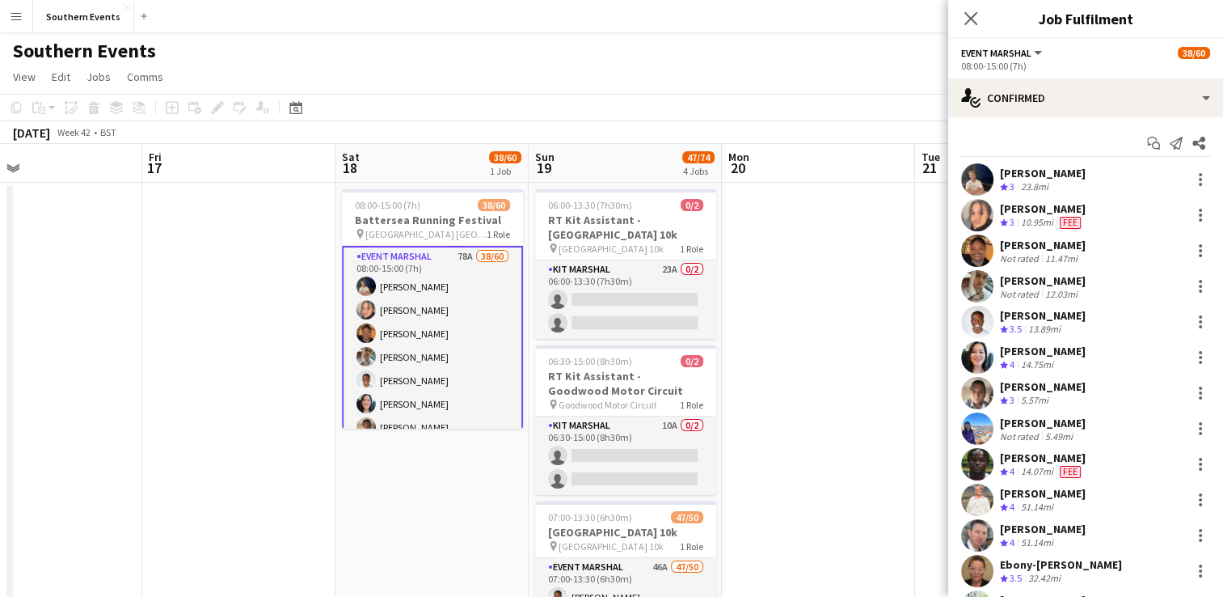
drag, startPoint x: 1078, startPoint y: 280, endPoint x: 1002, endPoint y: 129, distance: 168.5
drag, startPoint x: 1001, startPoint y: 171, endPoint x: 1093, endPoint y: 278, distance: 141.6
copy div "[PERSON_NAME] Crew rating 3 23.8mi [PERSON_NAME] Crew rating 3 10.95mi Fee [PER…"
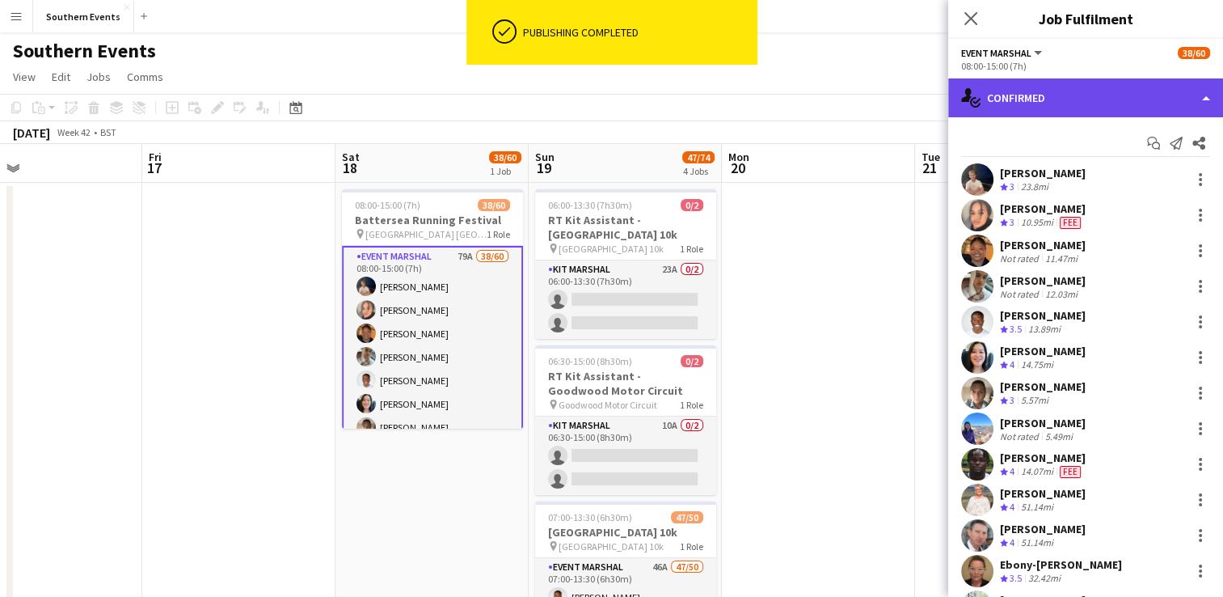
click at [983, 99] on div "single-neutral-actions-check-2 Confirmed" at bounding box center [1085, 97] width 275 height 39
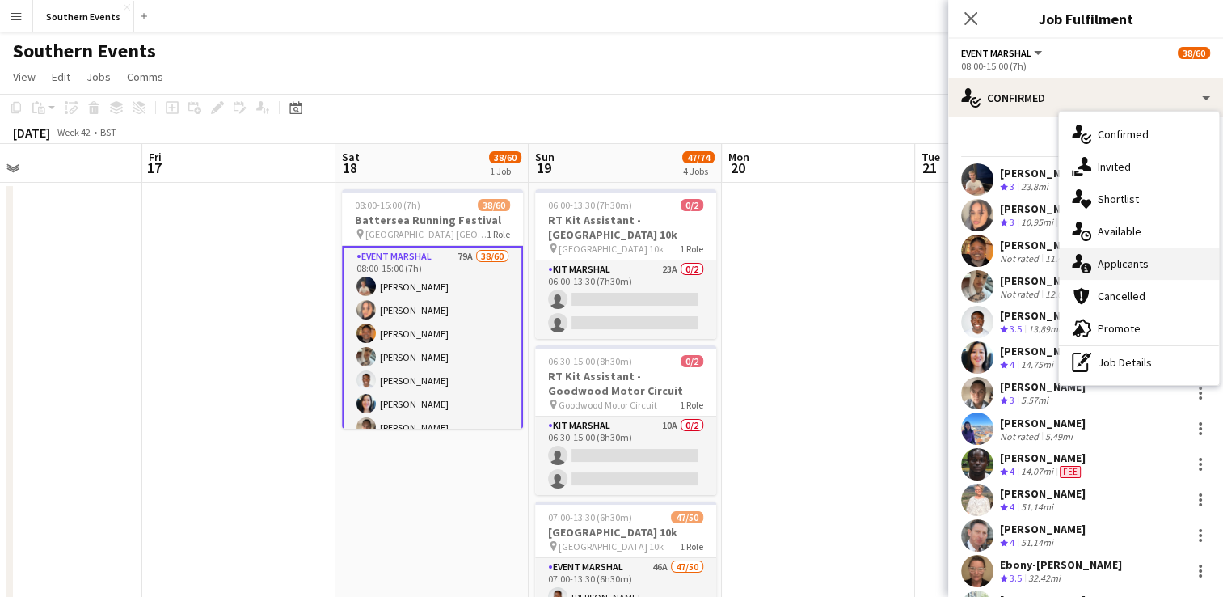
click at [1096, 256] on div "single-neutral-actions-information Applicants" at bounding box center [1139, 263] width 160 height 32
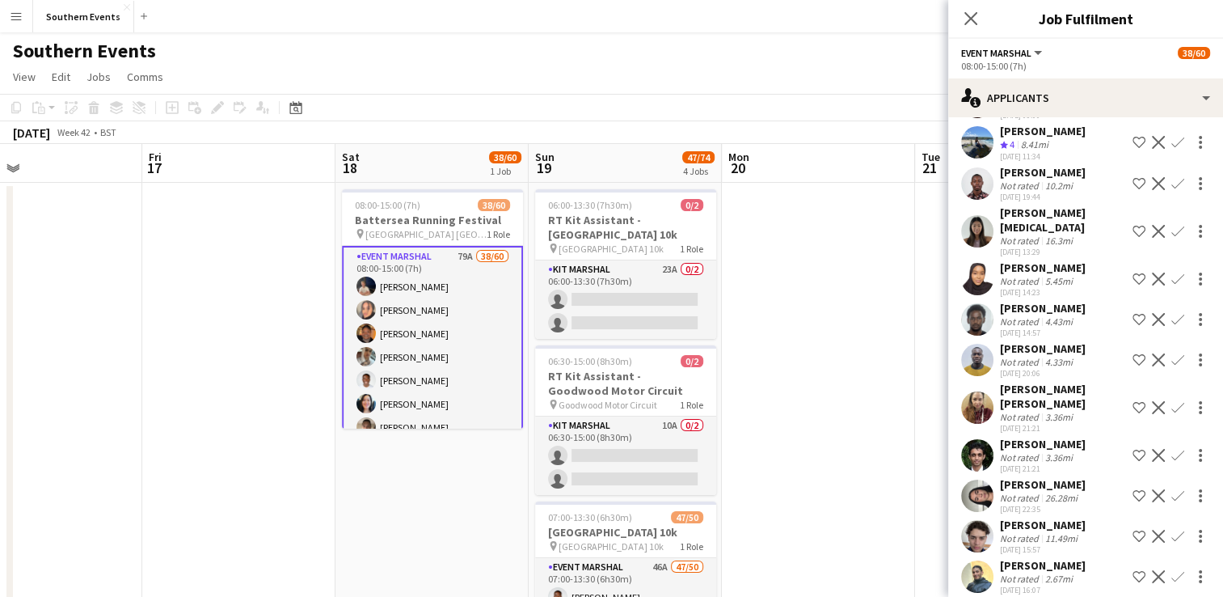
scroll to position [2441, 0]
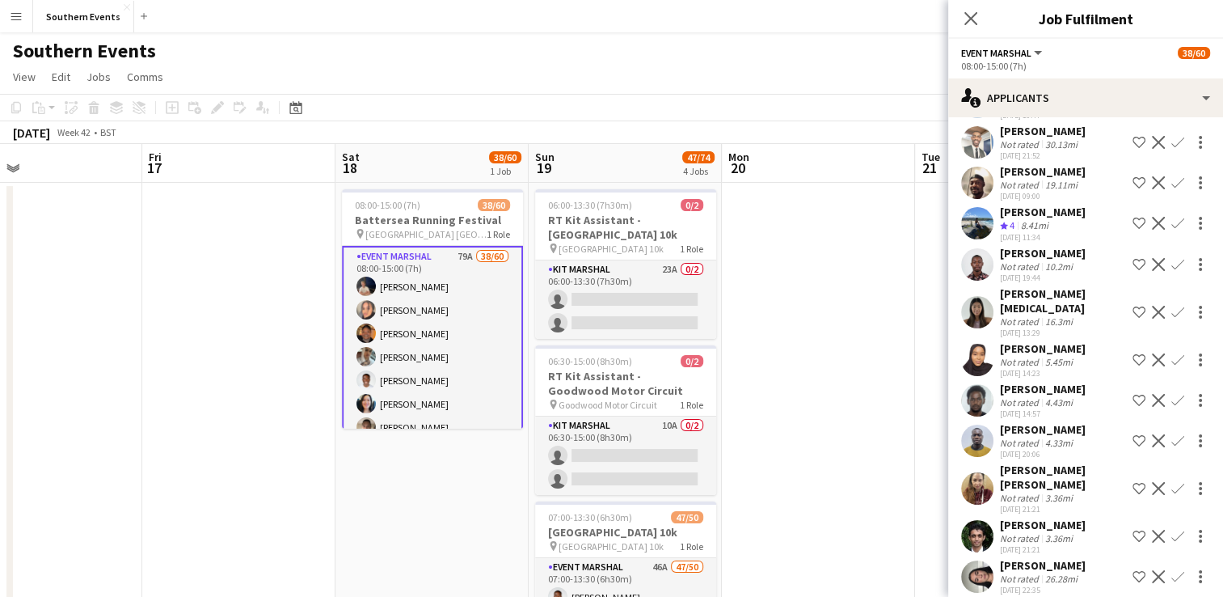
click at [1171, 366] on app-icon "Confirm" at bounding box center [1177, 359] width 13 height 13
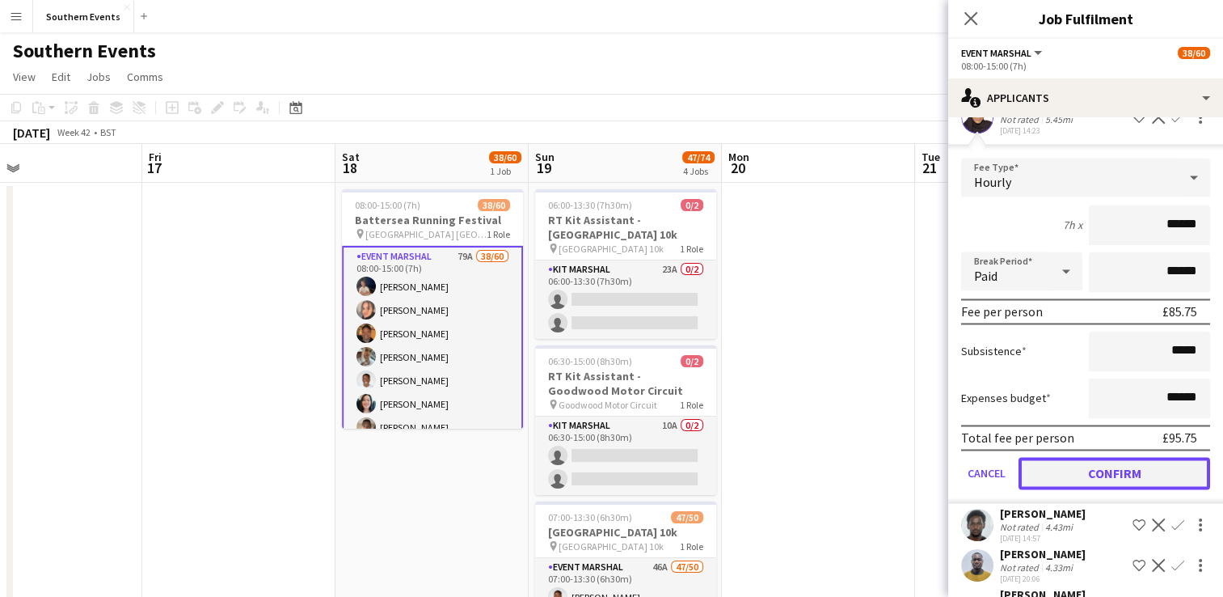
click at [1070, 489] on button "Confirm" at bounding box center [1115, 473] width 192 height 32
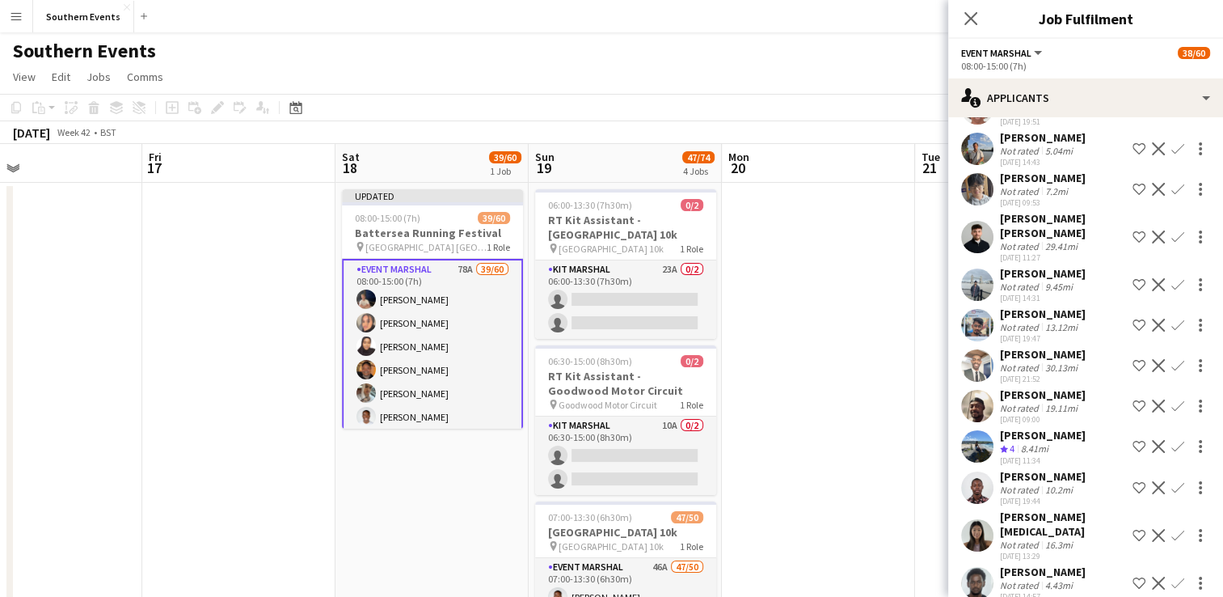
scroll to position [2197, 0]
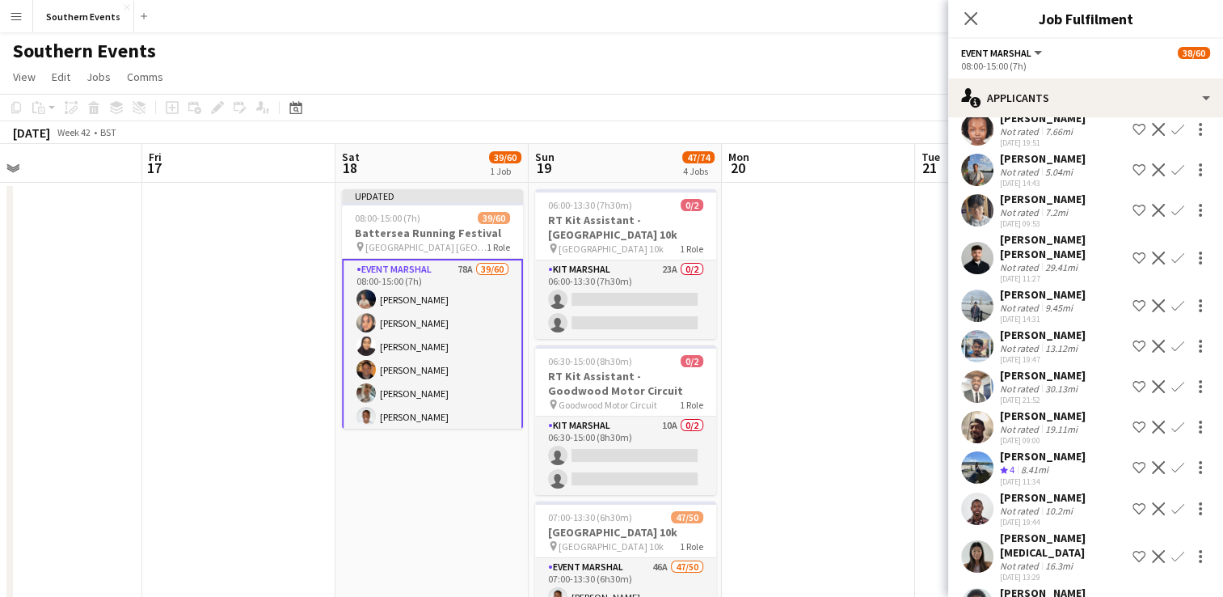
click at [1171, 474] on app-icon "Confirm" at bounding box center [1177, 467] width 13 height 13
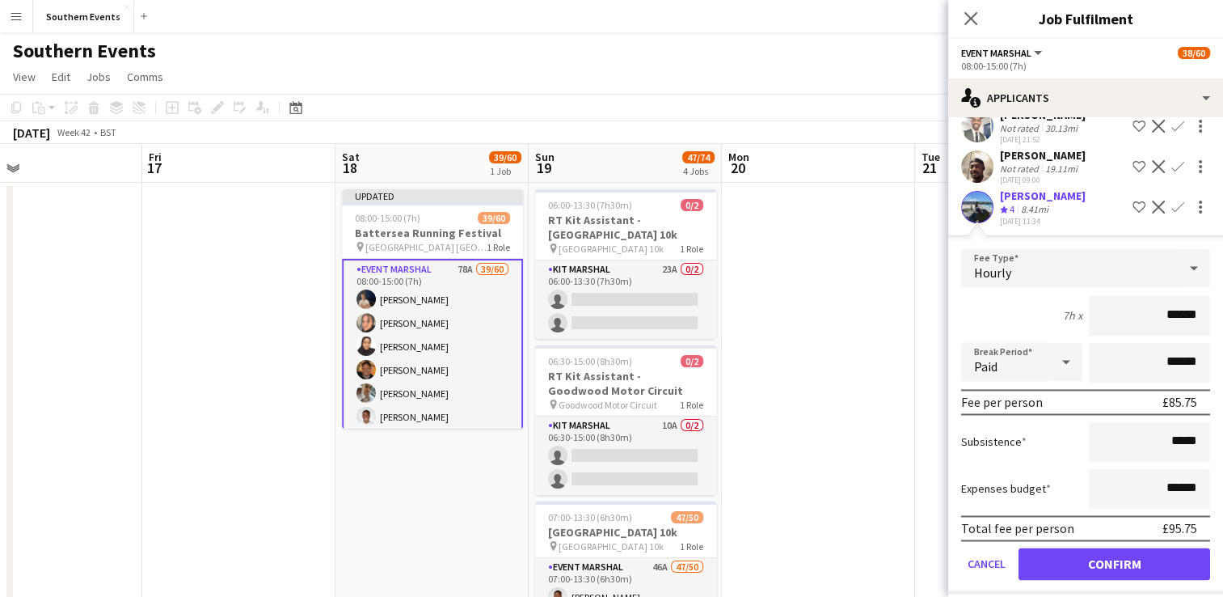
scroll to position [2460, 0]
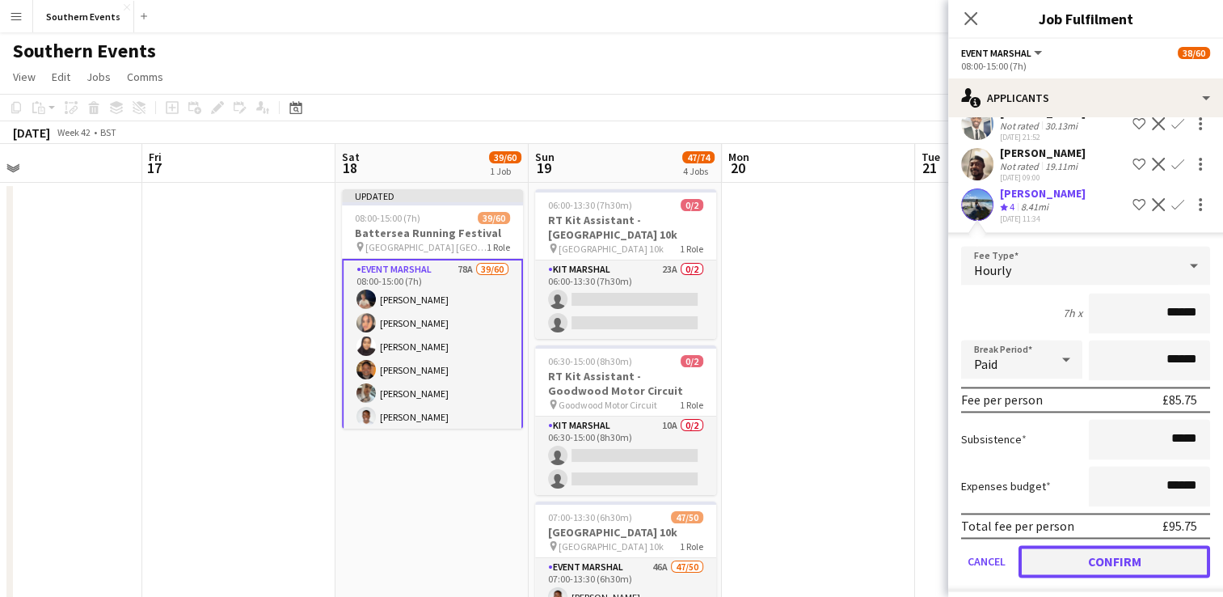
click at [1103, 572] on button "Confirm" at bounding box center [1115, 561] width 192 height 32
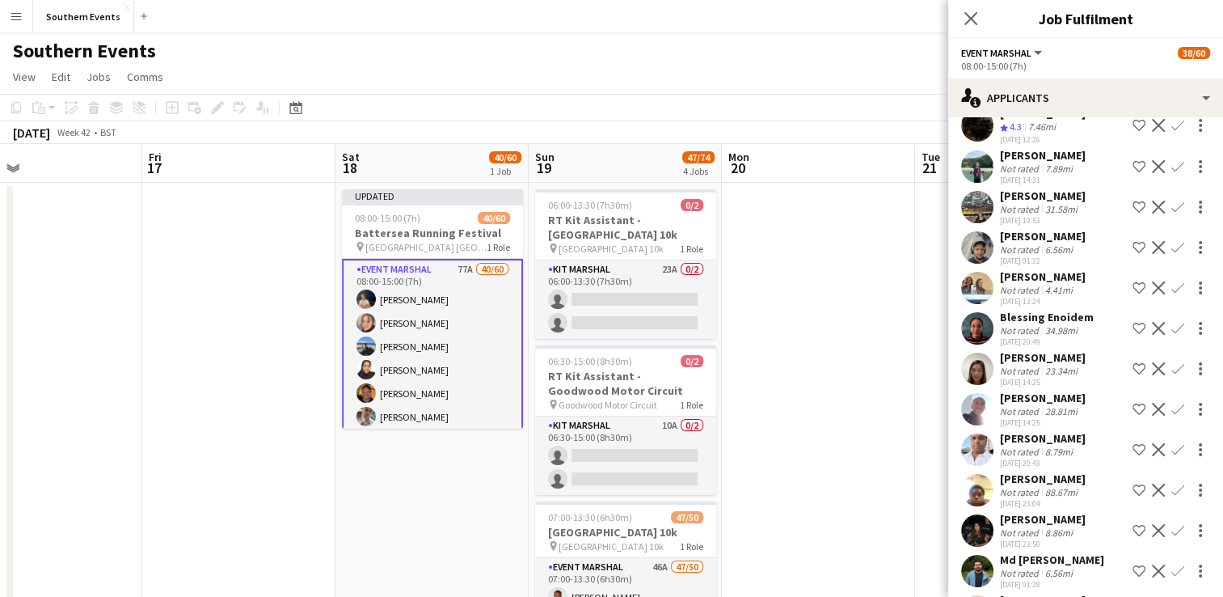
scroll to position [1571, 0]
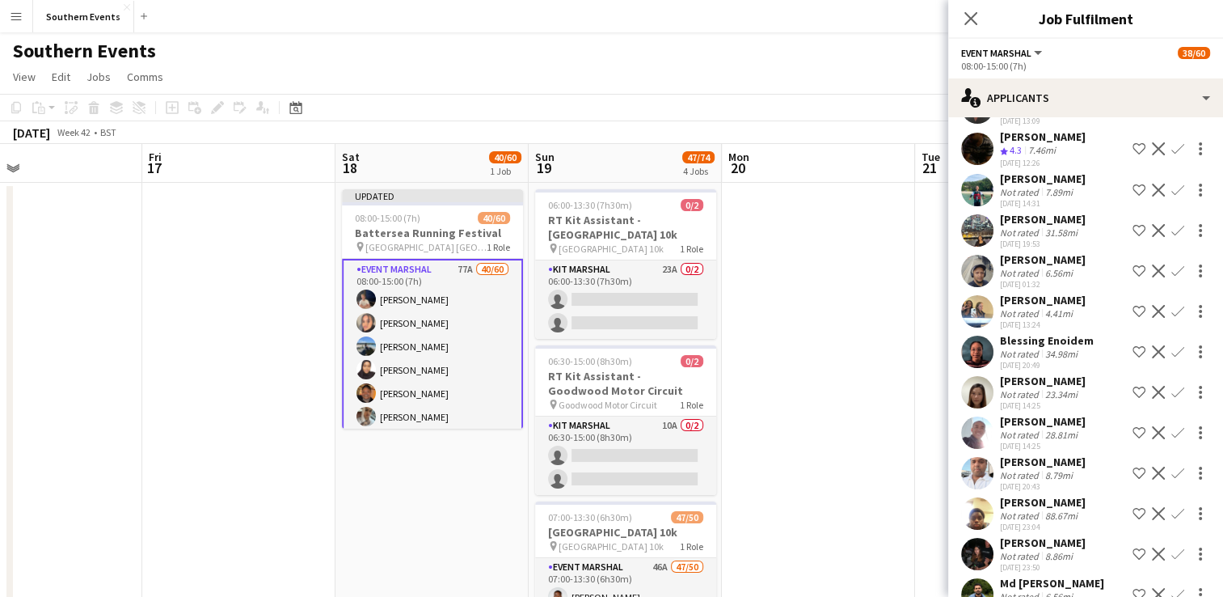
click at [1171, 318] on app-icon "Confirm" at bounding box center [1177, 311] width 13 height 13
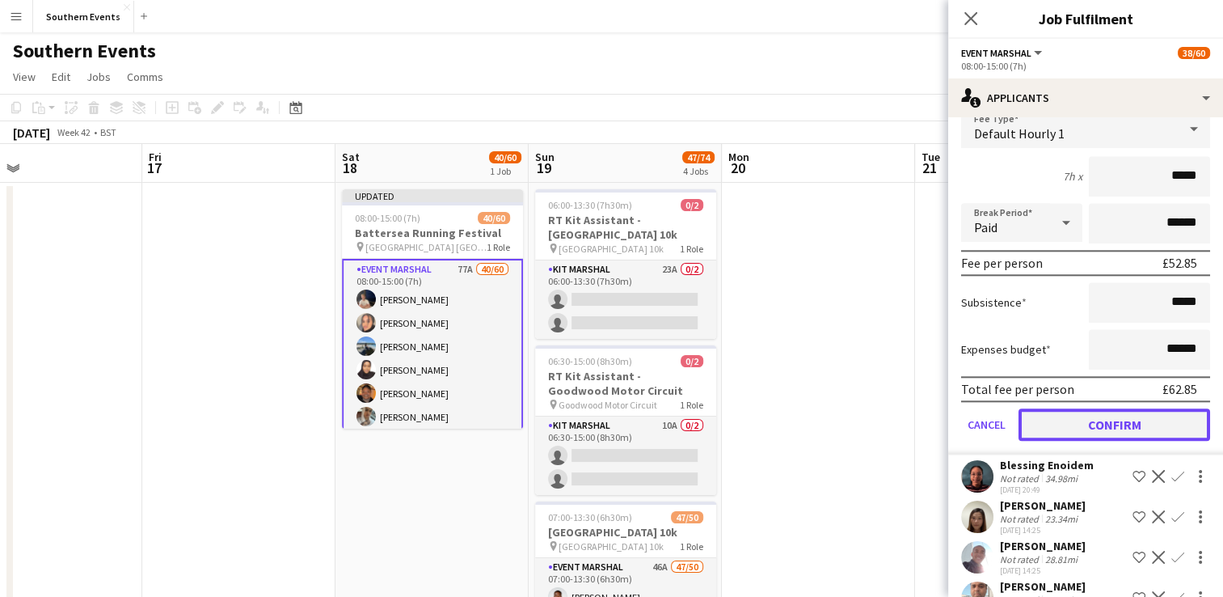
click at [1111, 441] on button "Confirm" at bounding box center [1115, 424] width 192 height 32
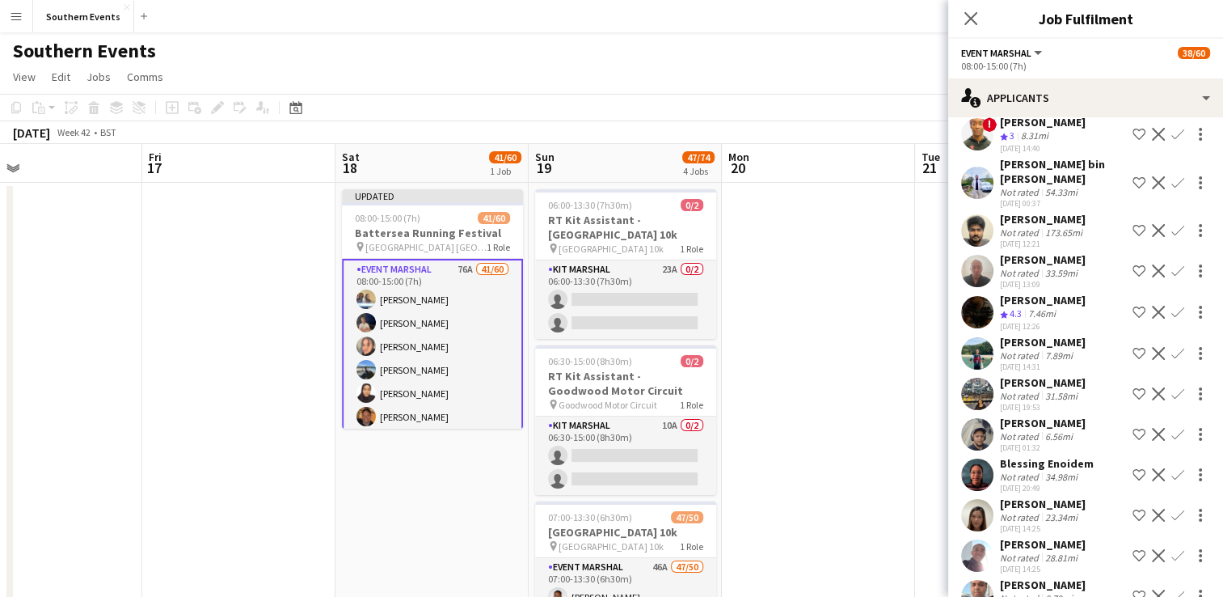
scroll to position [1327, 0]
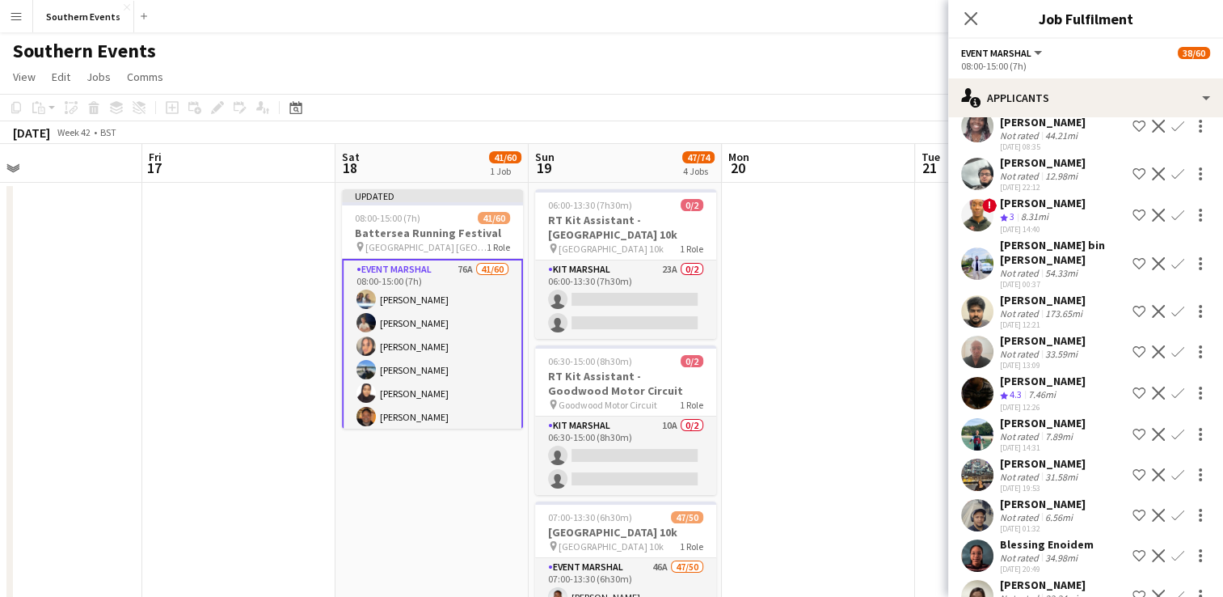
click at [1172, 403] on button "Confirm" at bounding box center [1177, 392] width 19 height 19
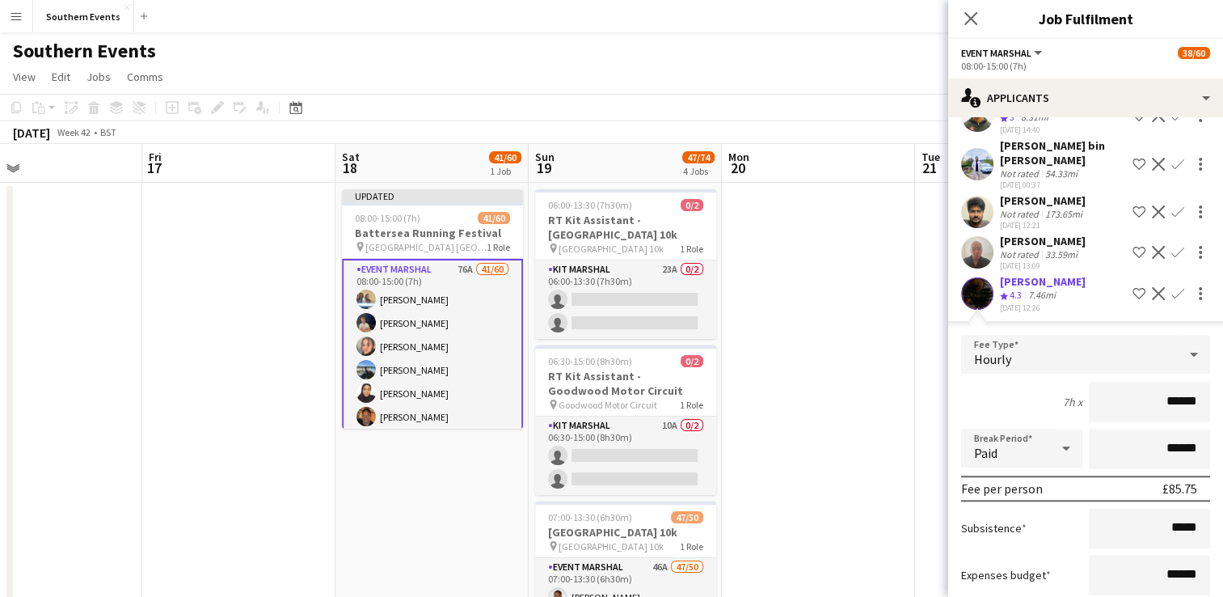
scroll to position [1569, 0]
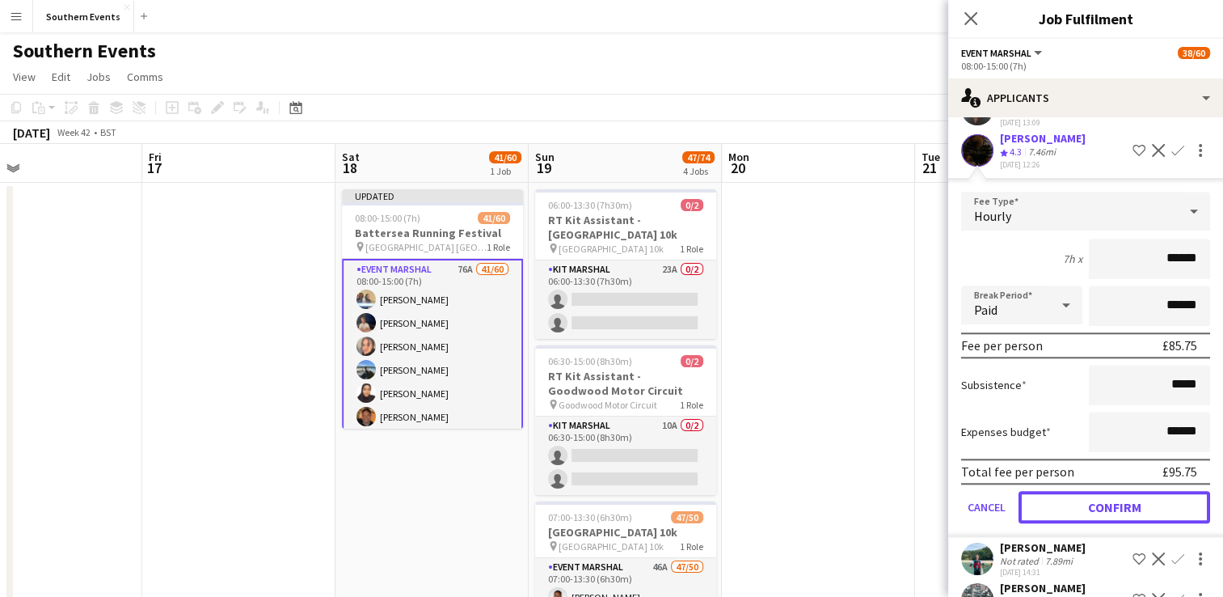
click at [1101, 523] on button "Confirm" at bounding box center [1115, 507] width 192 height 32
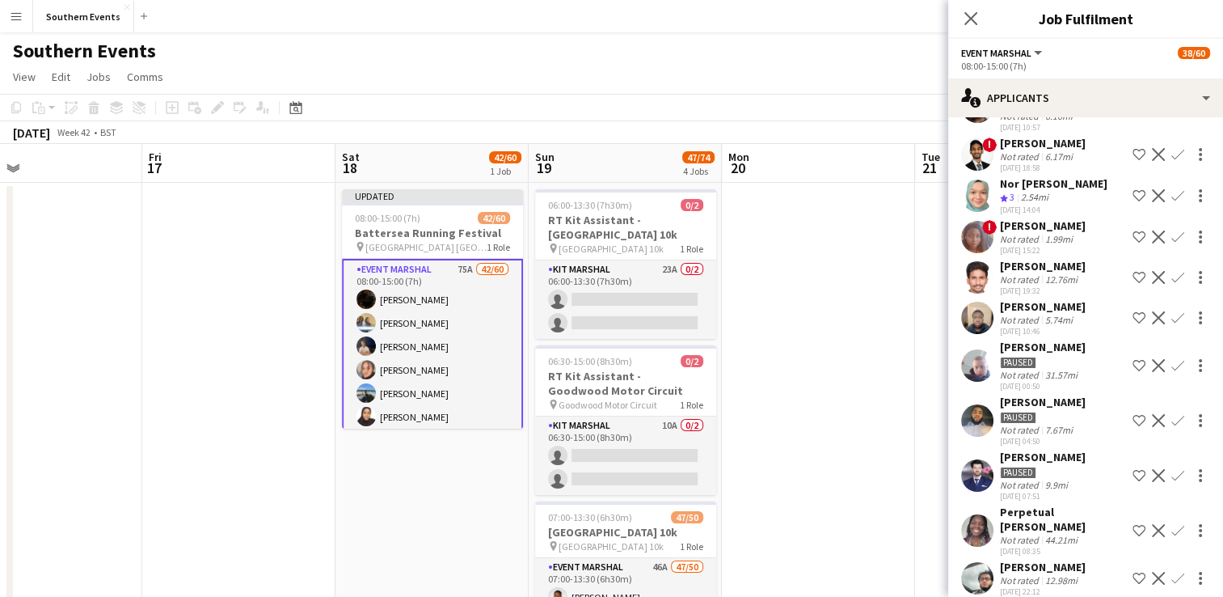
scroll to position [842, 0]
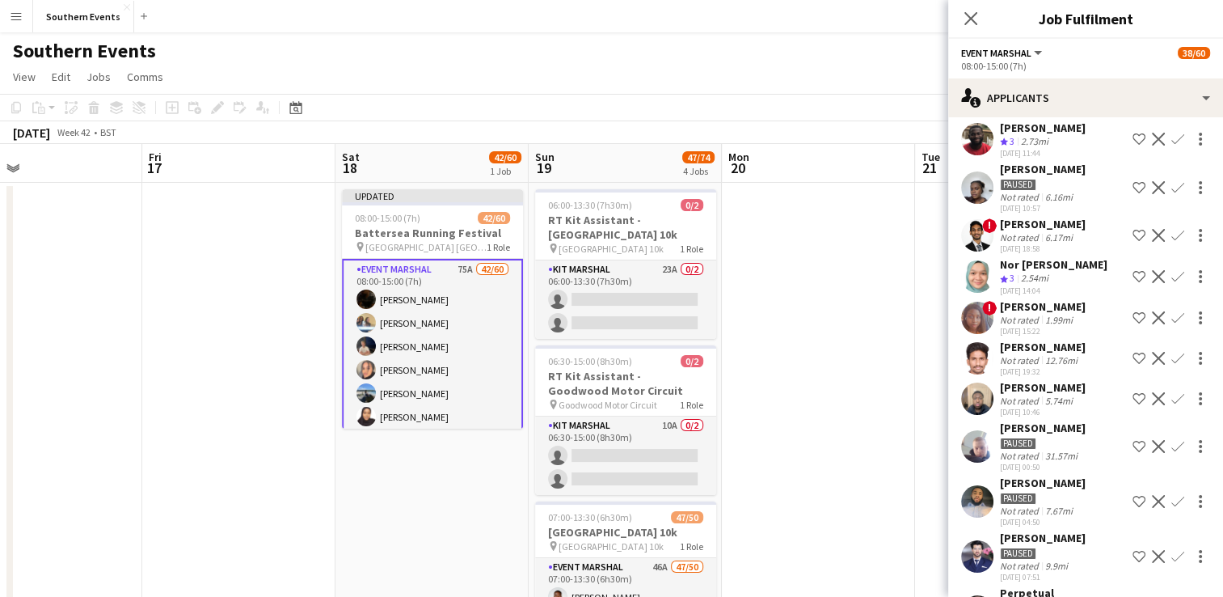
click at [1171, 283] on app-icon "Confirm" at bounding box center [1177, 276] width 13 height 13
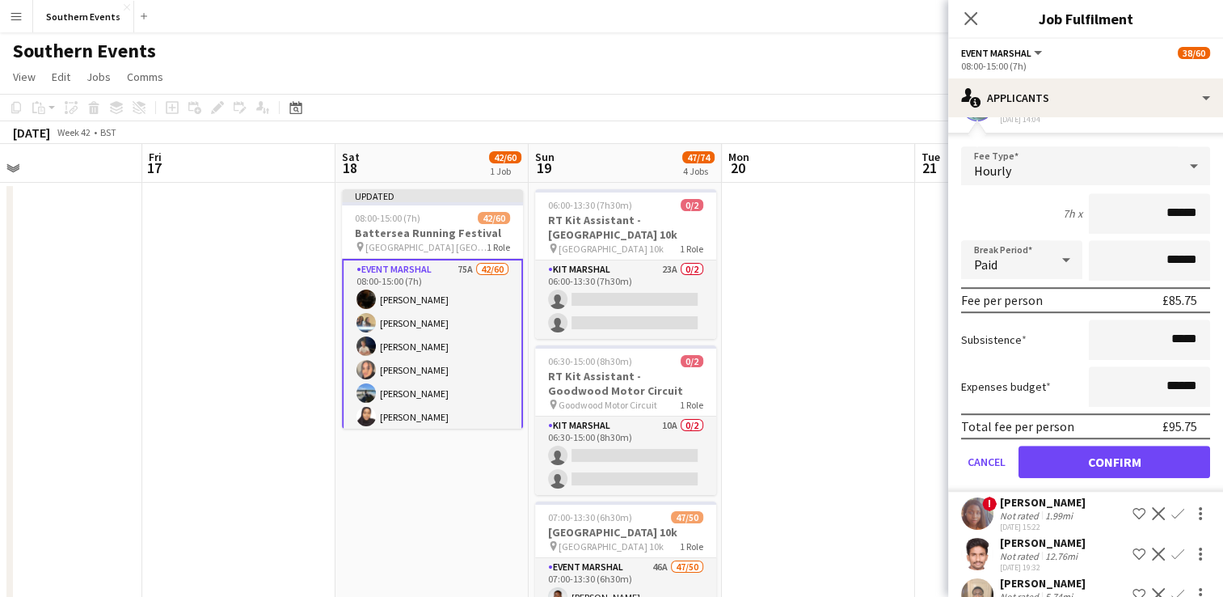
scroll to position [1084, 0]
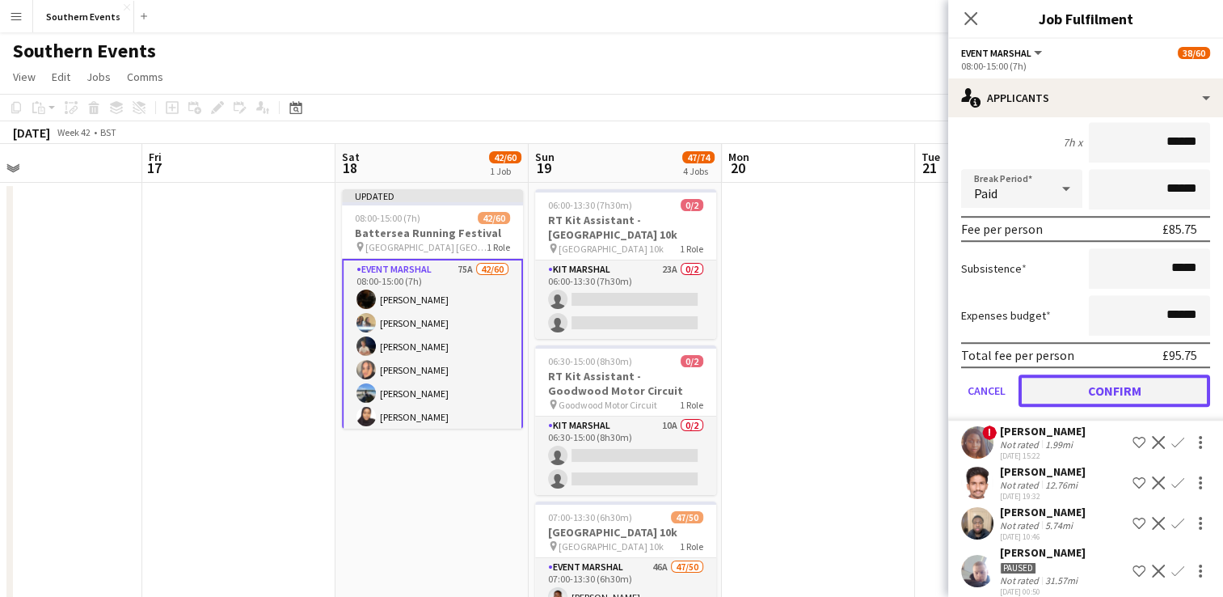
click at [1103, 407] on button "Confirm" at bounding box center [1115, 390] width 192 height 32
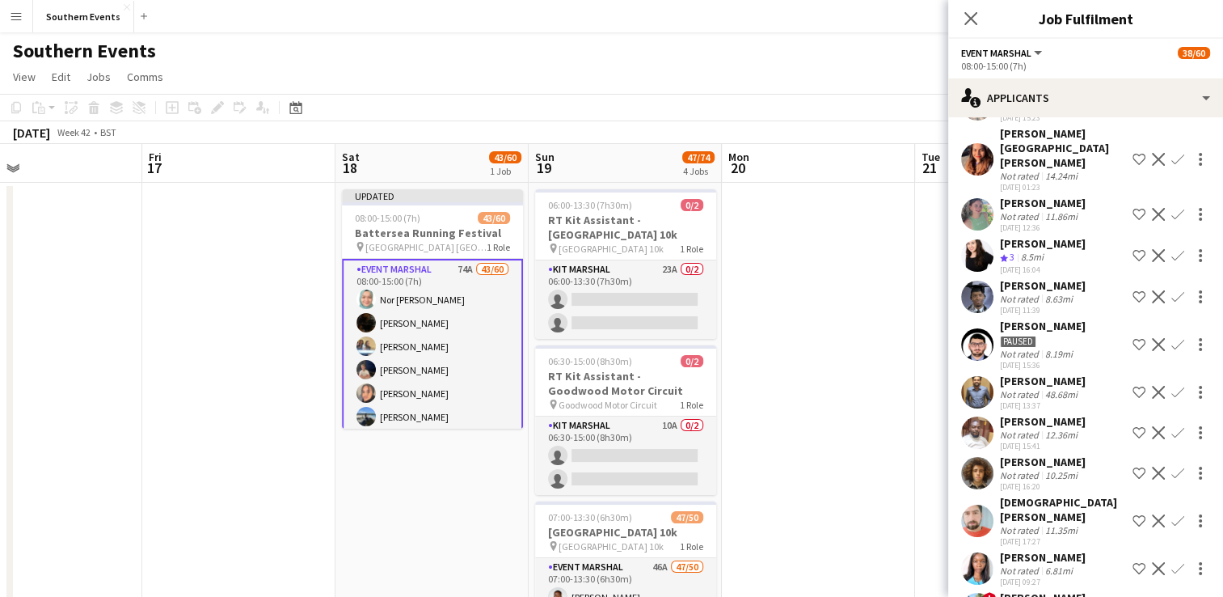
scroll to position [193, 0]
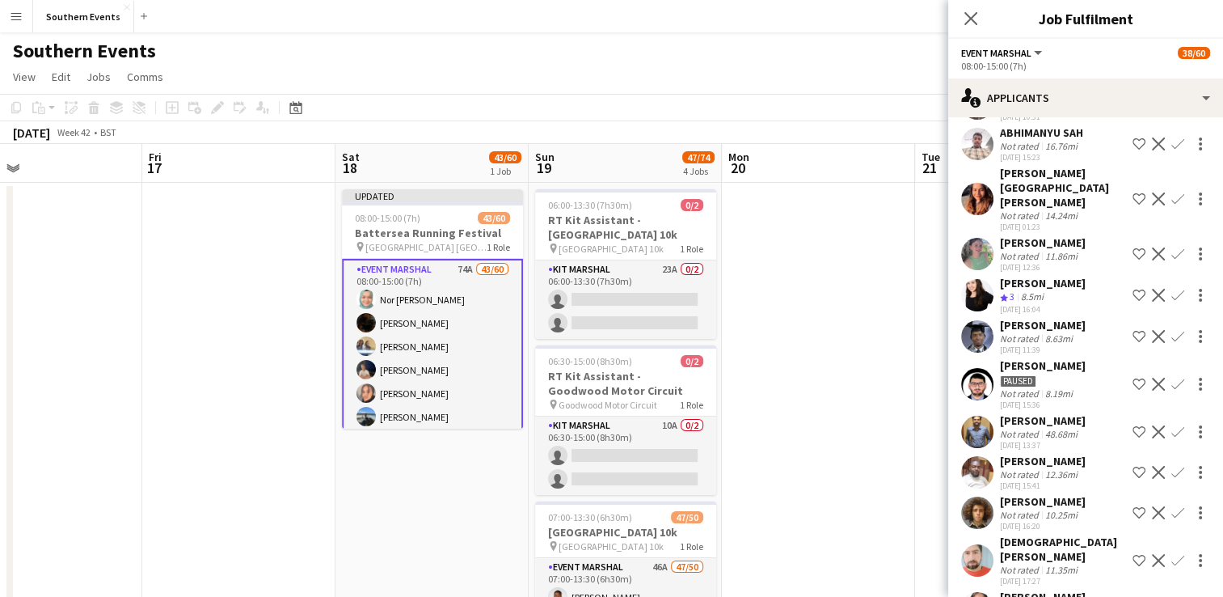
click at [1171, 247] on app-icon "Confirm" at bounding box center [1177, 253] width 13 height 13
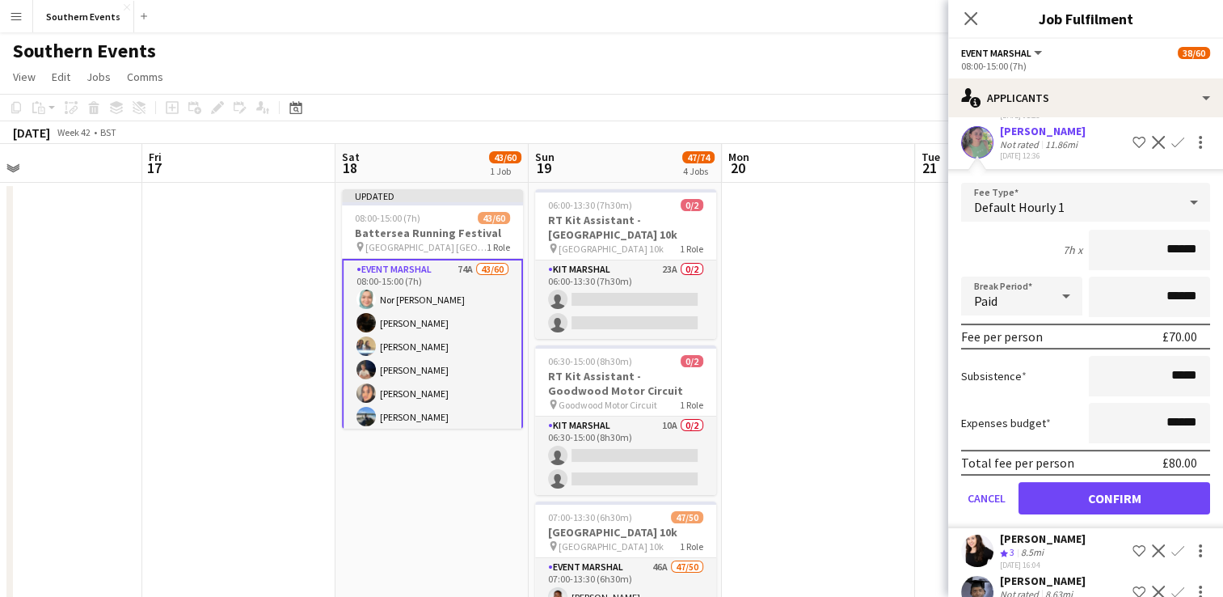
scroll to position [355, 0]
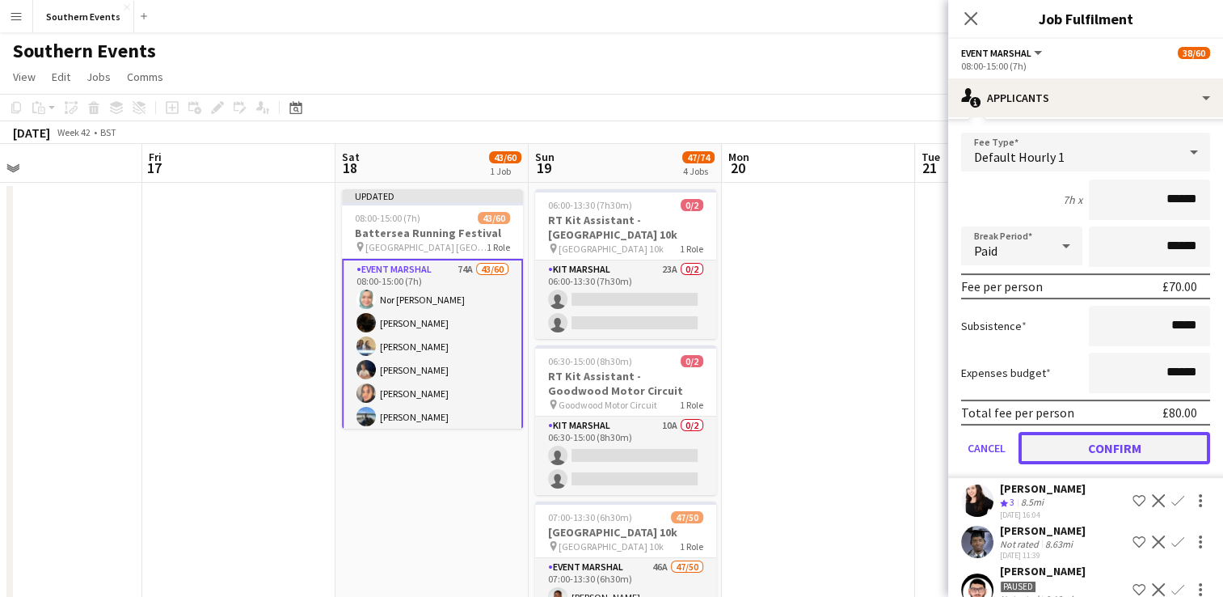
click at [1093, 437] on button "Confirm" at bounding box center [1115, 448] width 192 height 32
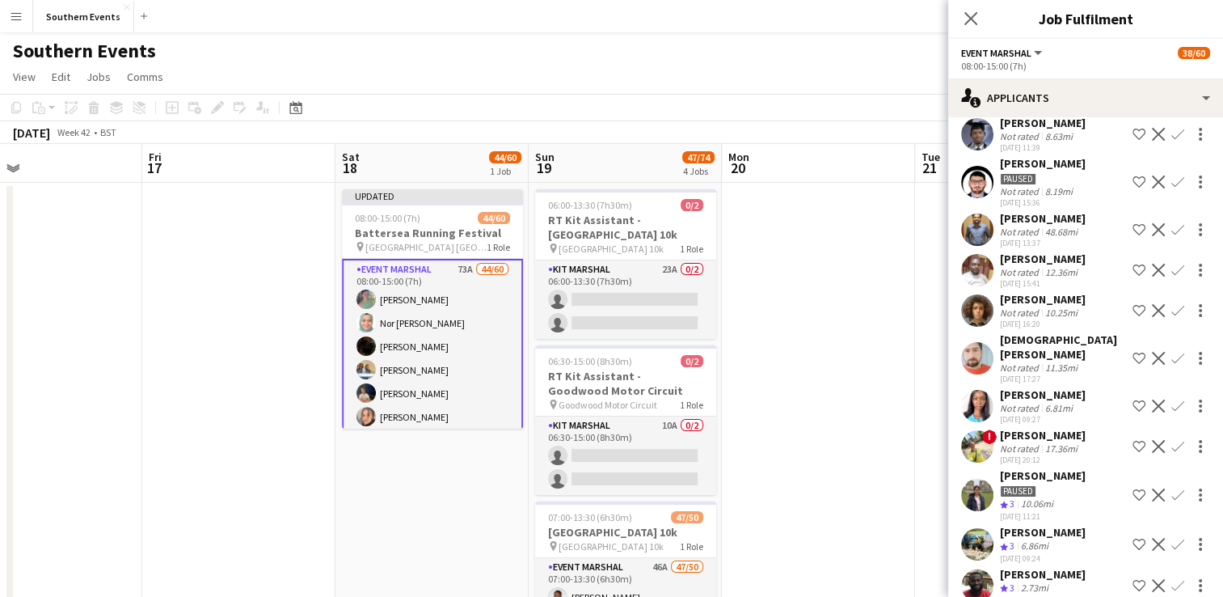
scroll to position [0, 0]
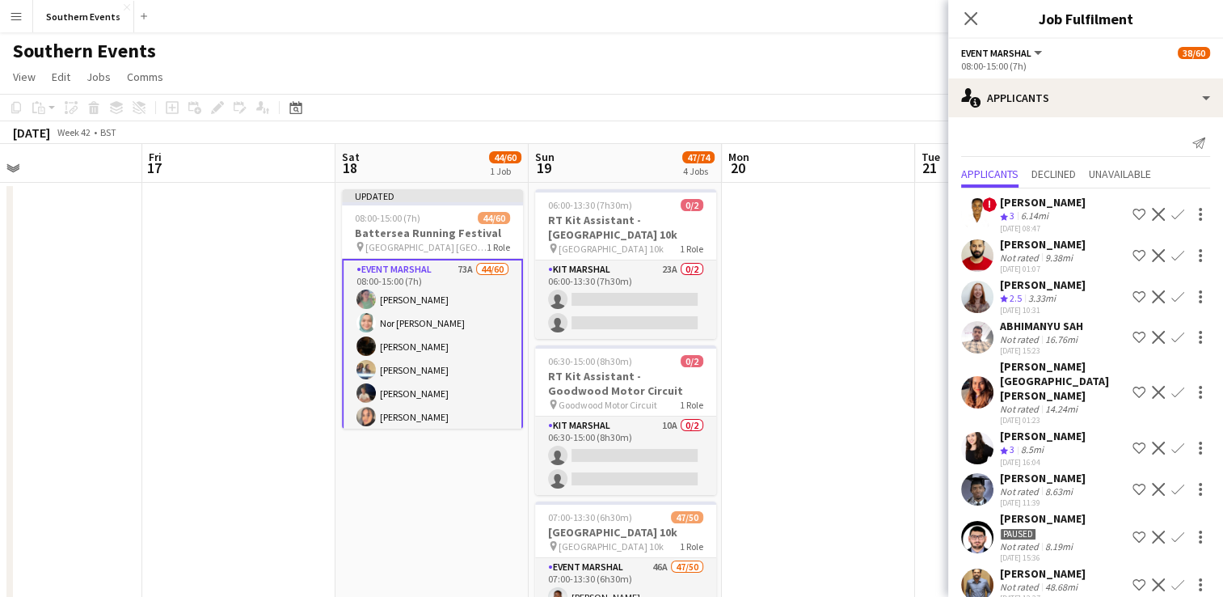
click at [1171, 295] on app-icon "Confirm" at bounding box center [1177, 296] width 13 height 13
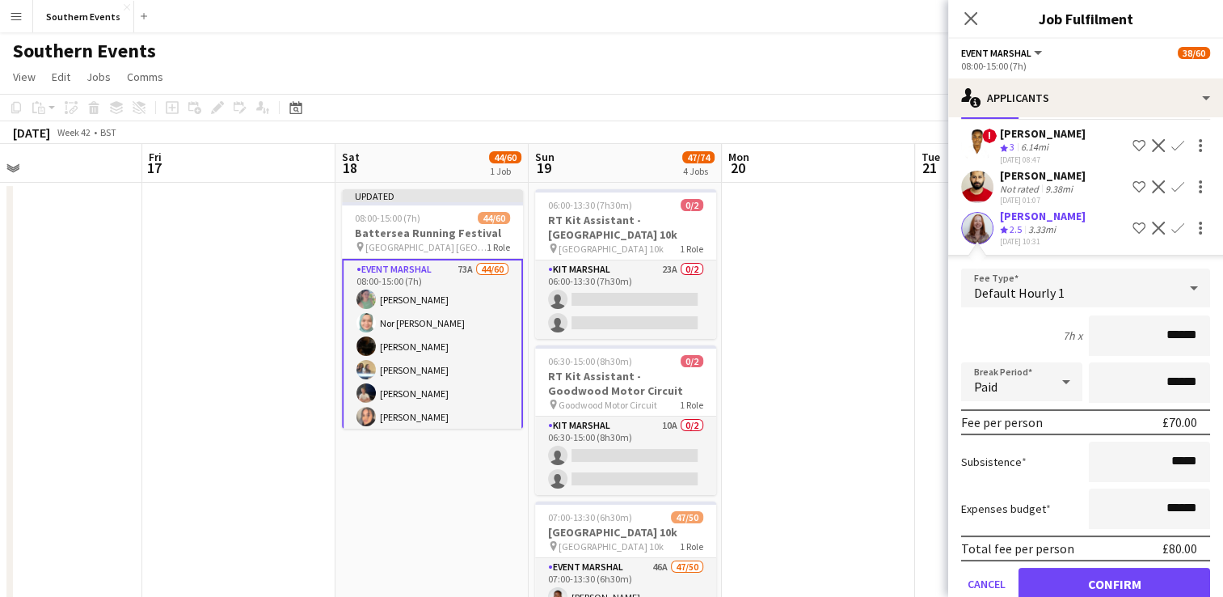
scroll to position [162, 0]
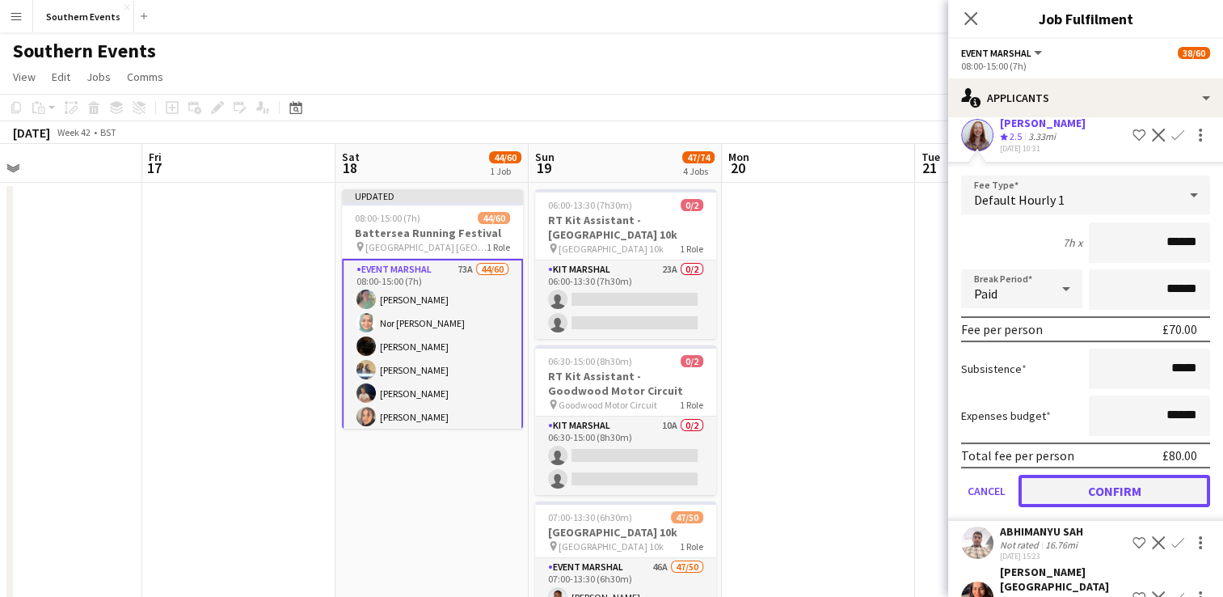
click at [1091, 483] on button "Confirm" at bounding box center [1115, 491] width 192 height 32
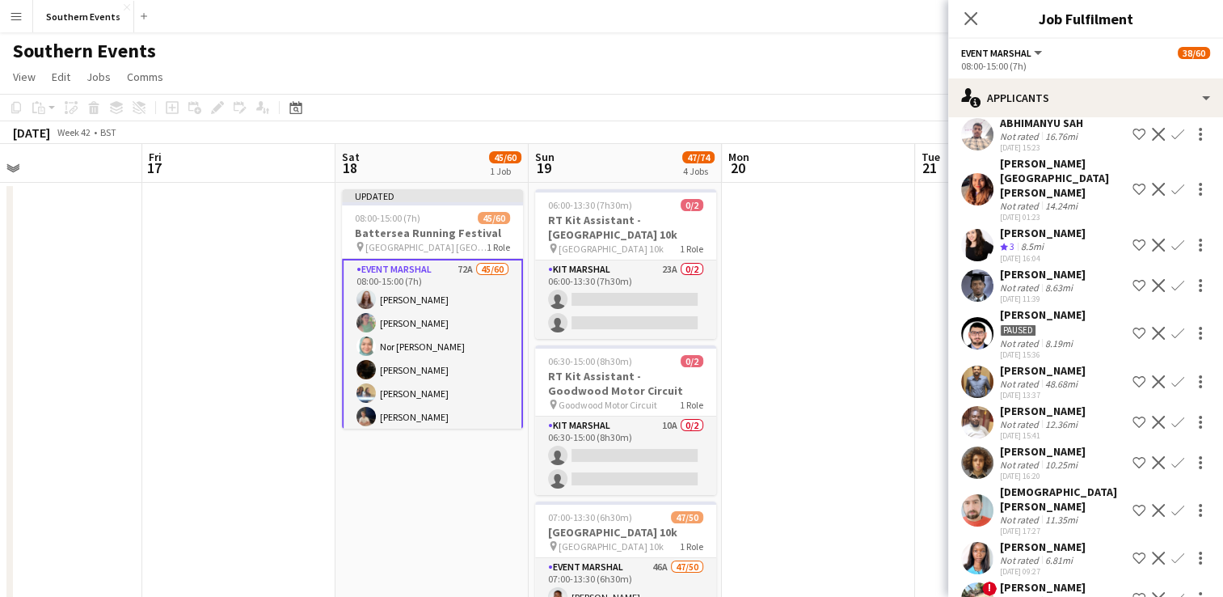
scroll to position [0, 0]
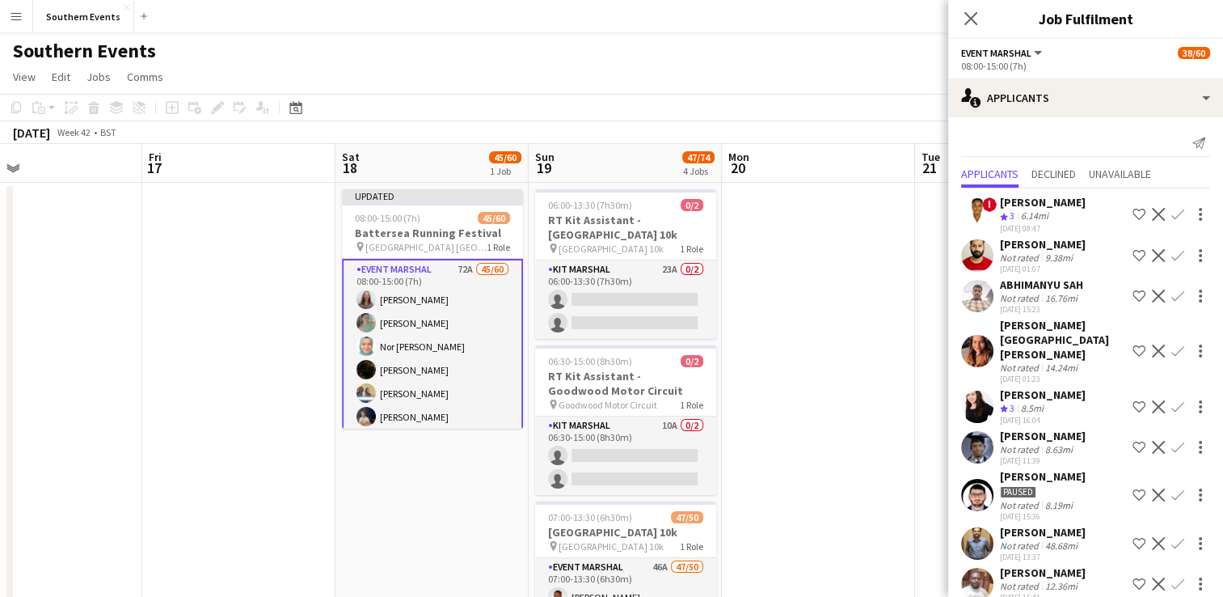
click at [1171, 400] on app-icon "Confirm" at bounding box center [1177, 406] width 13 height 13
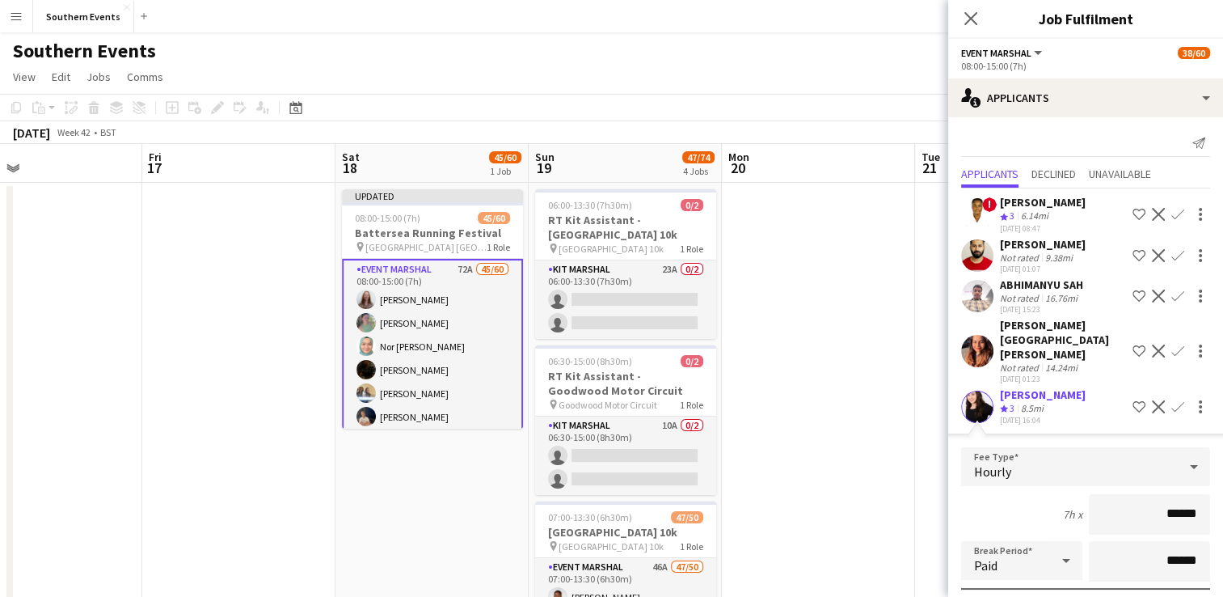
scroll to position [162, 0]
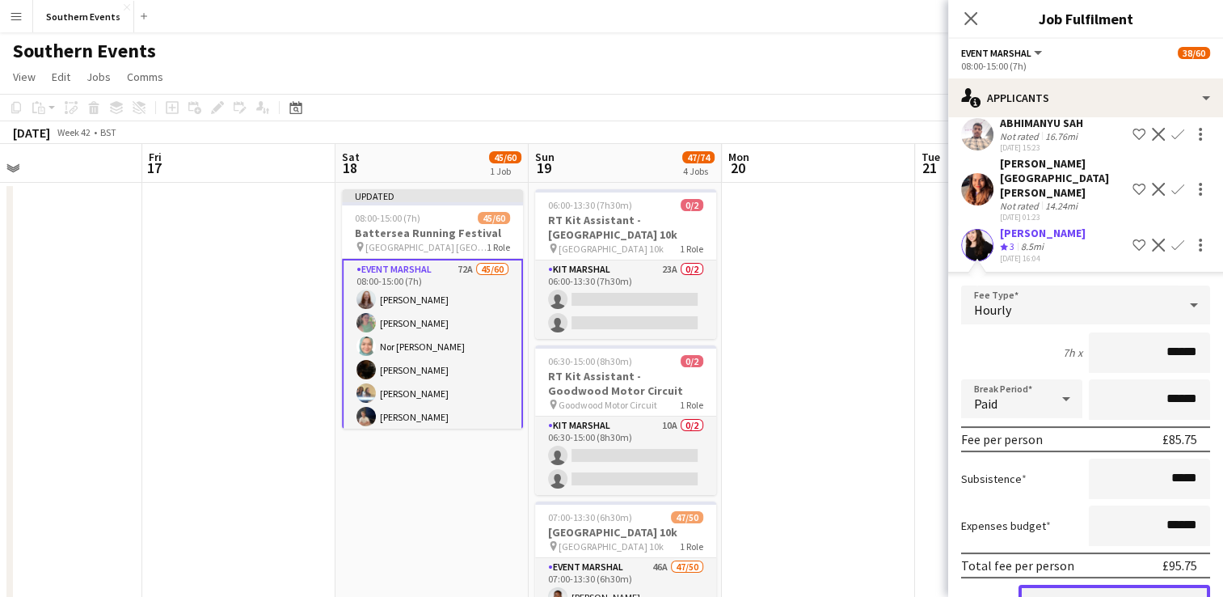
click at [1078, 584] on button "Confirm" at bounding box center [1115, 600] width 192 height 32
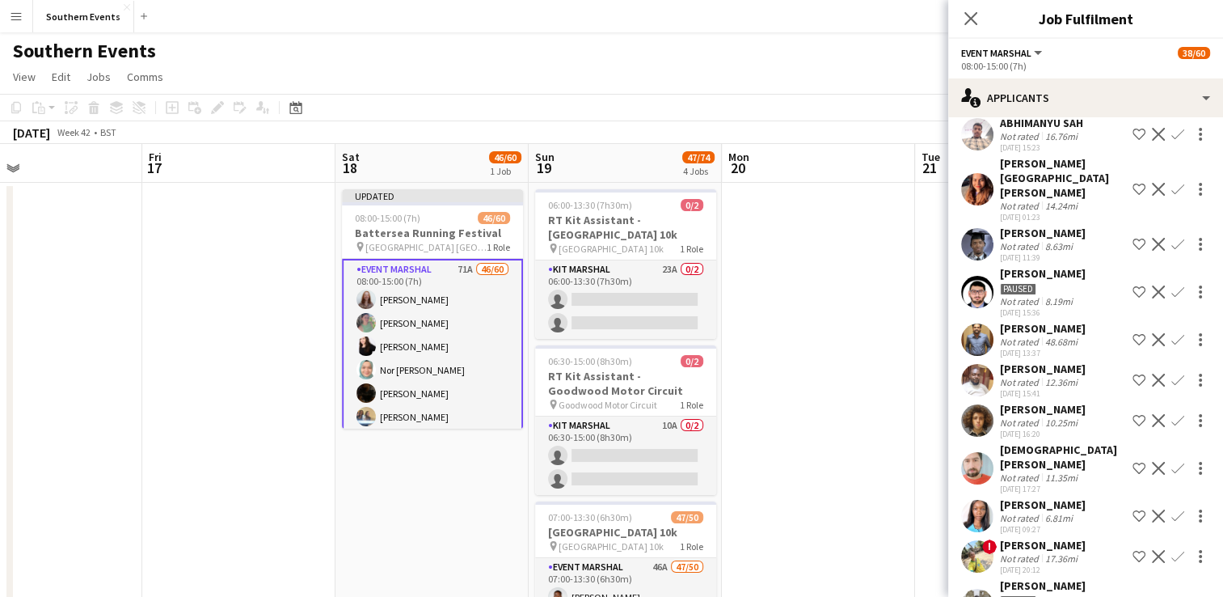
drag, startPoint x: 853, startPoint y: 406, endPoint x: 968, endPoint y: 150, distance: 281.1
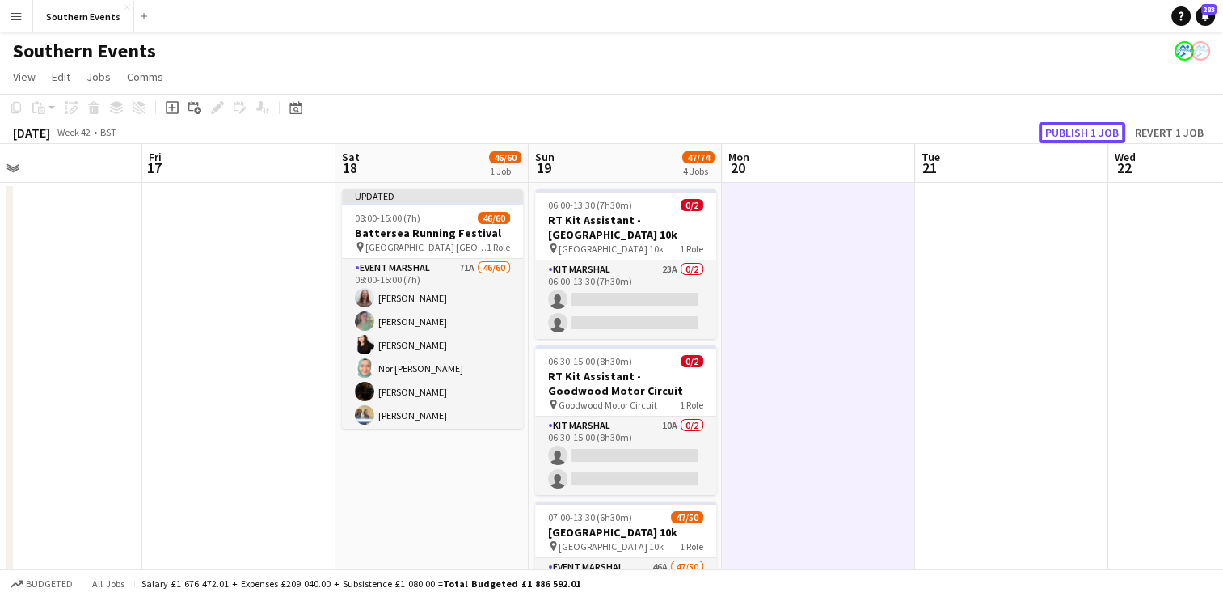
drag, startPoint x: 1070, startPoint y: 129, endPoint x: 942, endPoint y: 170, distance: 134.2
click at [1067, 130] on button "Publish 1 job" at bounding box center [1082, 132] width 87 height 21
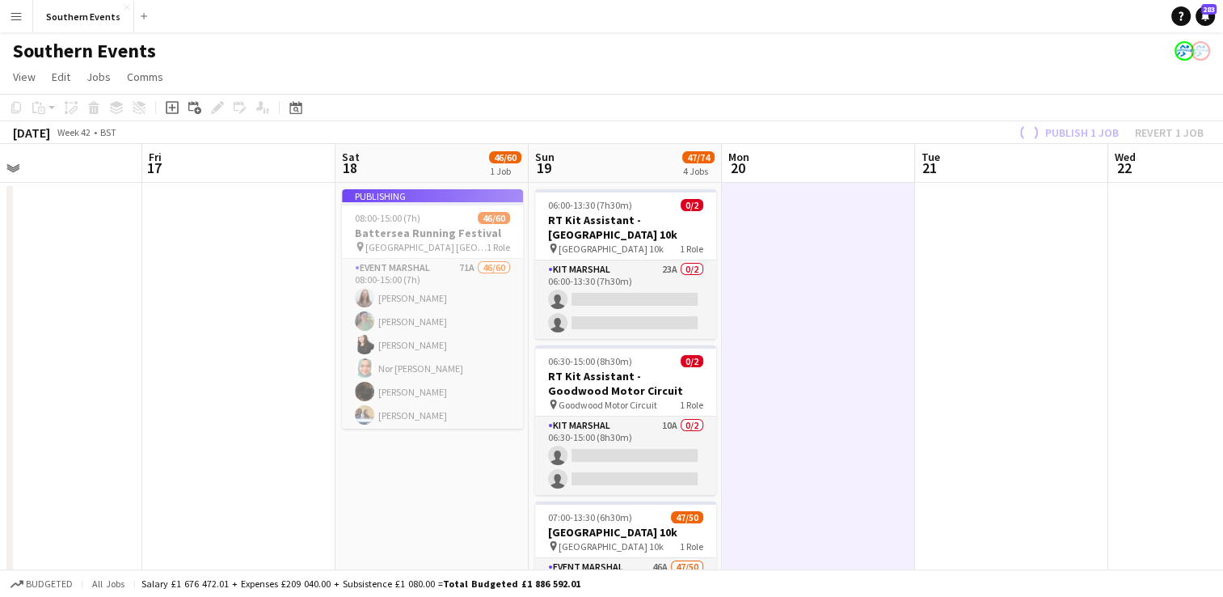
click at [453, 334] on app-job-card "Publishing 08:00-15:00 (7h) 46/60 Battersea Running Festival pin Millennium Are…" at bounding box center [432, 308] width 181 height 239
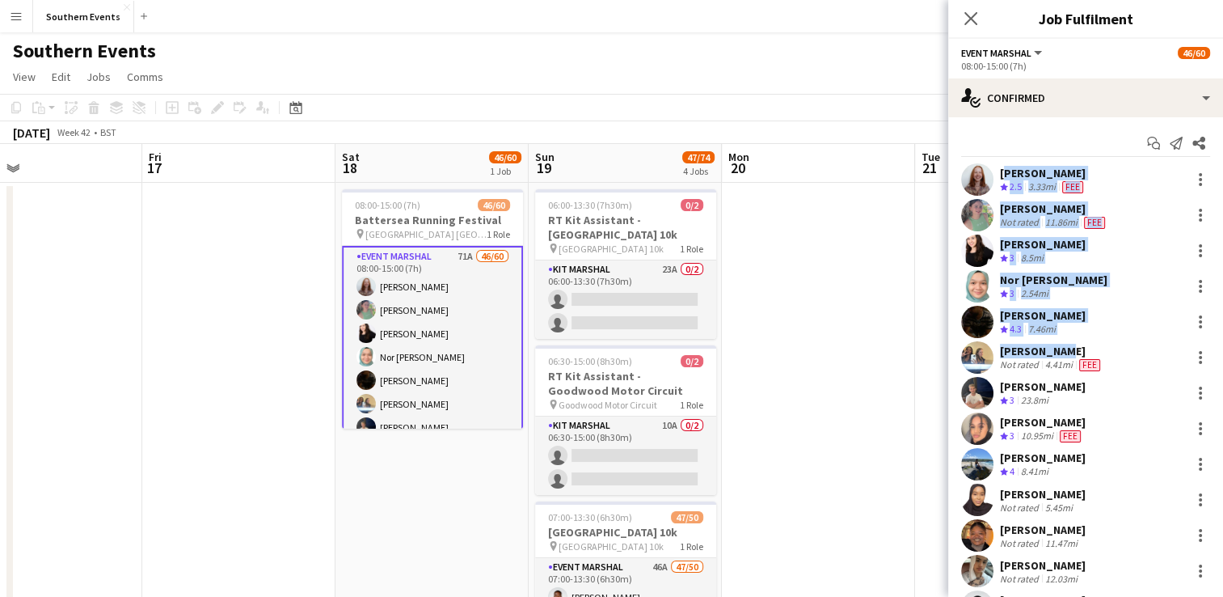
drag, startPoint x: 1001, startPoint y: 169, endPoint x: 1061, endPoint y: 342, distance: 183.3
copy div "[PERSON_NAME] Crew rating 2.5 3.33mi Fee [PERSON_NAME] Not rated 11.86mi Fee [P…"
drag, startPoint x: 793, startPoint y: 318, endPoint x: 239, endPoint y: 157, distance: 576.7
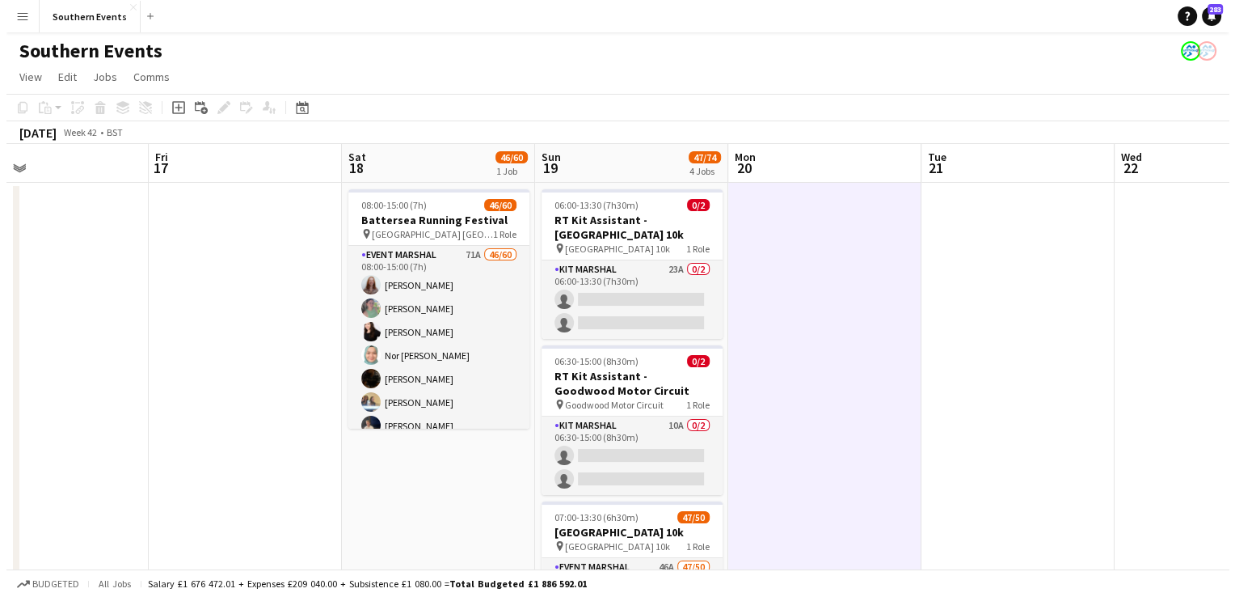
scroll to position [0, 441]
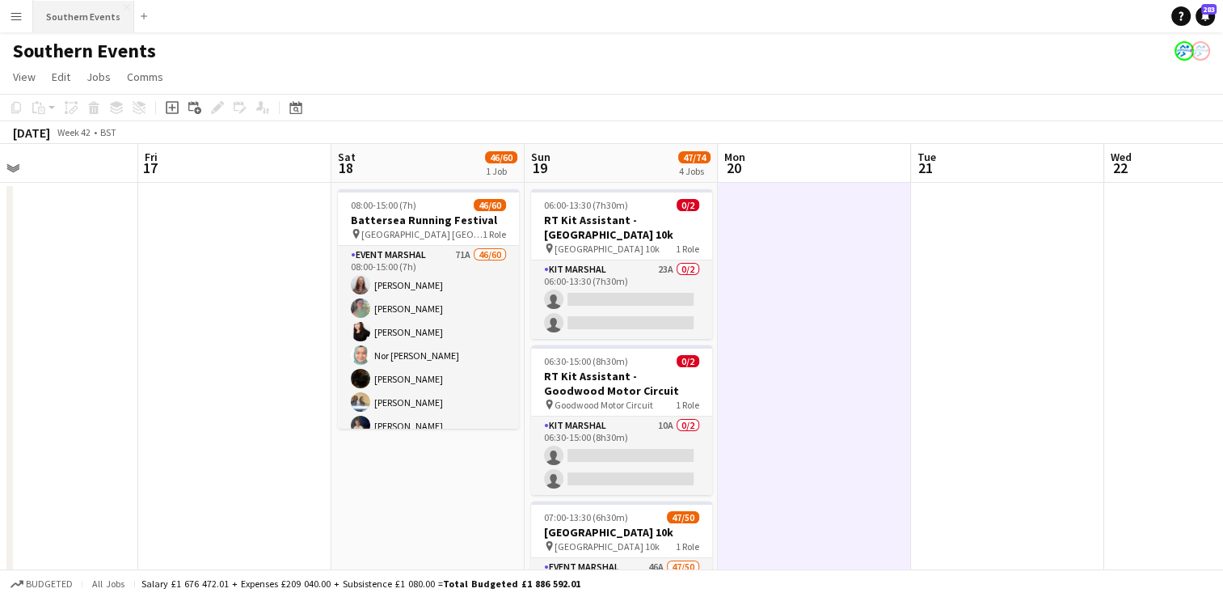
click at [65, 6] on button "Southern Events Close" at bounding box center [83, 17] width 101 height 32
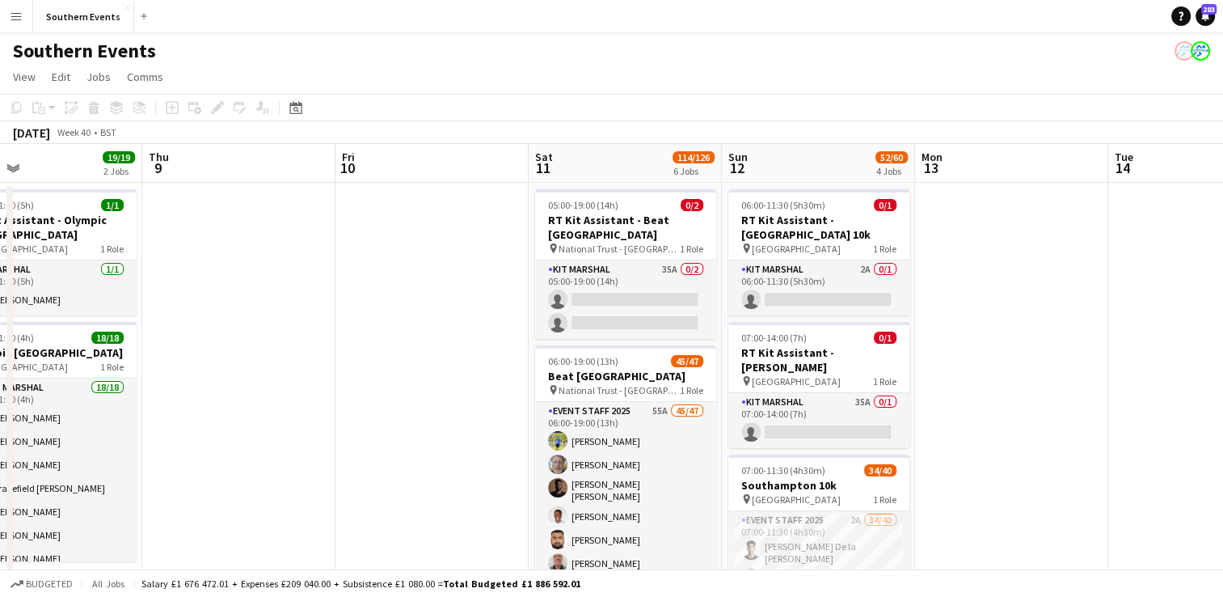
scroll to position [0, 634]
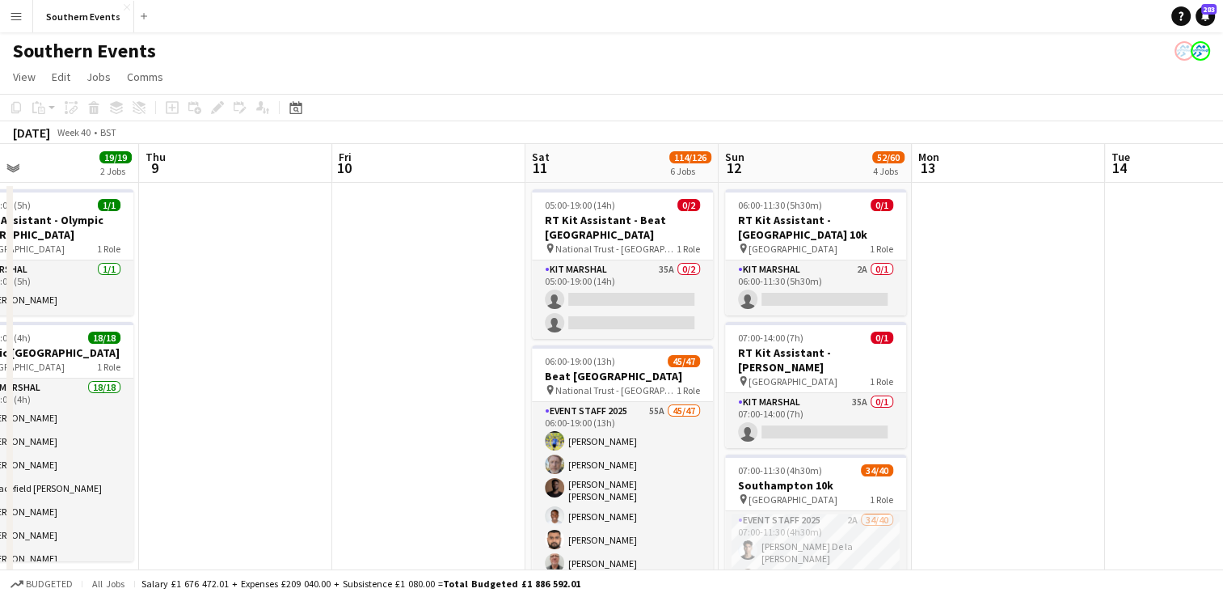
drag, startPoint x: 970, startPoint y: 331, endPoint x: 336, endPoint y: 388, distance: 636.3
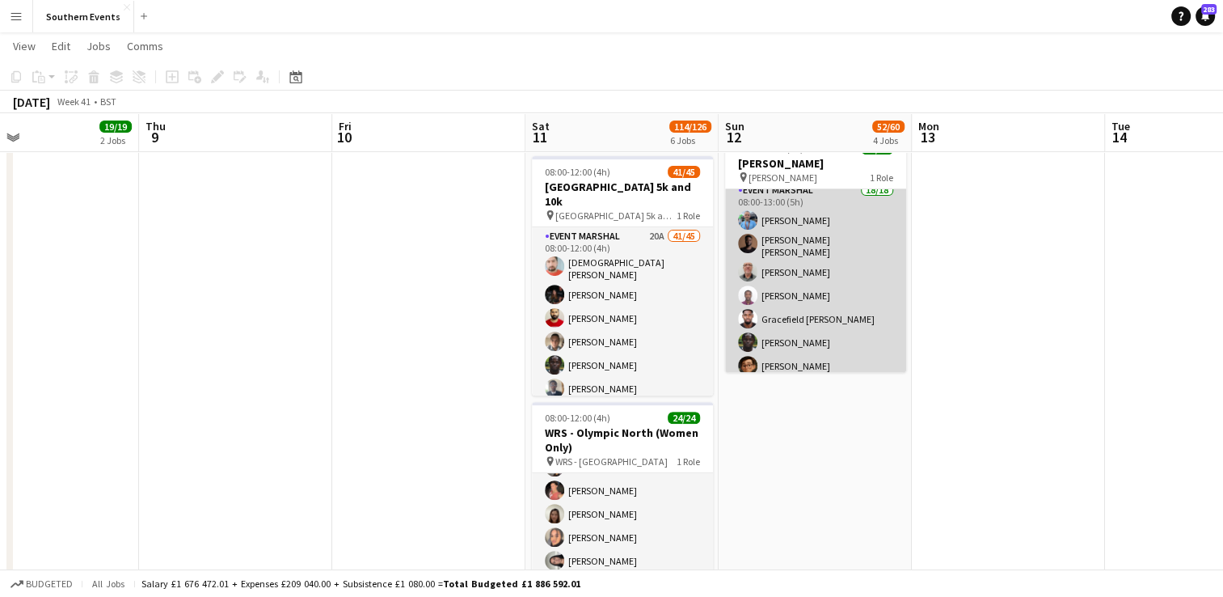
scroll to position [0, 0]
